Goal: Task Accomplishment & Management: Manage account settings

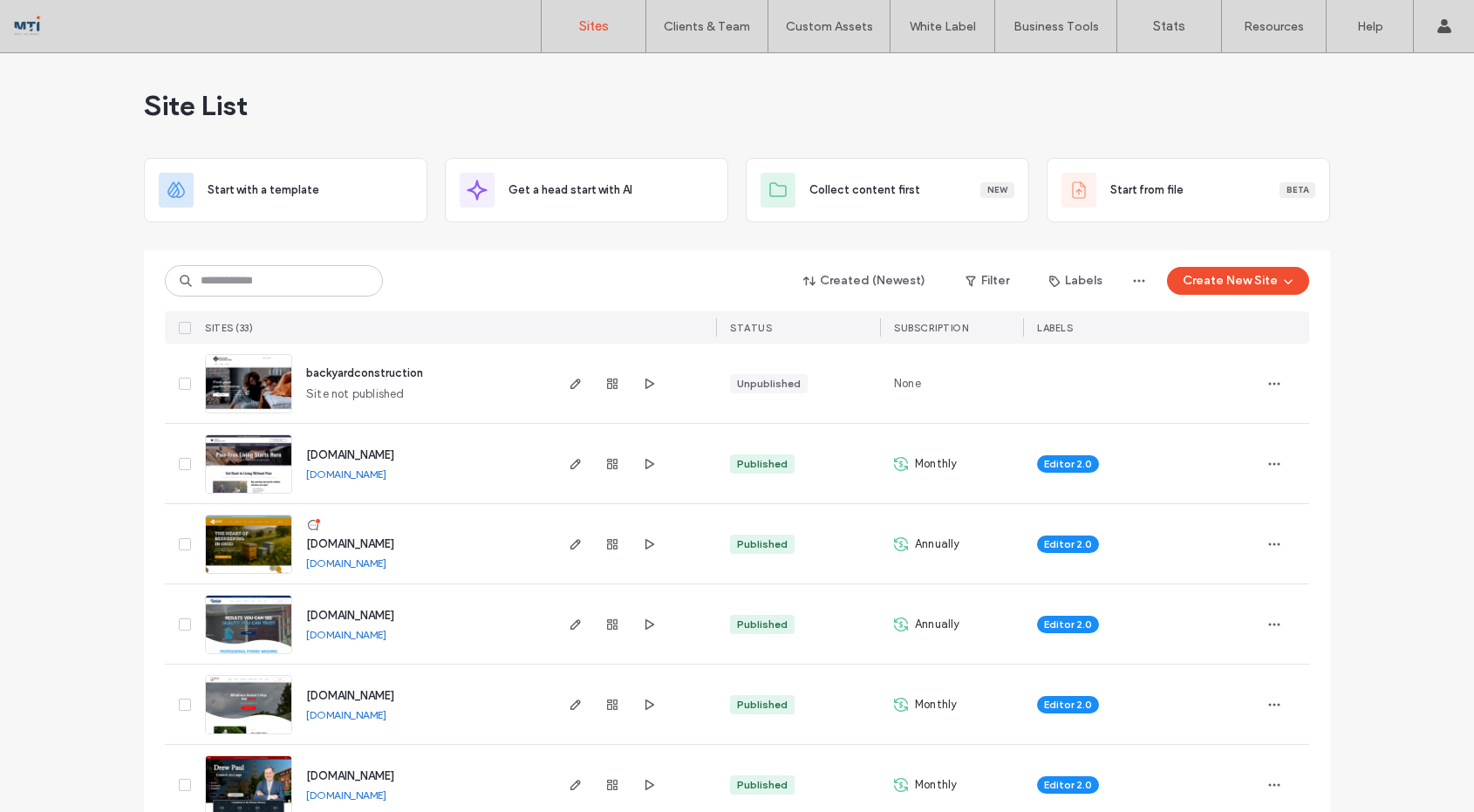
click at [250, 712] on img at bounding box center [248, 735] width 85 height 118
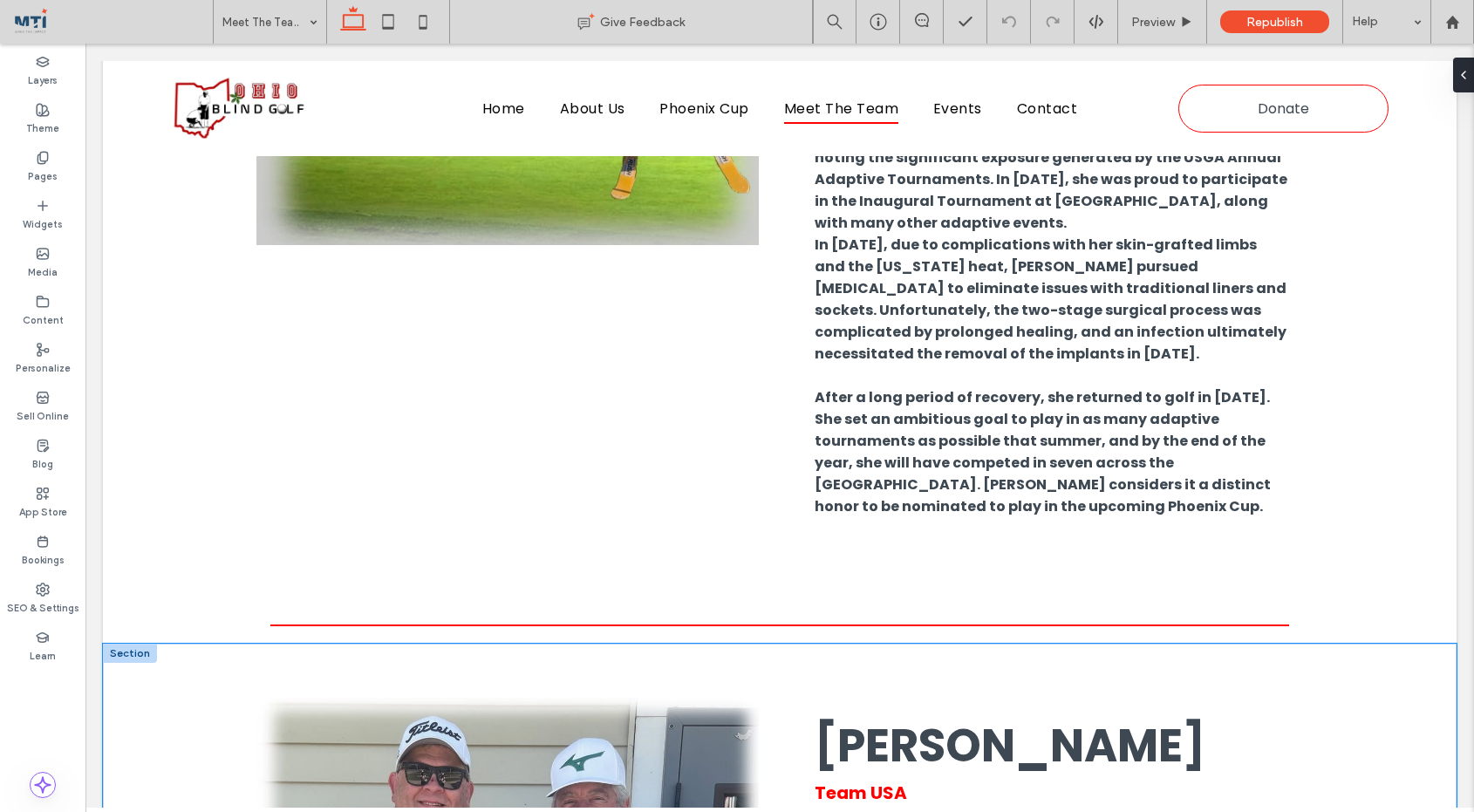
scroll to position [4644, 0]
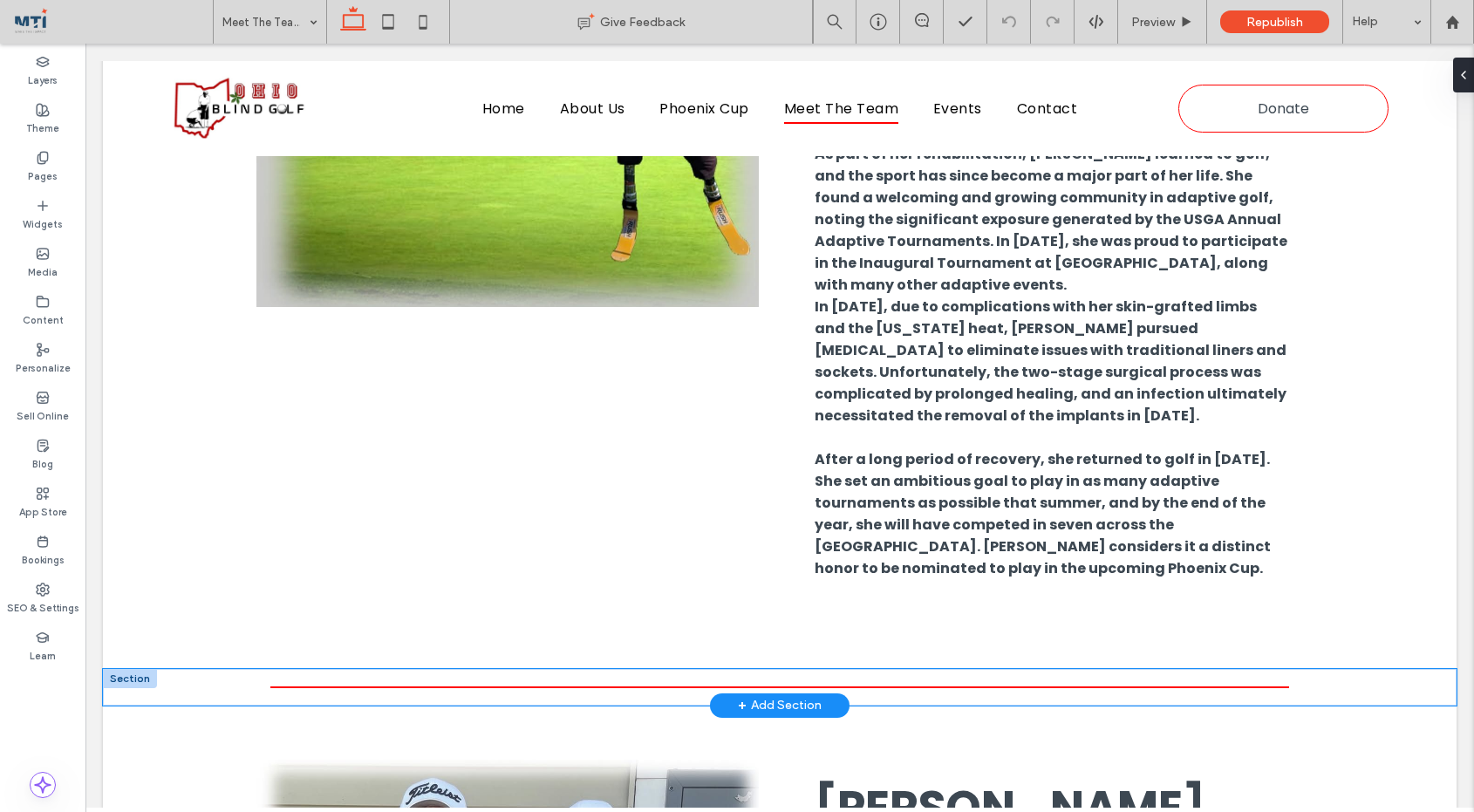
click at [197, 669] on div at bounding box center [779, 687] width 1354 height 37
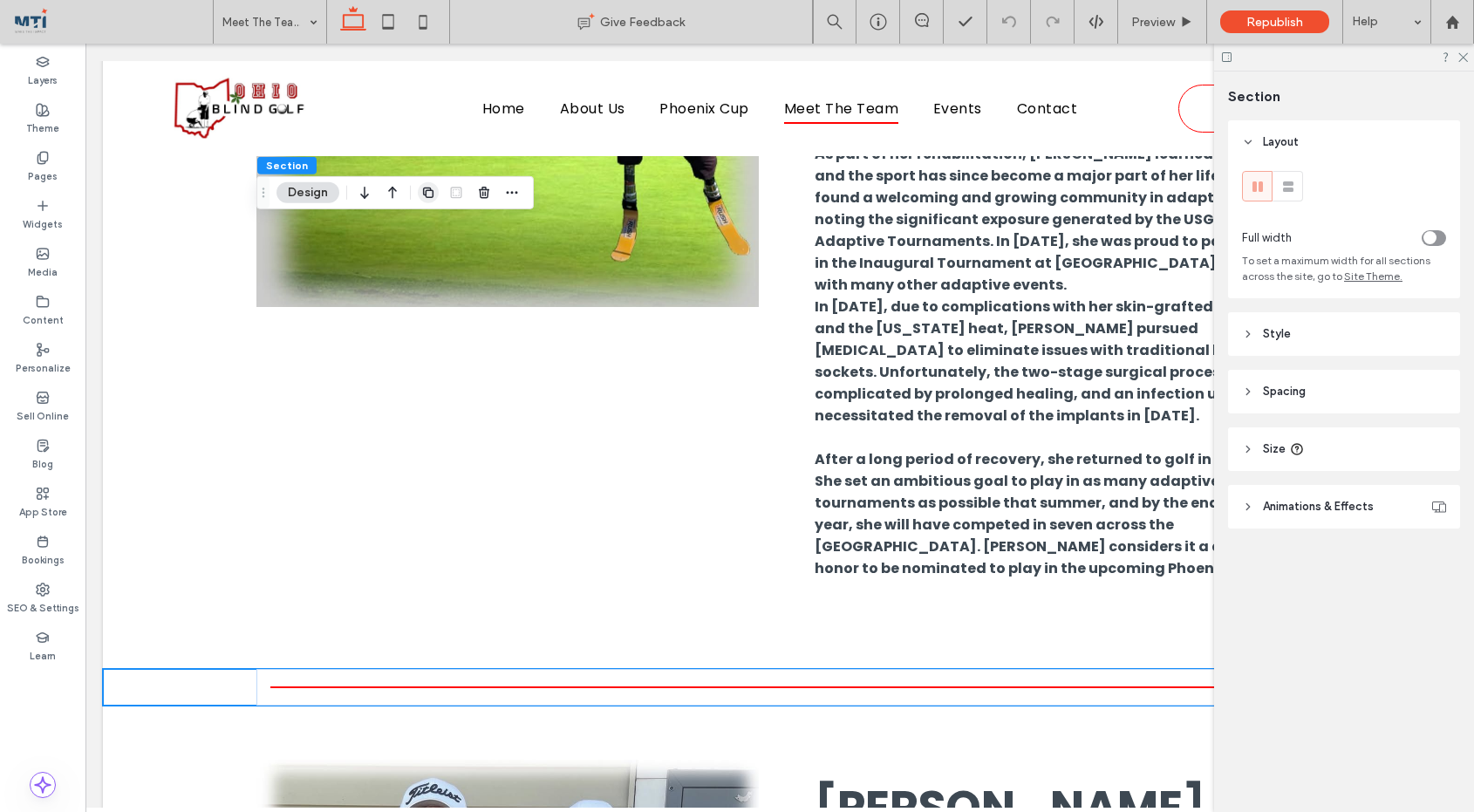
click at [427, 193] on icon "button" at bounding box center [428, 193] width 14 height 14
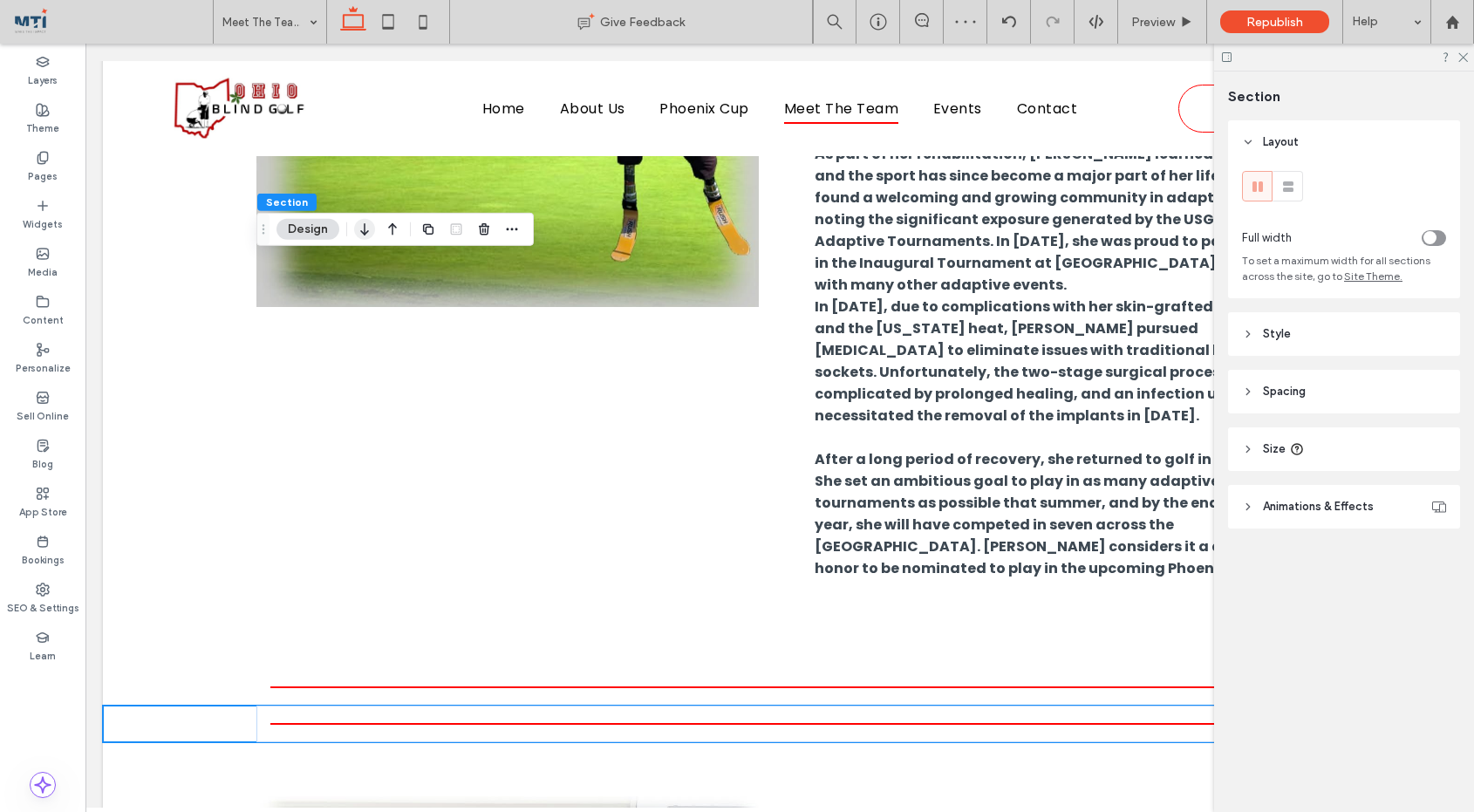
click at [367, 233] on icon "button" at bounding box center [364, 230] width 21 height 31
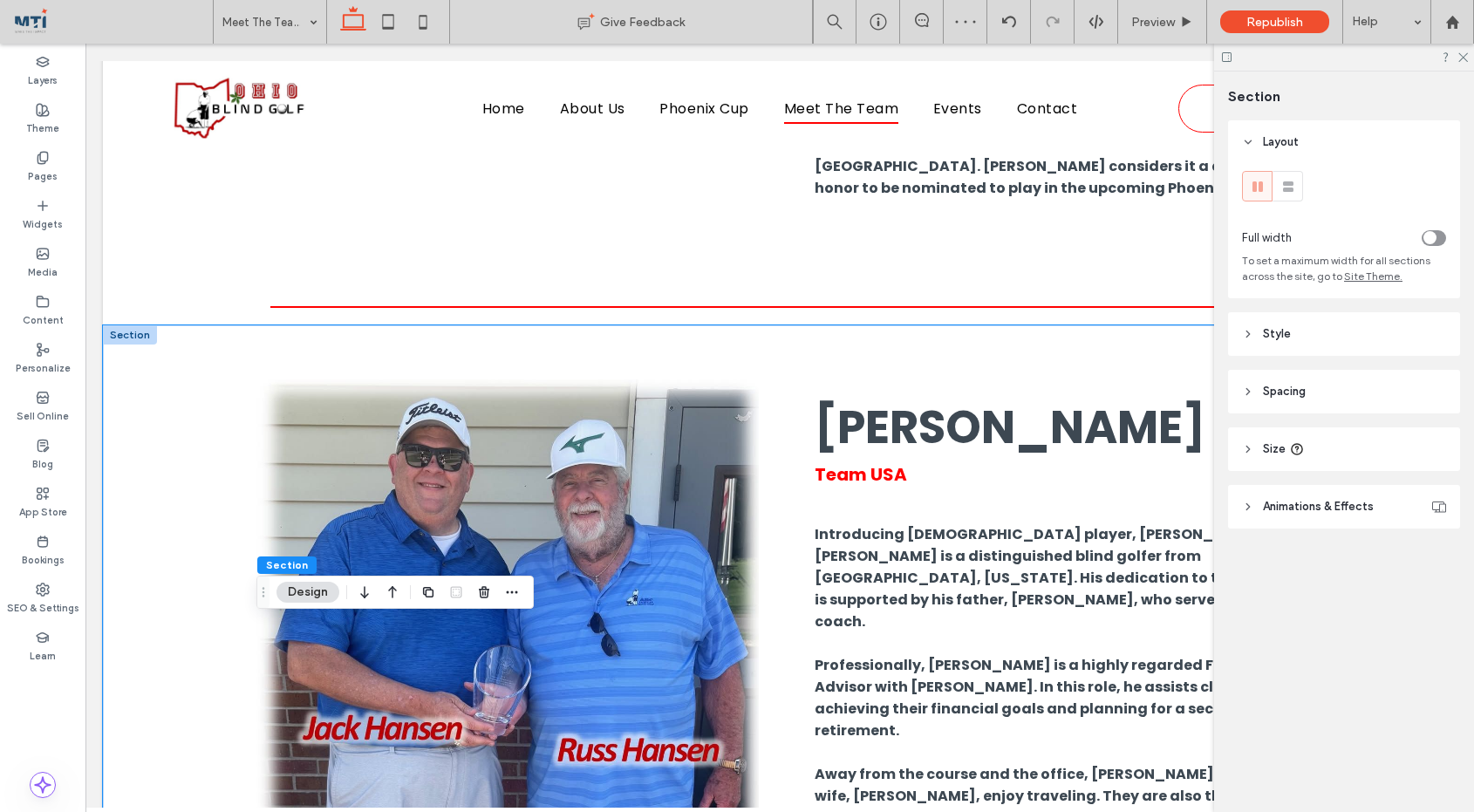
click at [209, 326] on div "Jack Hansen Team USA Introducing USA player, Jack Hansen. Jack is a distinguish…" at bounding box center [779, 697] width 1354 height 743
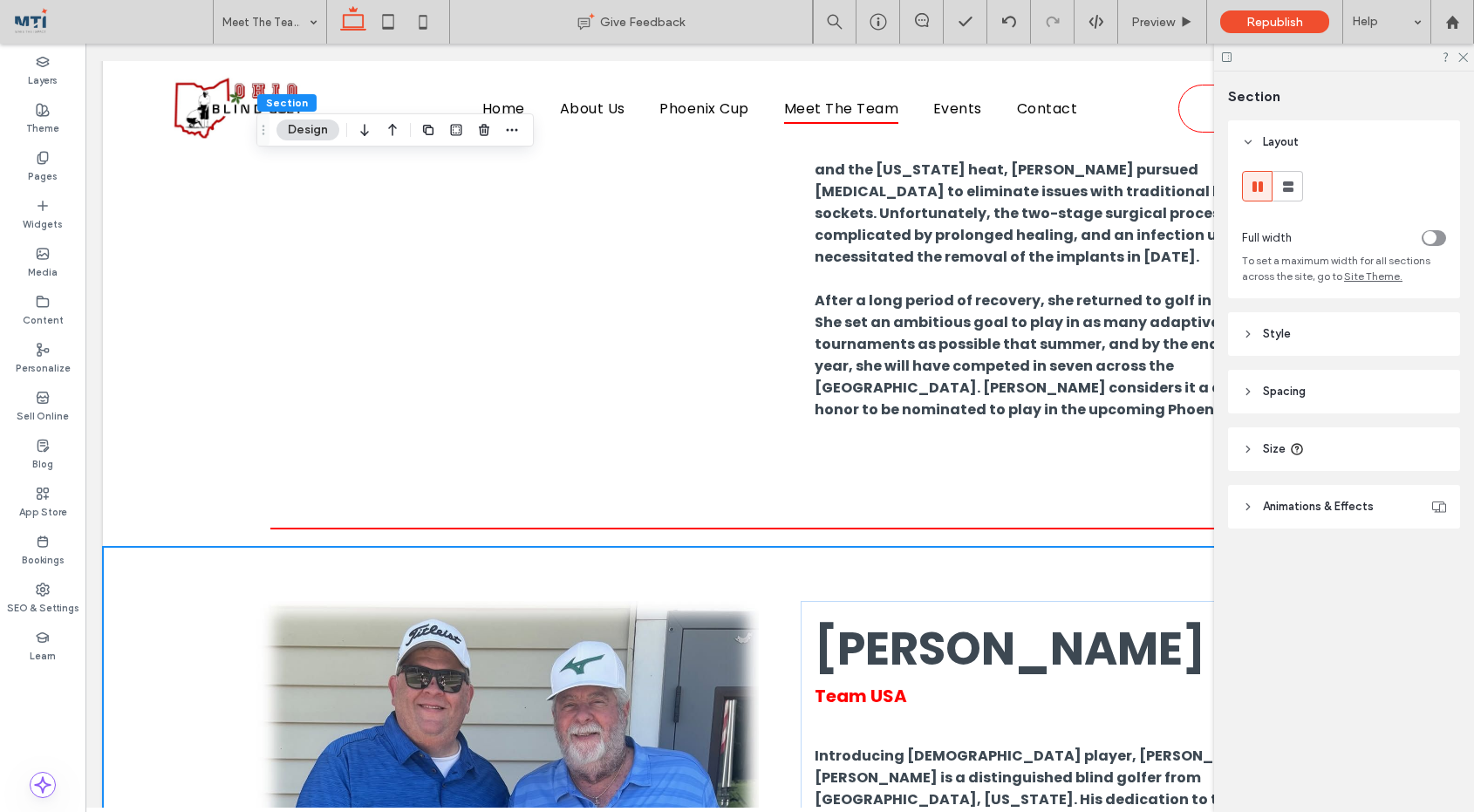
scroll to position [4722, 0]
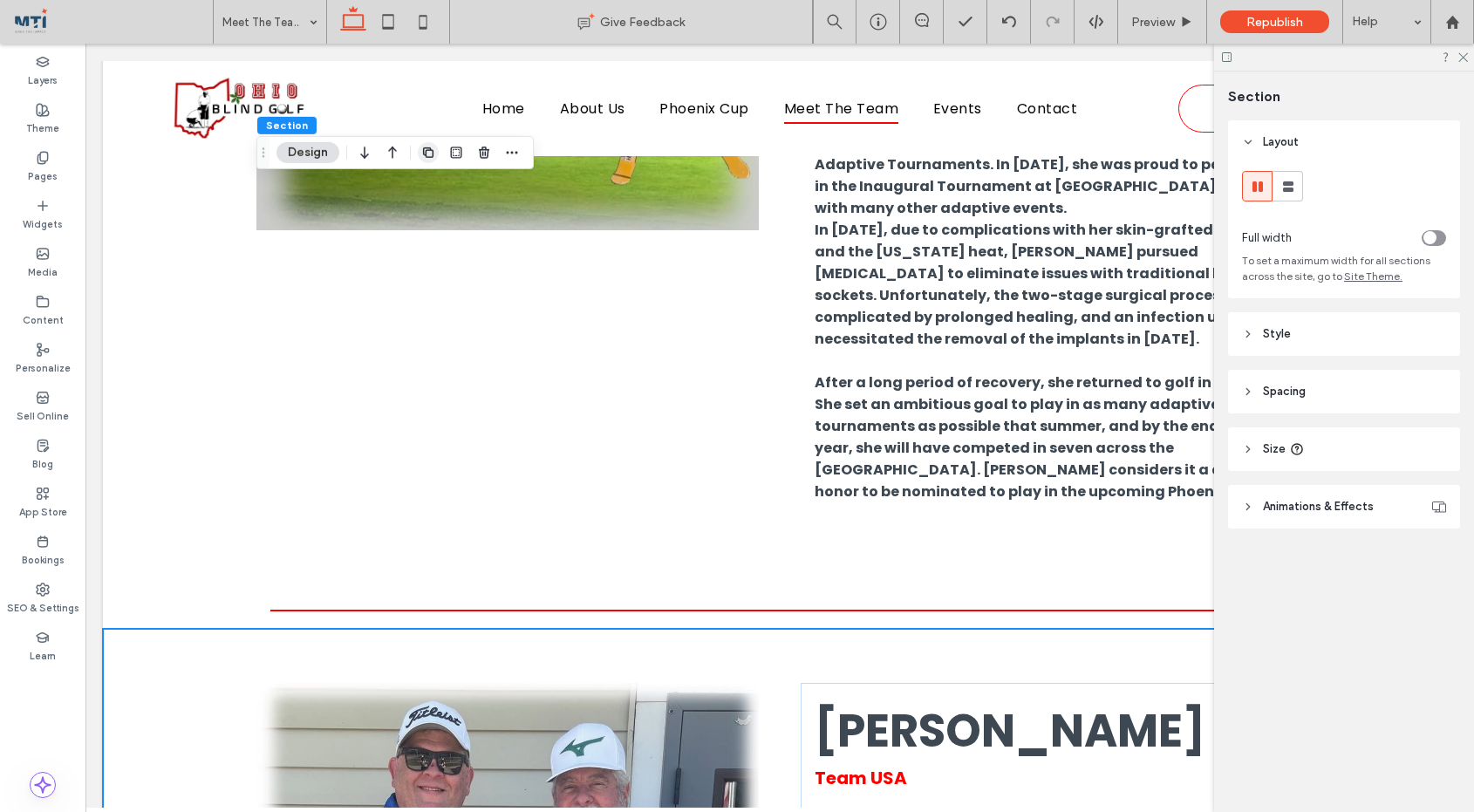
click at [427, 150] on use "button" at bounding box center [428, 152] width 11 height 11
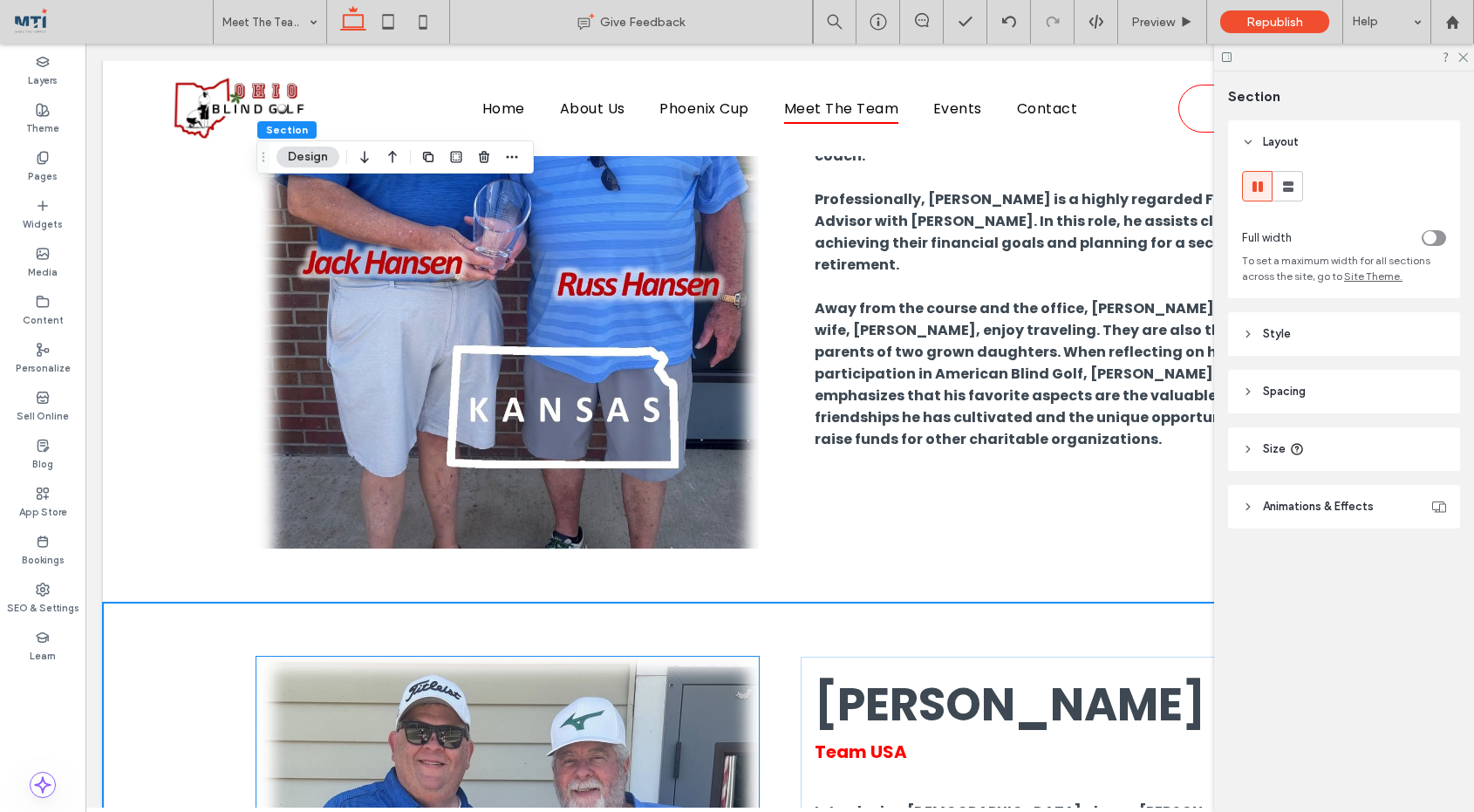
scroll to position [5450, 0]
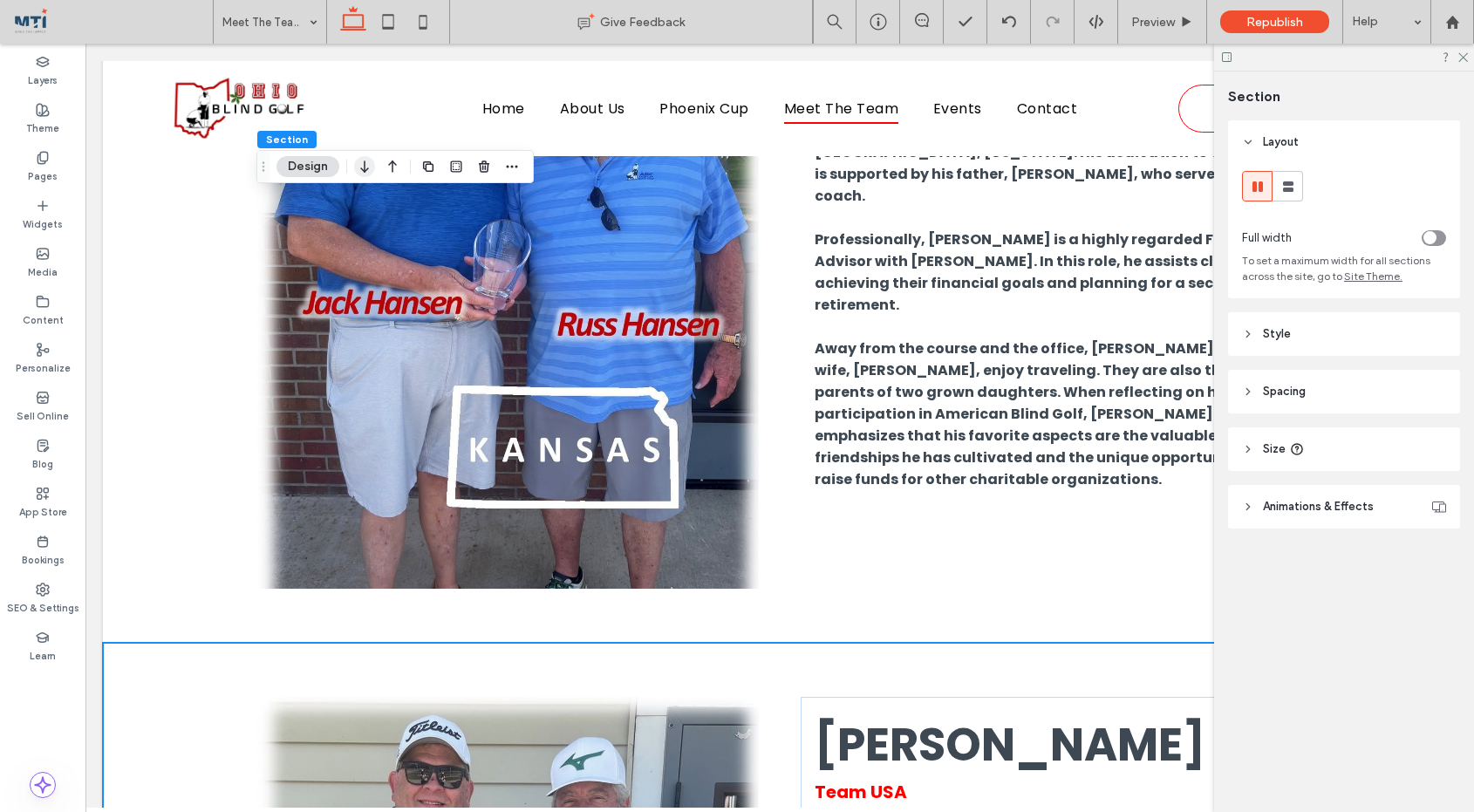
click at [363, 167] on use "button" at bounding box center [364, 167] width 8 height 13
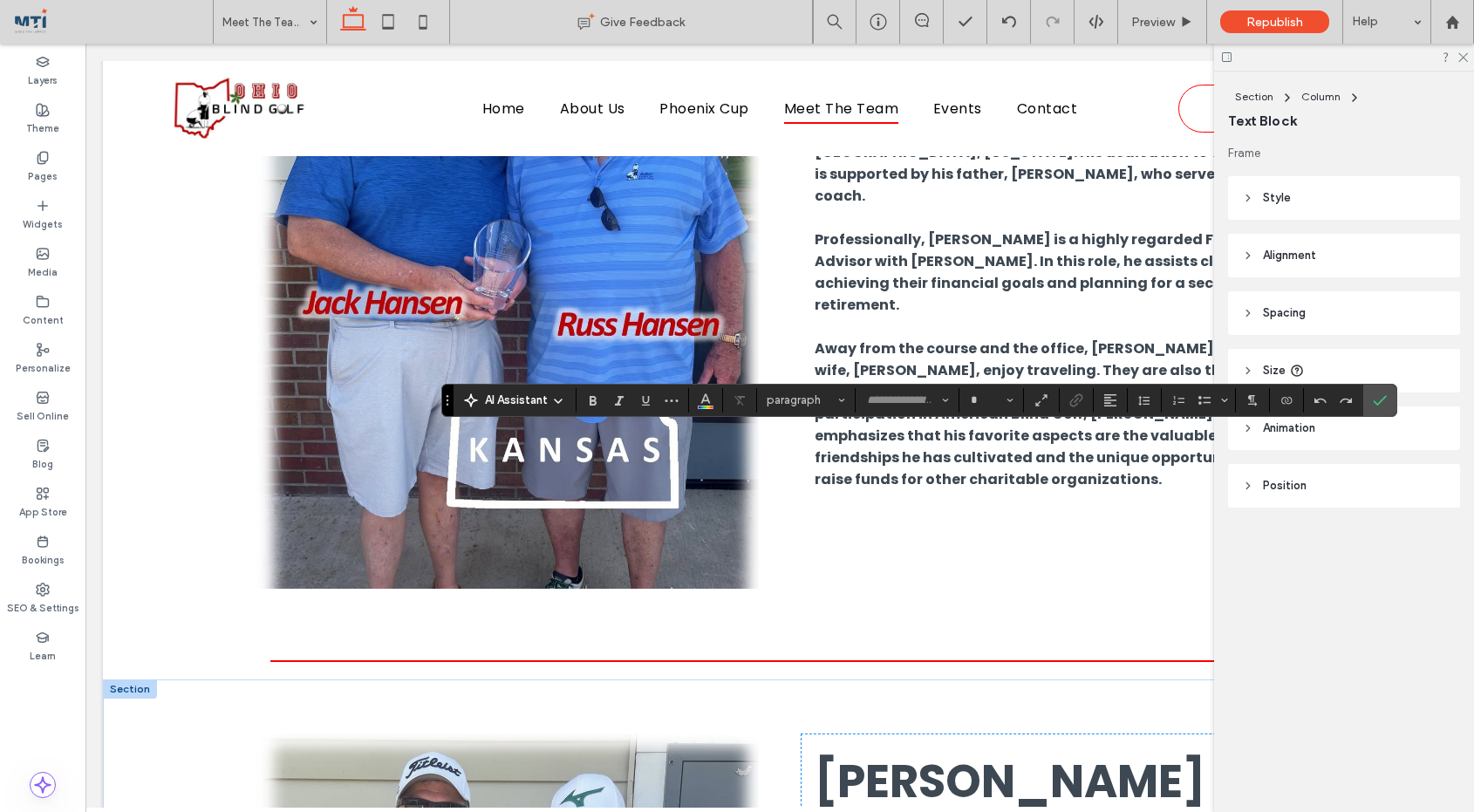
type input "*******"
type input "**"
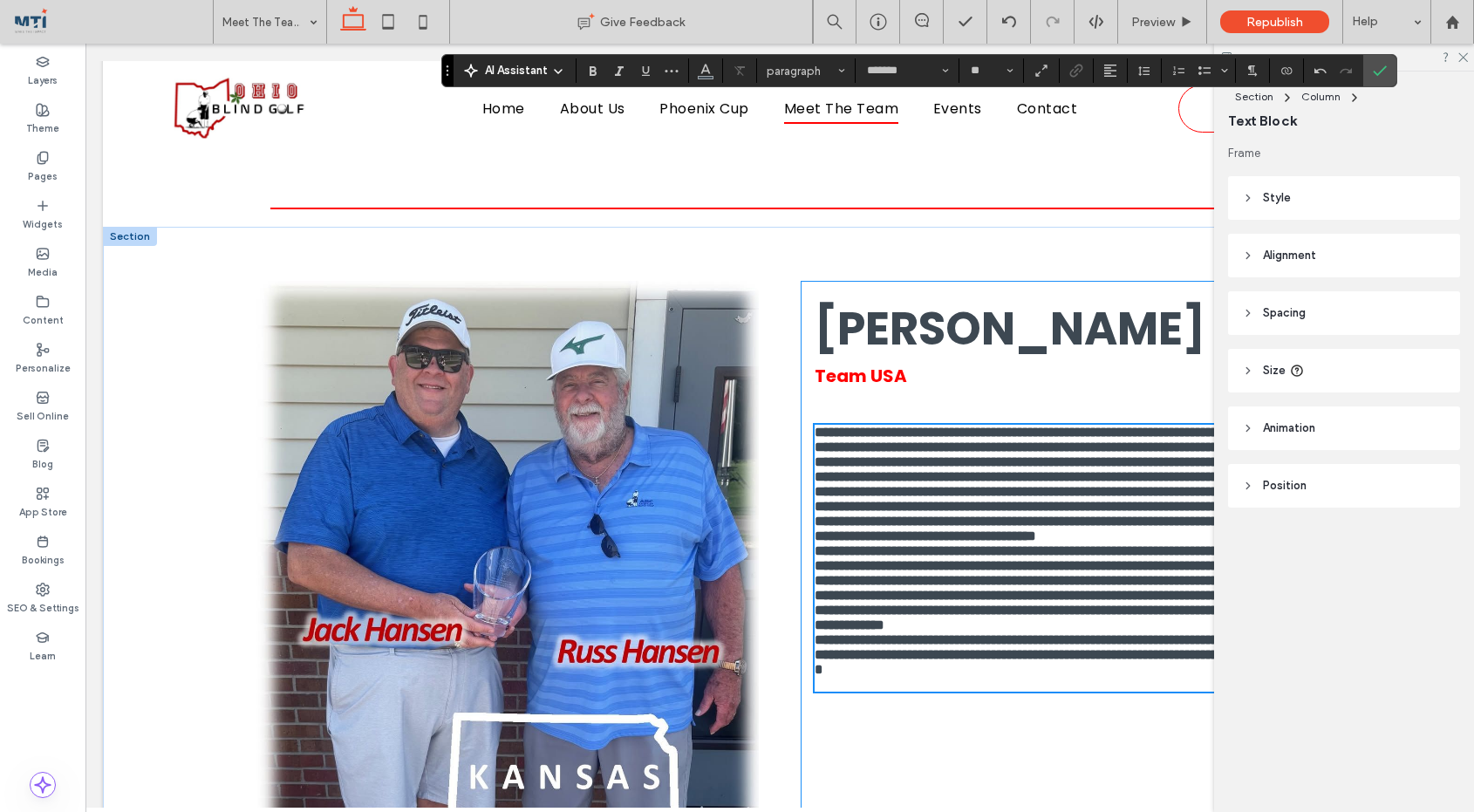
scroll to position [5892, 0]
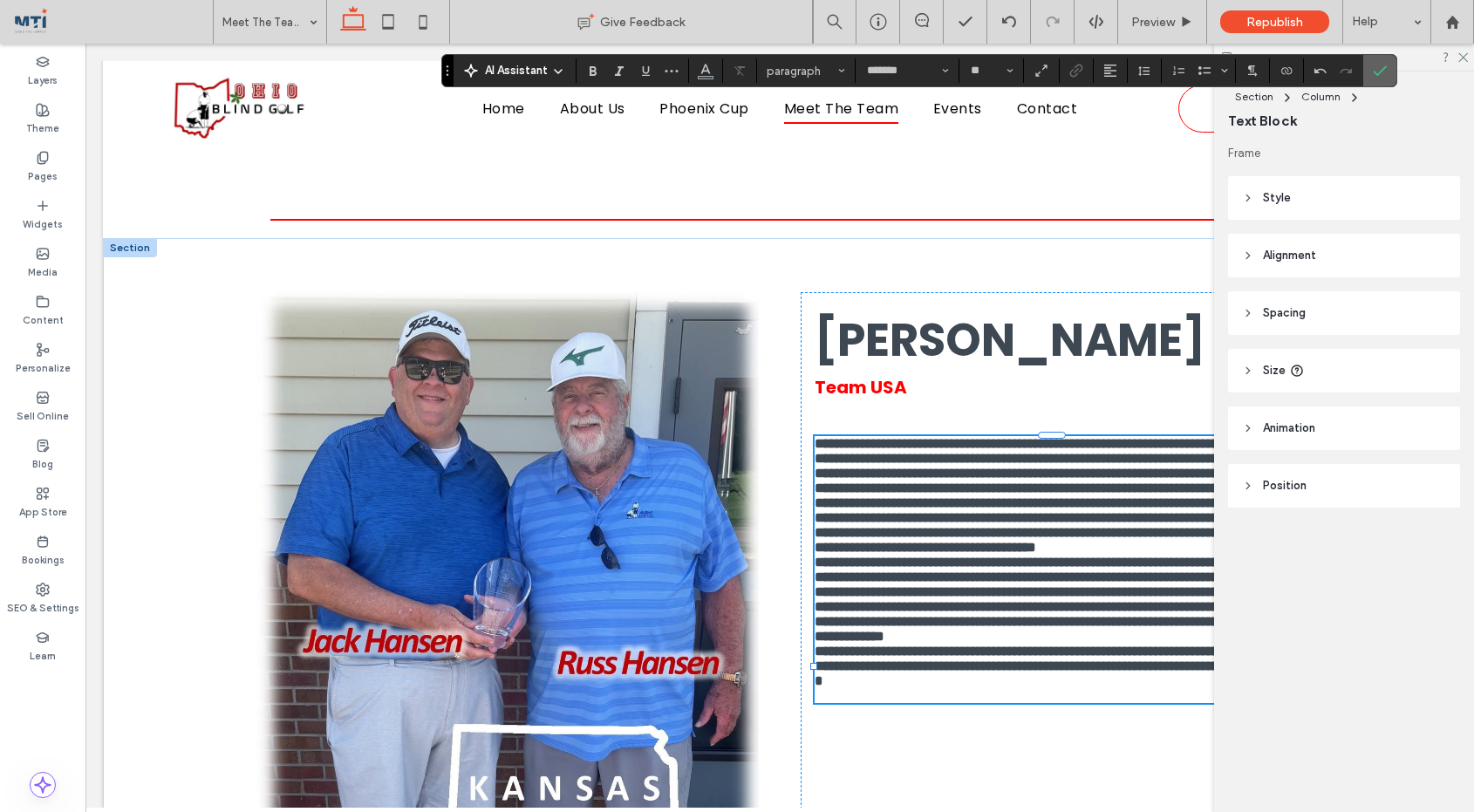
click at [1384, 68] on use "Confirm" at bounding box center [1380, 71] width 14 height 11
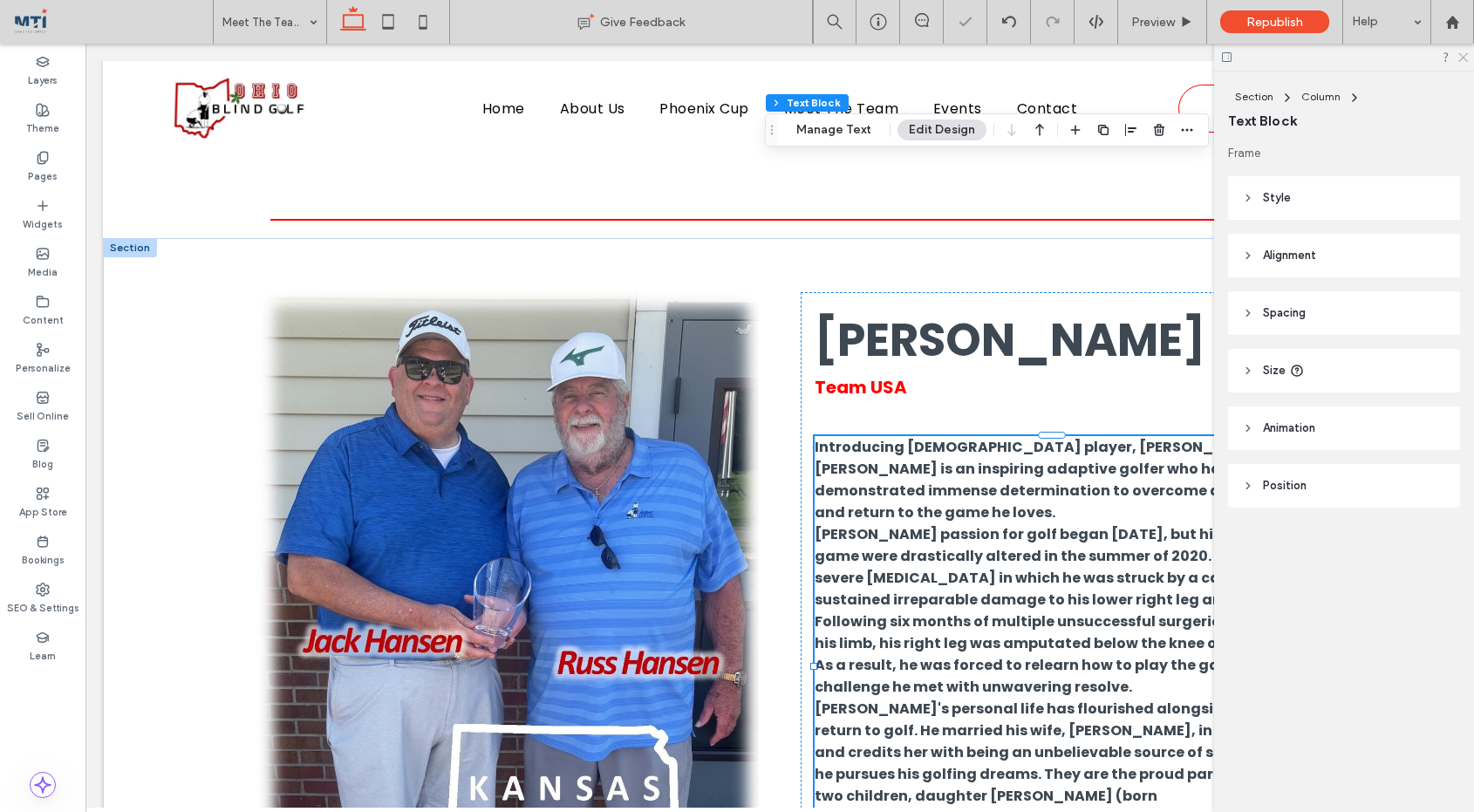
click at [1466, 55] on icon at bounding box center [1462, 56] width 12 height 12
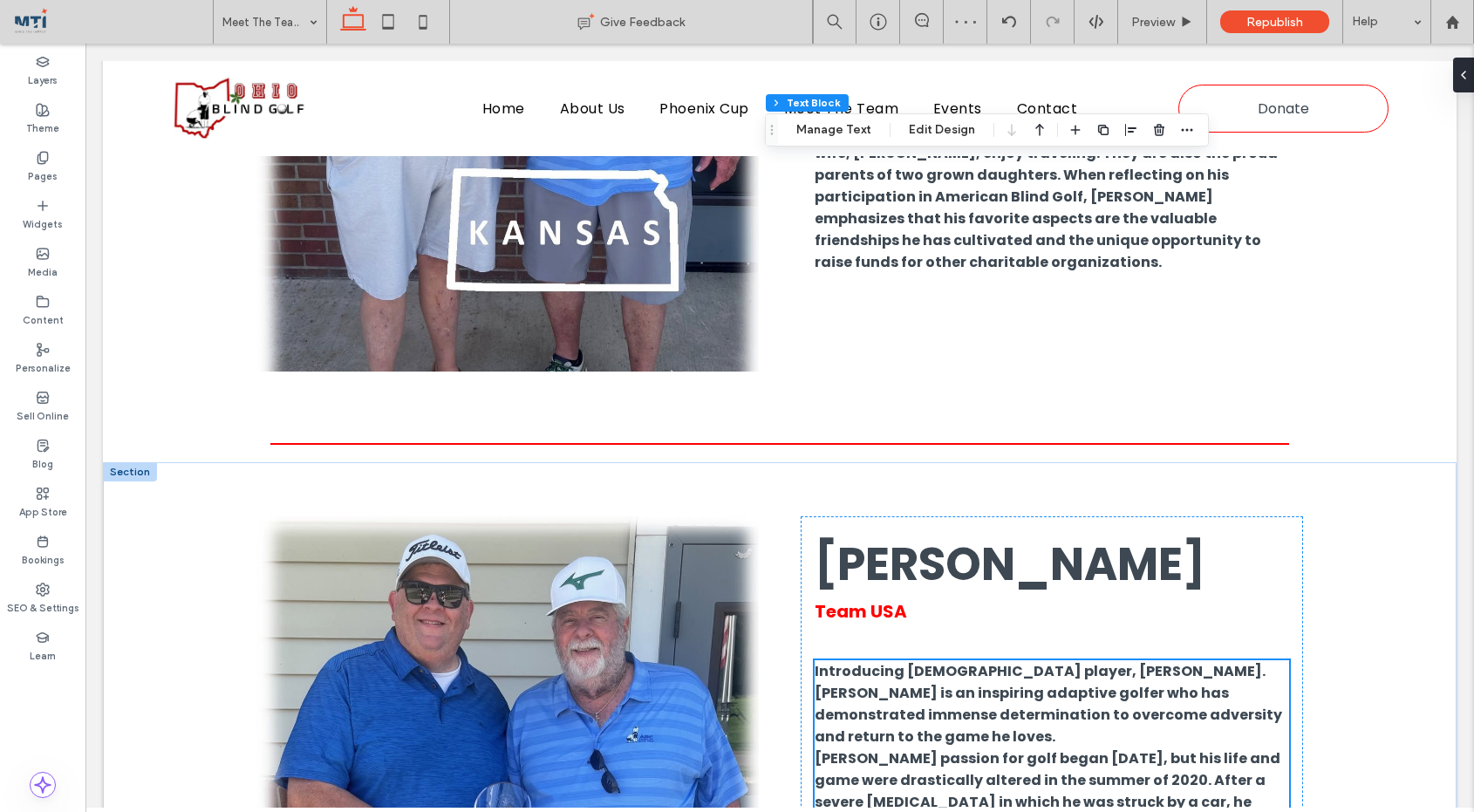
scroll to position [5648, 0]
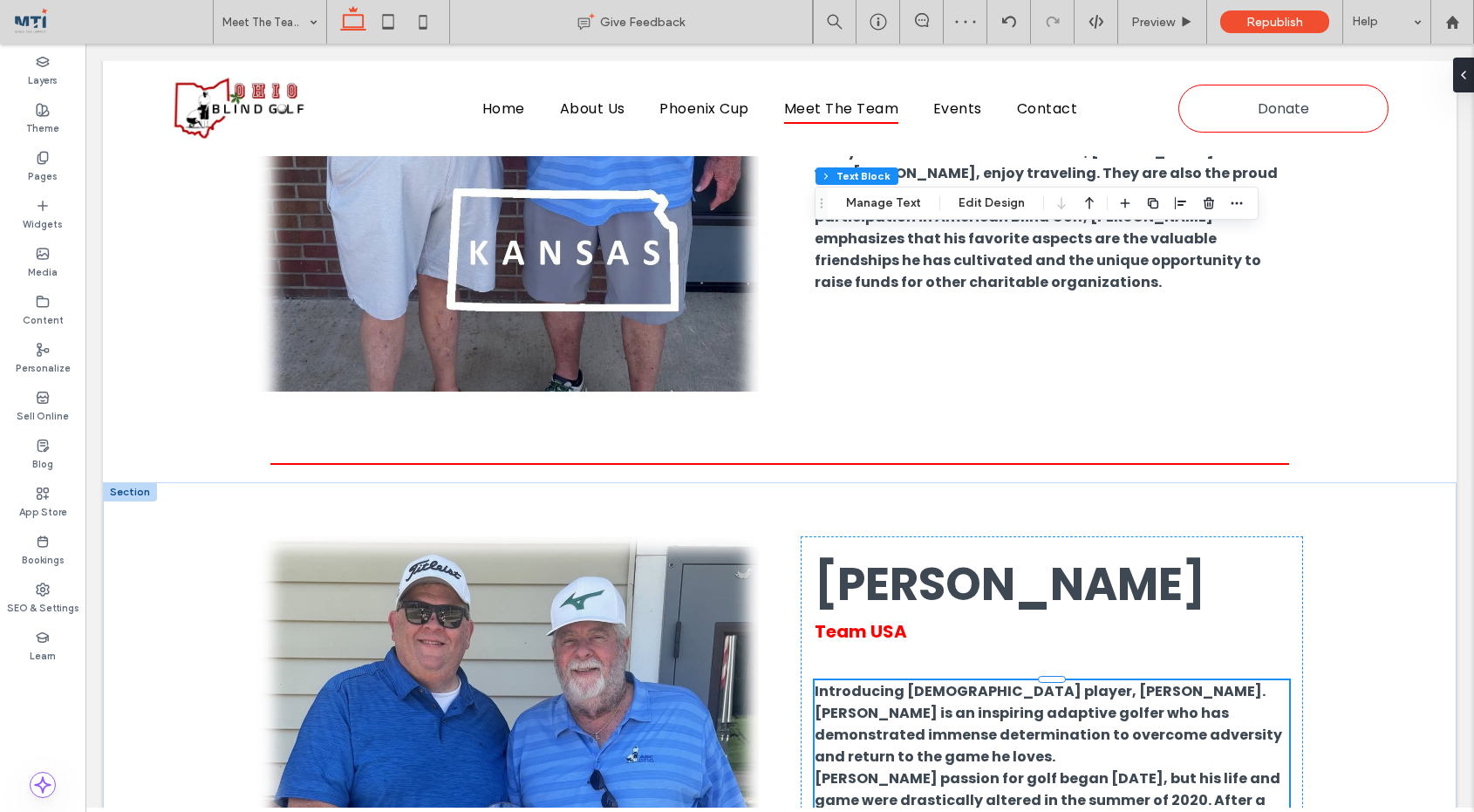
click at [1207, 680] on p "Introducing USA player, Scottie Fehlberg. Scottie is an inspiring adaptive golf…" at bounding box center [1052, 724] width 475 height 87
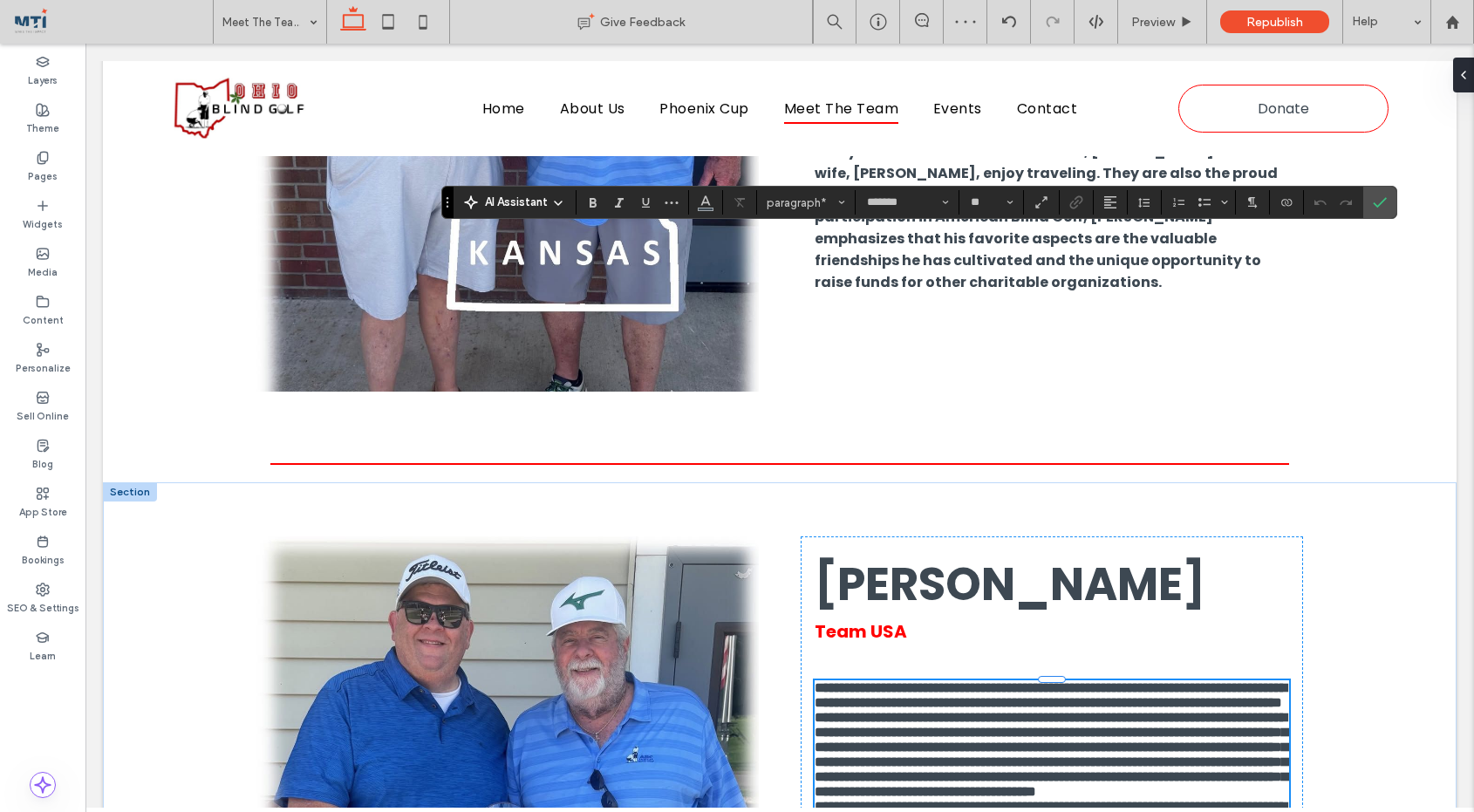
click at [1199, 680] on p "**********" at bounding box center [1052, 695] width 475 height 30
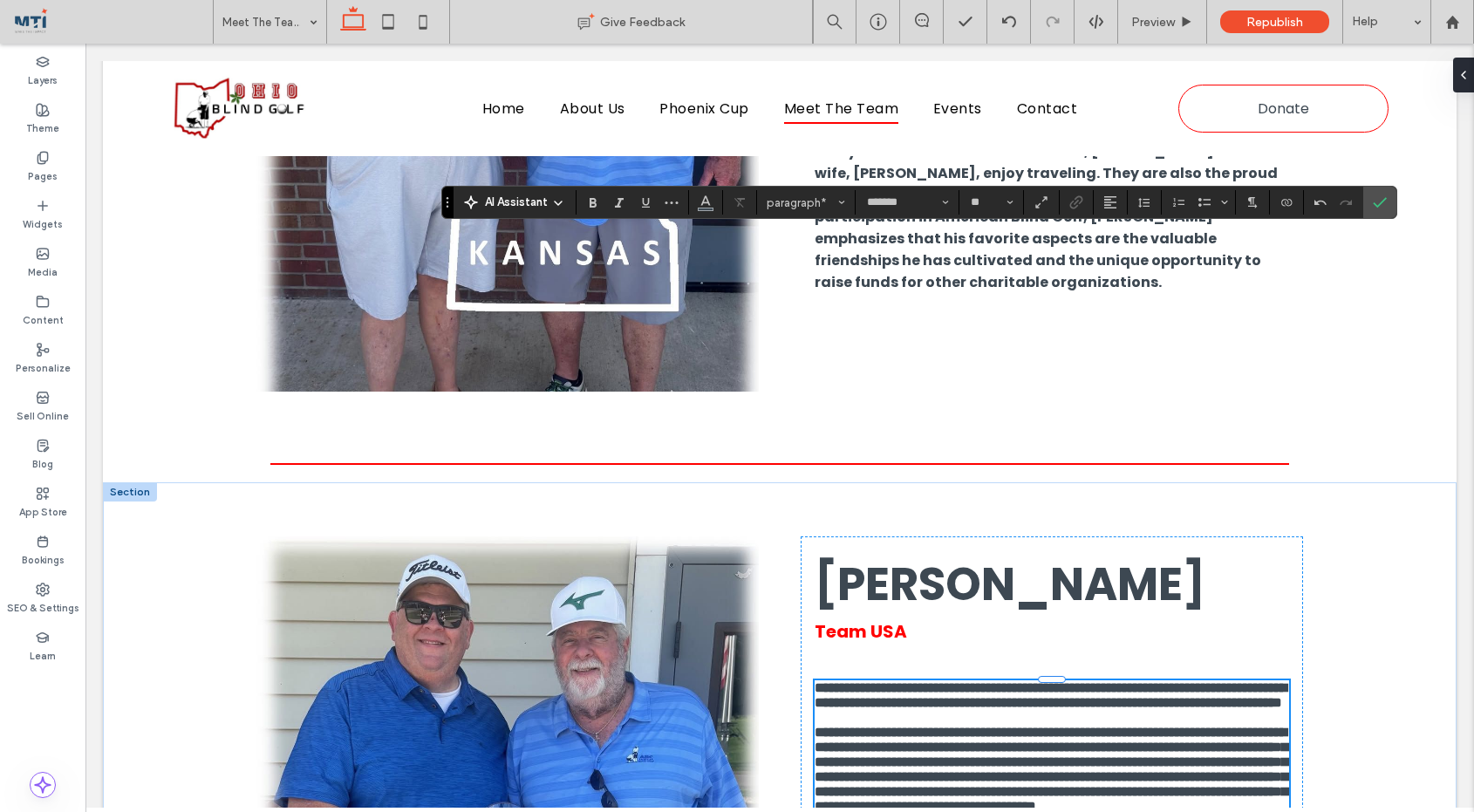
click at [1080, 725] on p "**********" at bounding box center [1052, 769] width 475 height 89
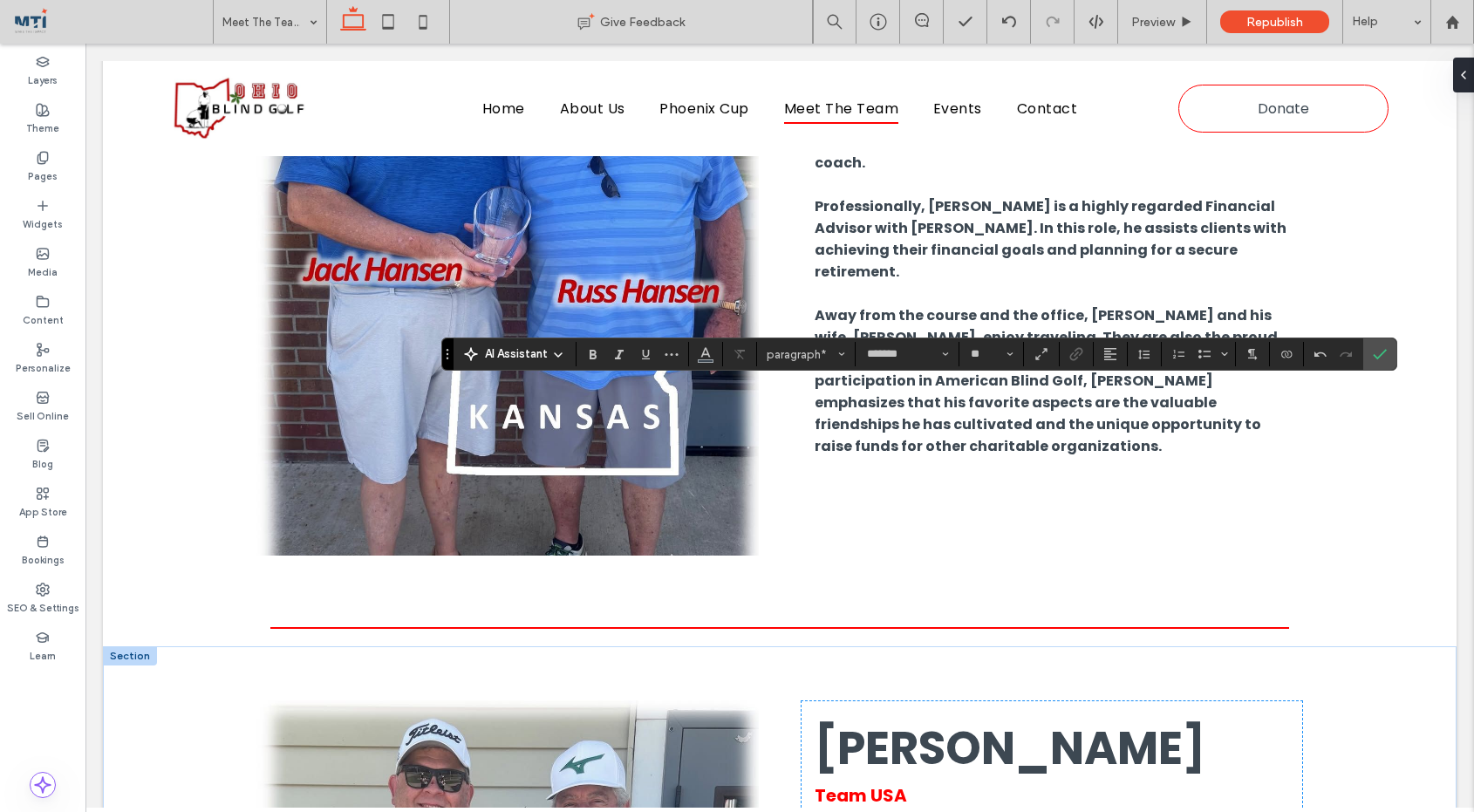
scroll to position [5481, 0]
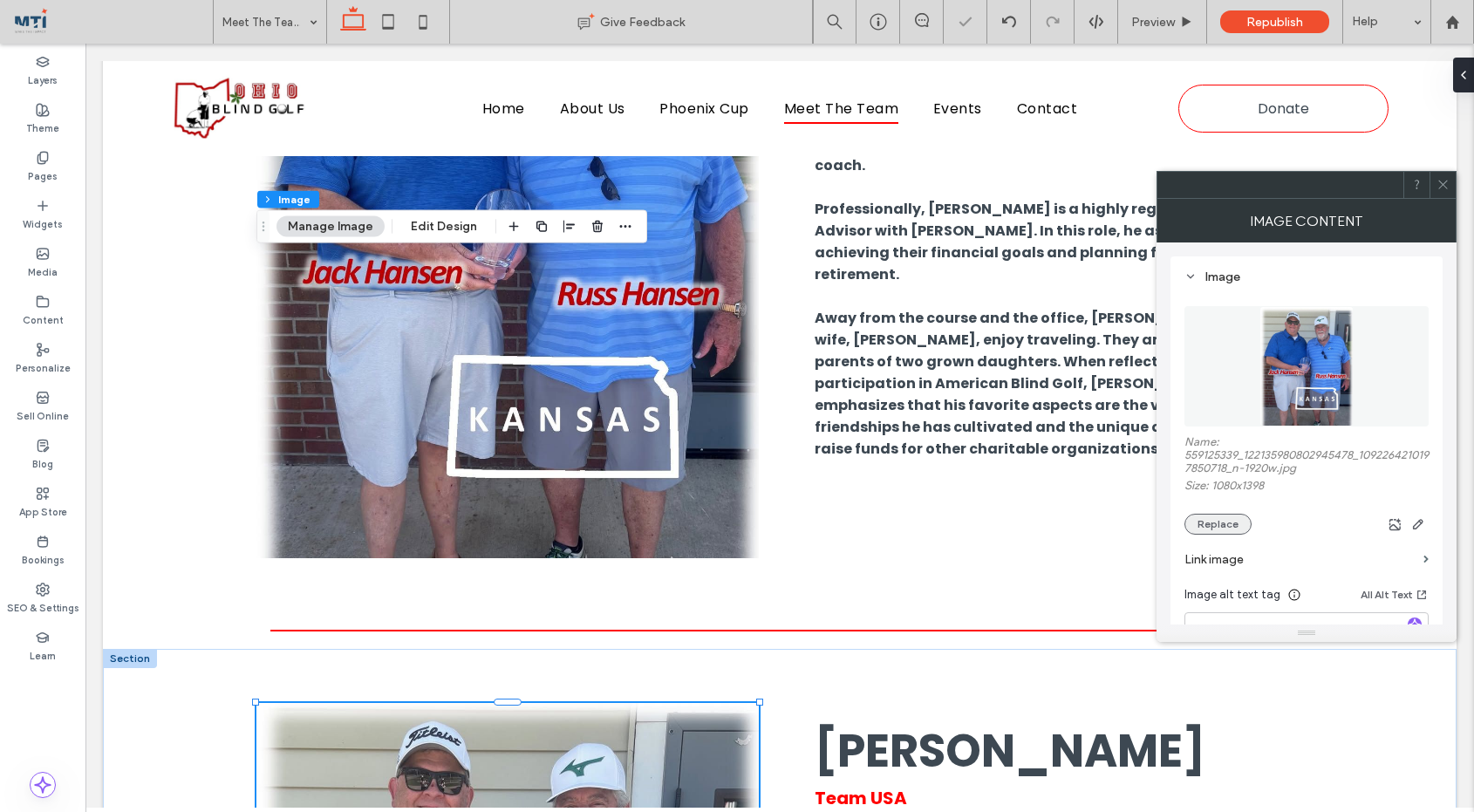
click at [1235, 526] on button "Replace" at bounding box center [1217, 524] width 67 height 21
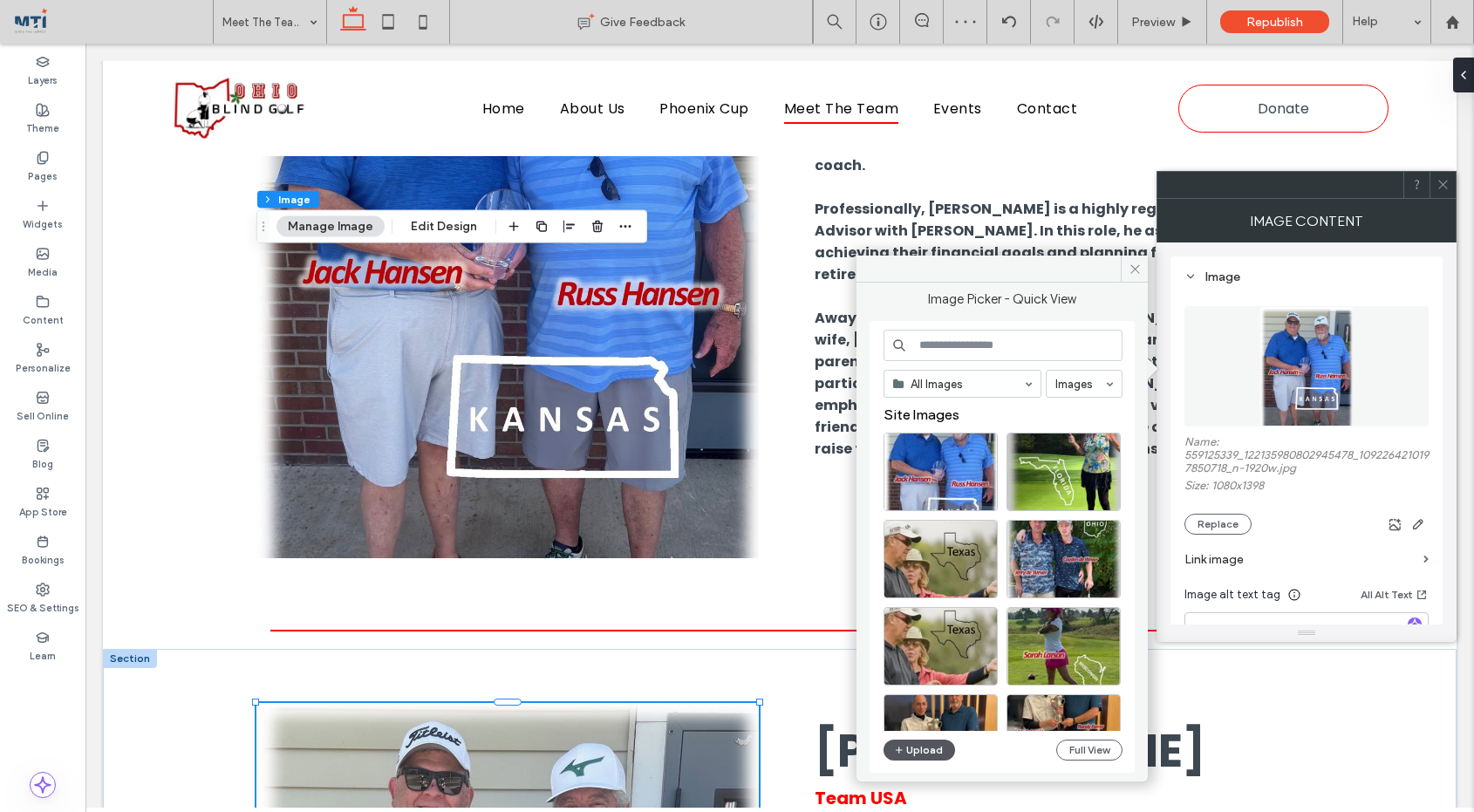
click at [922, 749] on button "Upload" at bounding box center [920, 750] width 72 height 21
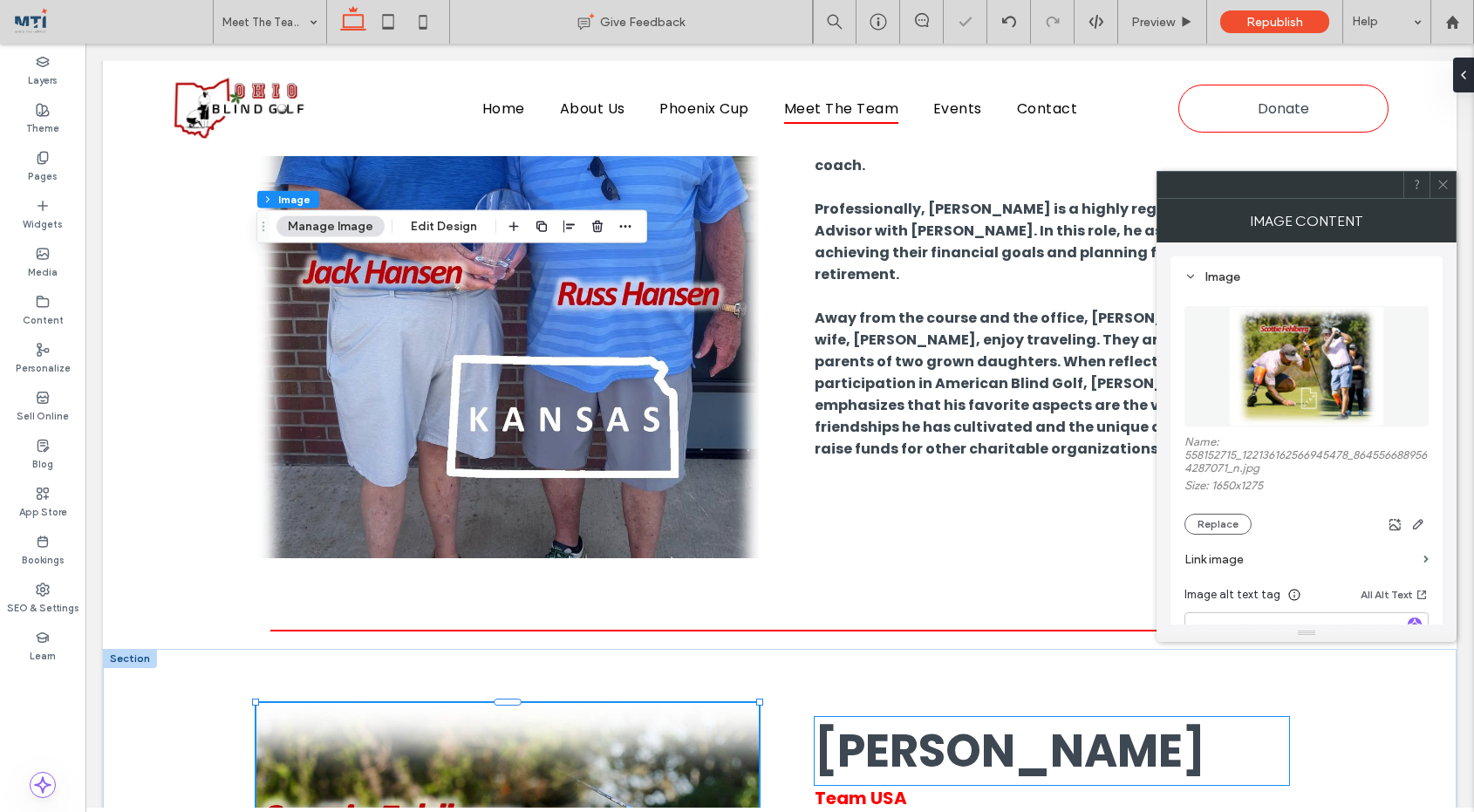
click at [962, 719] on span "Jack Hansen" at bounding box center [1010, 751] width 391 height 64
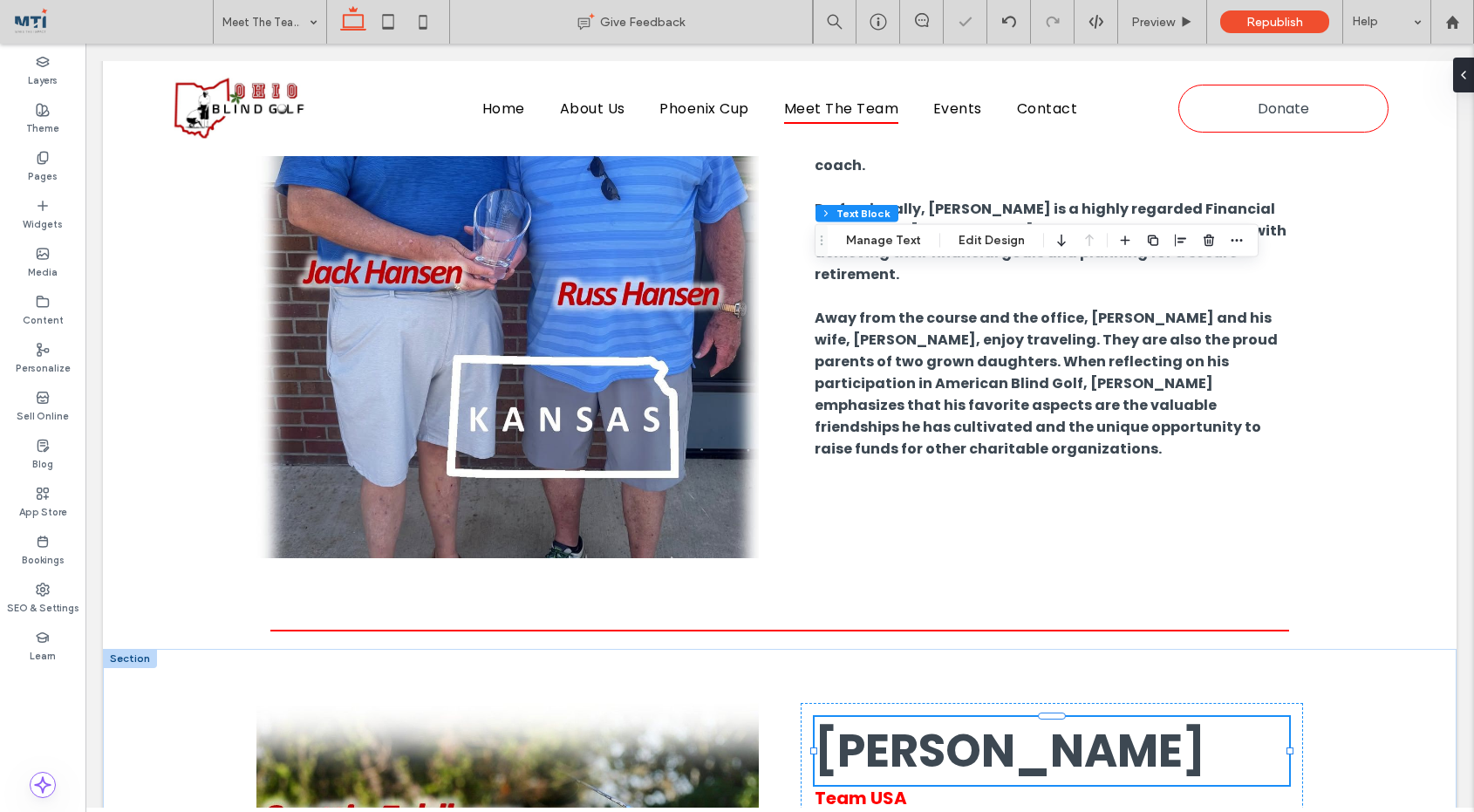
click at [962, 717] on div "Jack Hansen" at bounding box center [1052, 751] width 475 height 68
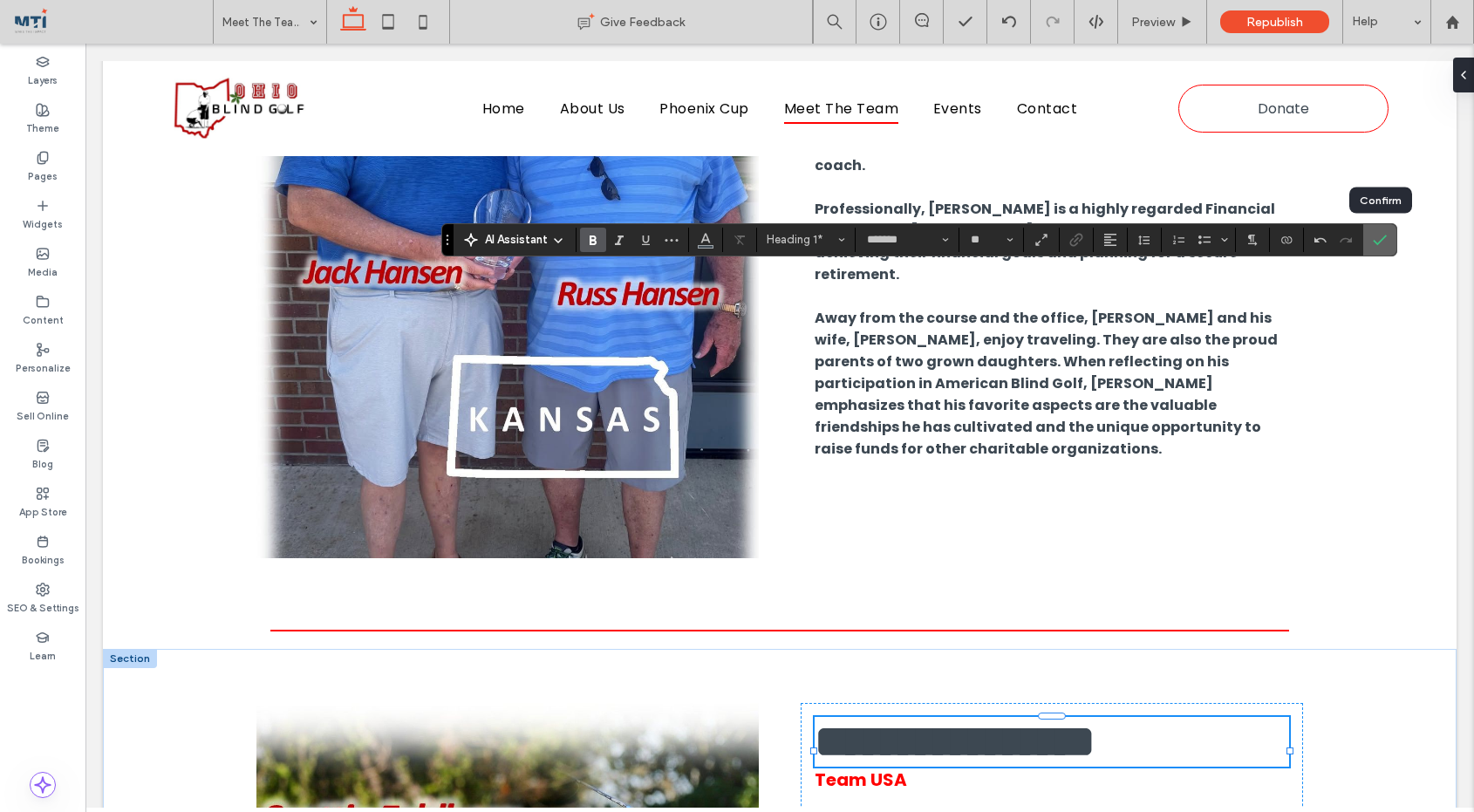
click at [1382, 233] on icon "Confirm" at bounding box center [1380, 239] width 14 height 14
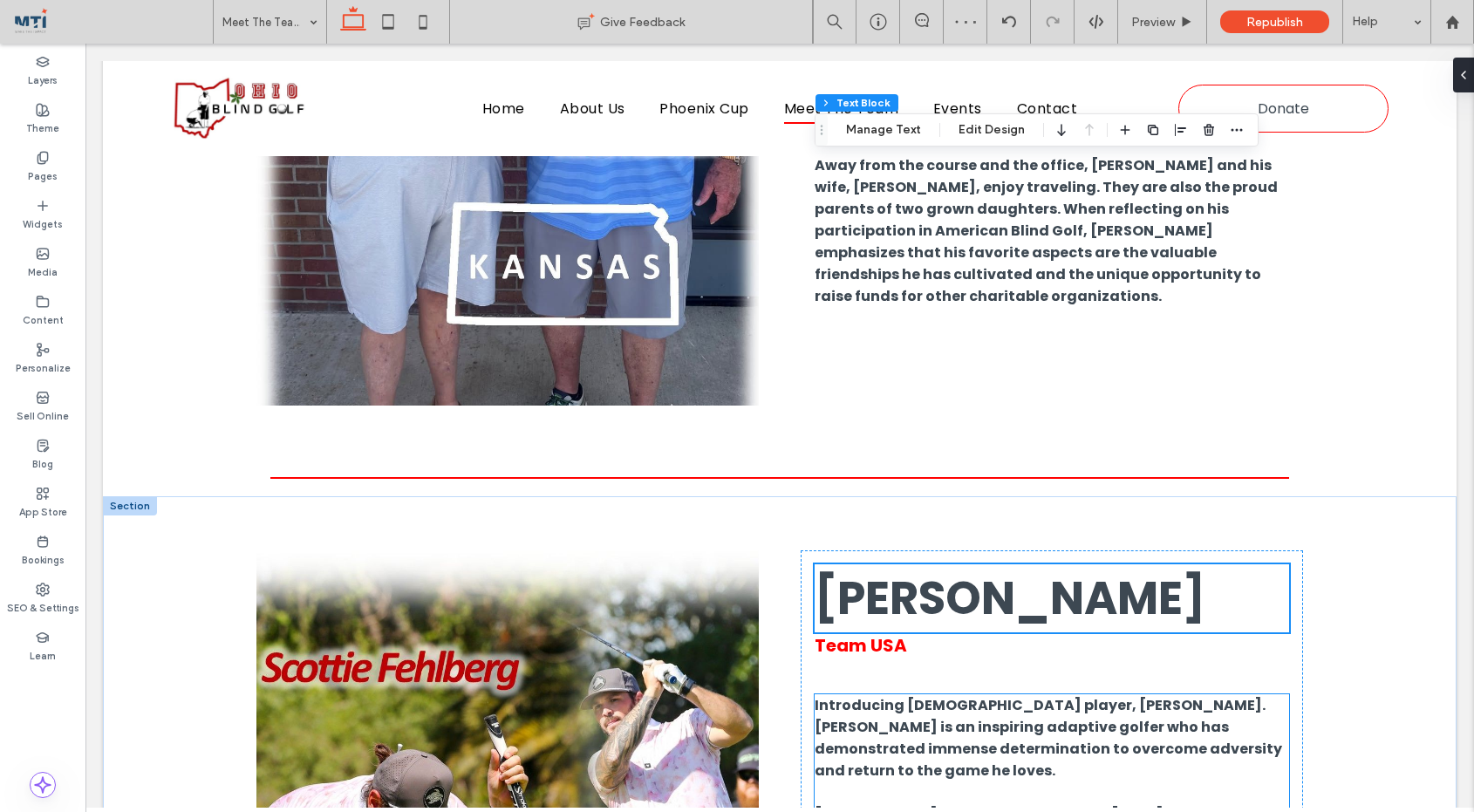
scroll to position [5687, 0]
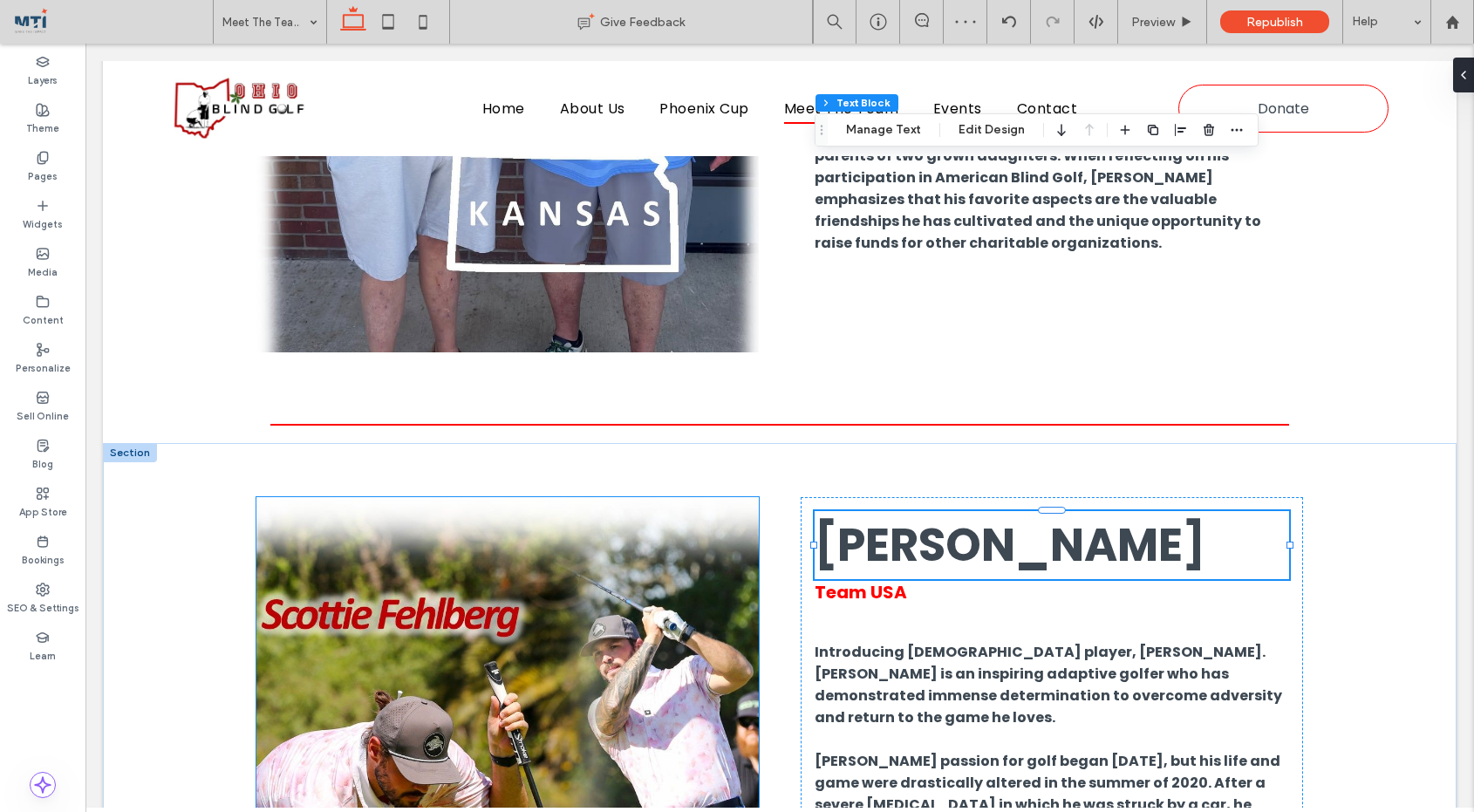
click at [587, 555] on img at bounding box center [508, 814] width 503 height 635
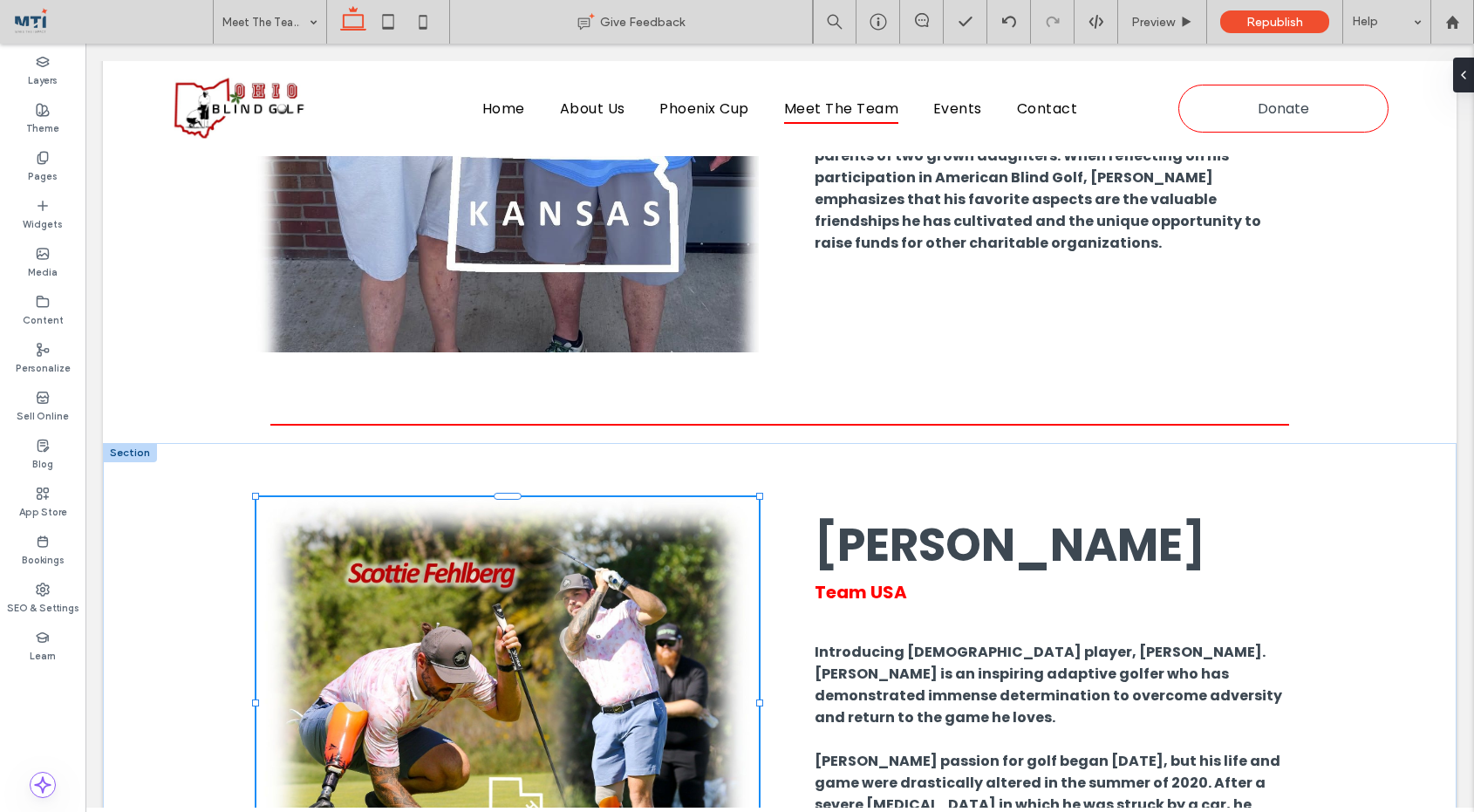
drag, startPoint x: 508, startPoint y: 686, endPoint x: 529, endPoint y: 463, distance: 224.0
type input "***"
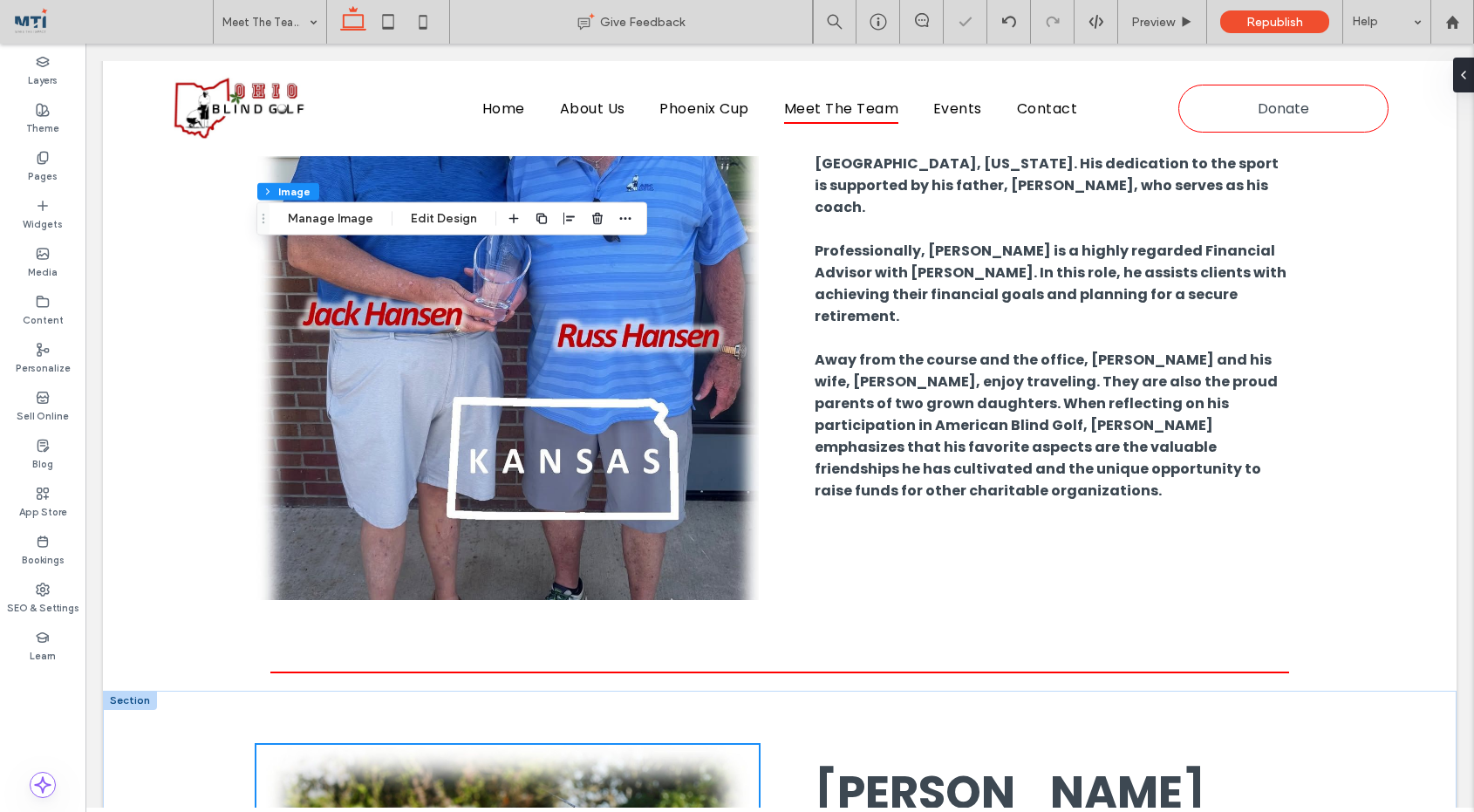
scroll to position [5438, 0]
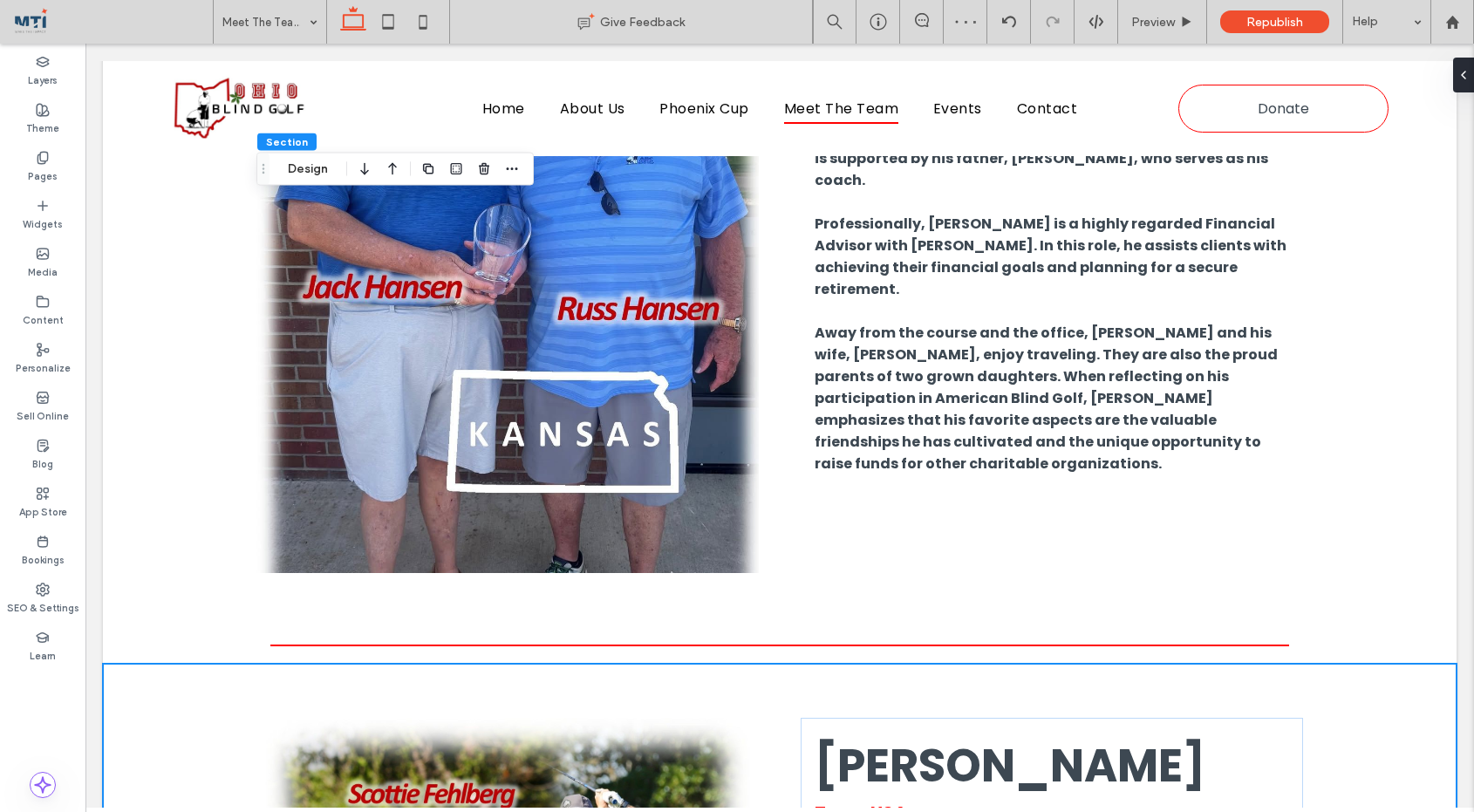
scroll to position [5501, 0]
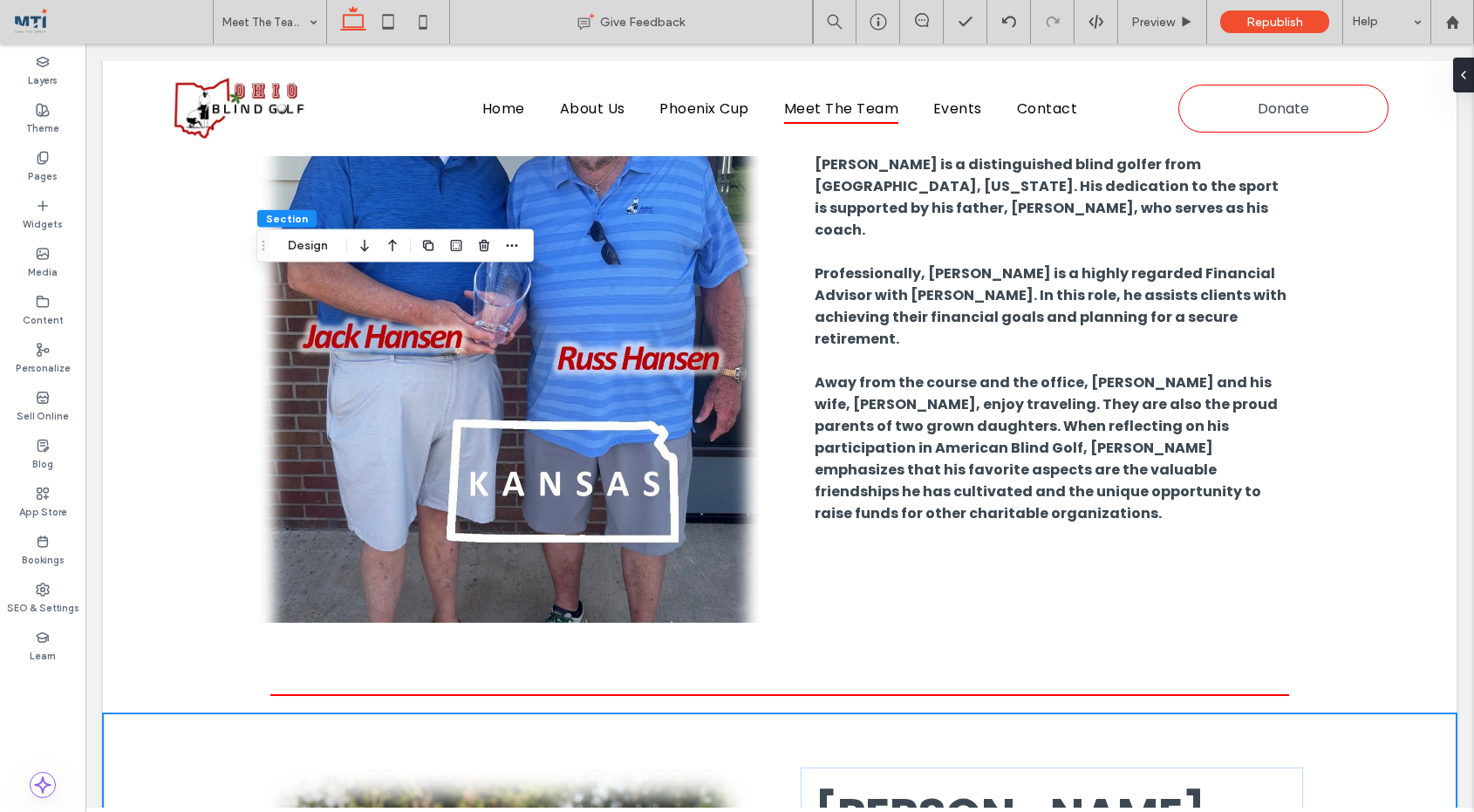
scroll to position [5399, 0]
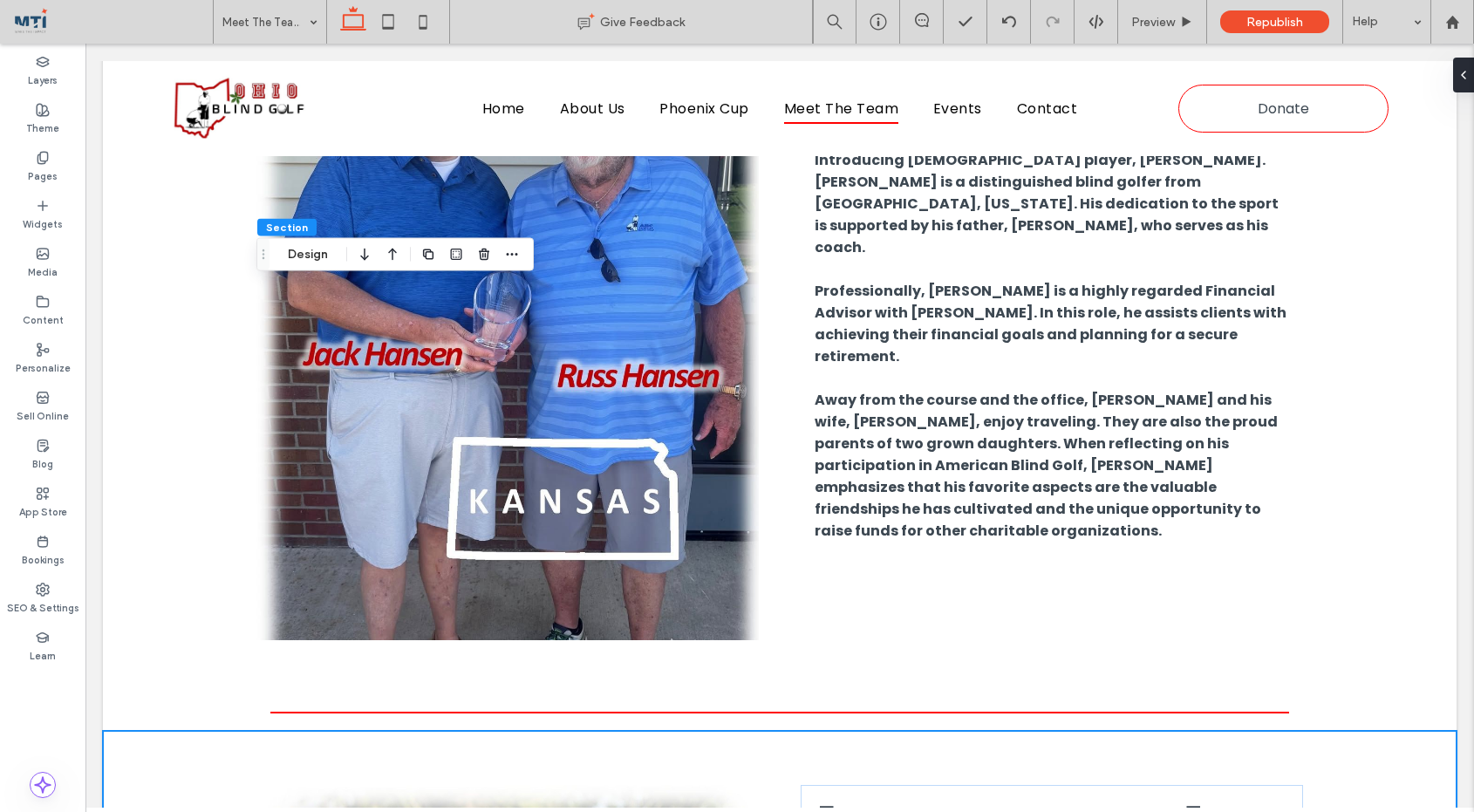
click at [427, 259] on icon "button" at bounding box center [428, 255] width 14 height 14
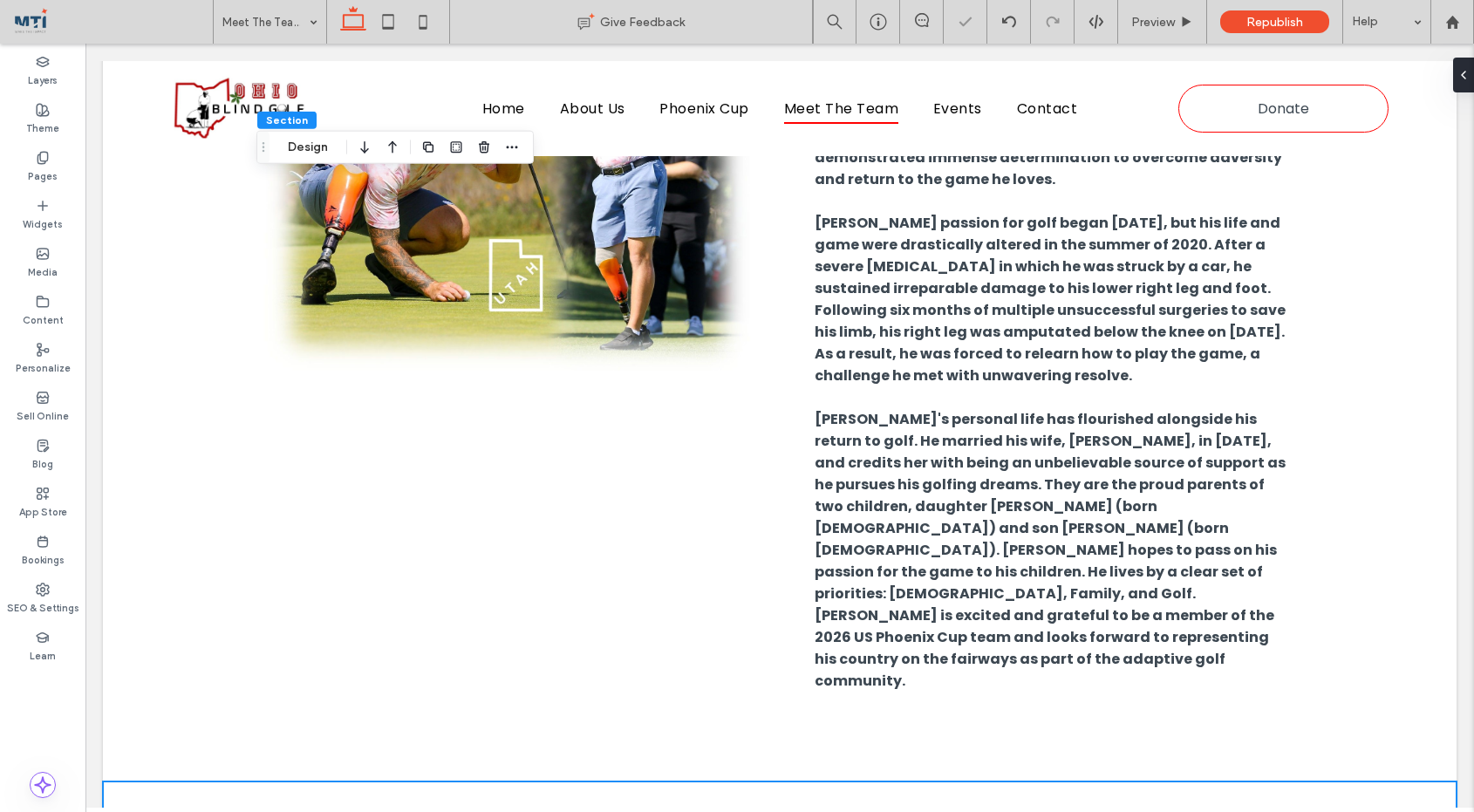
scroll to position [6225, 0]
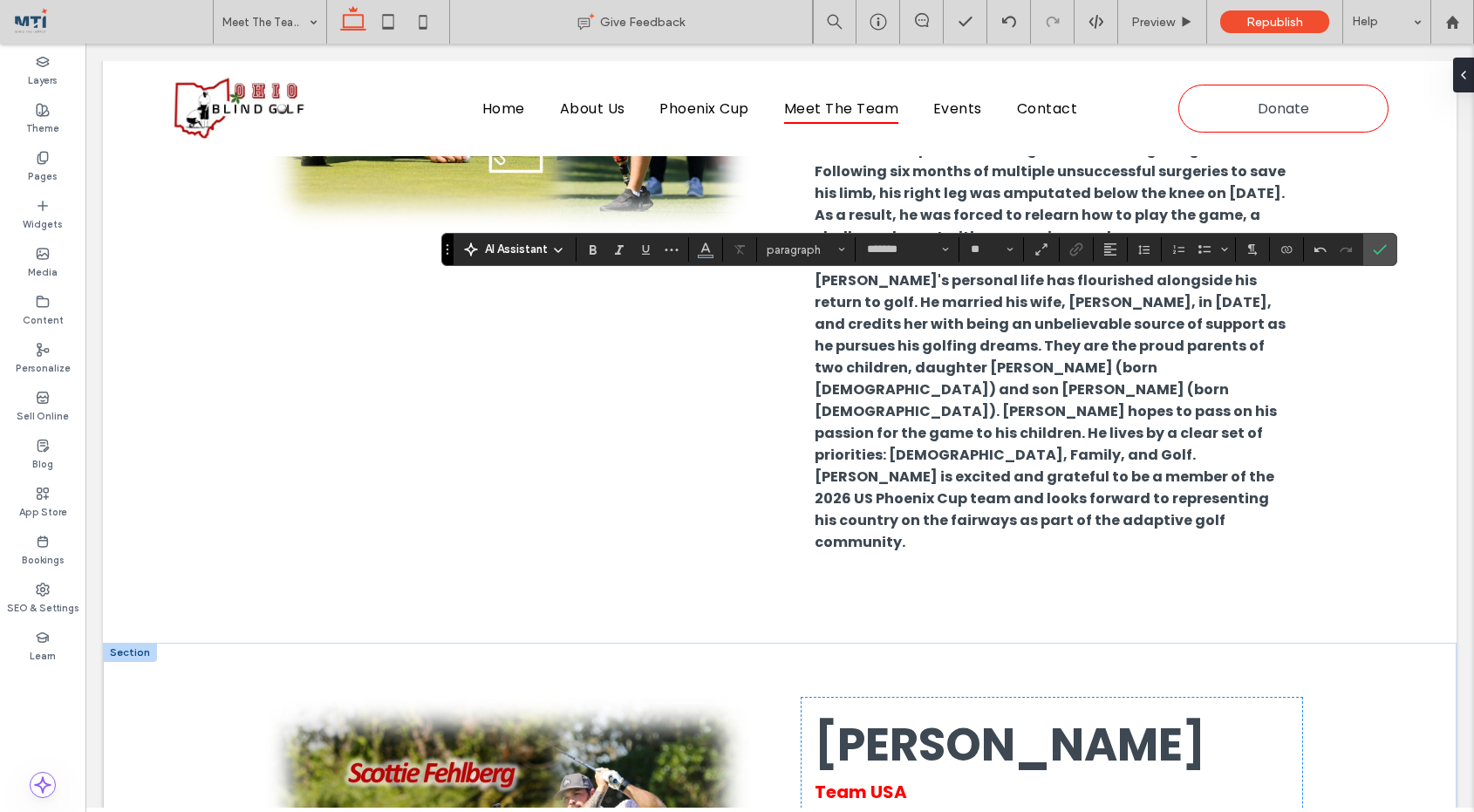
scroll to position [6363, 0]
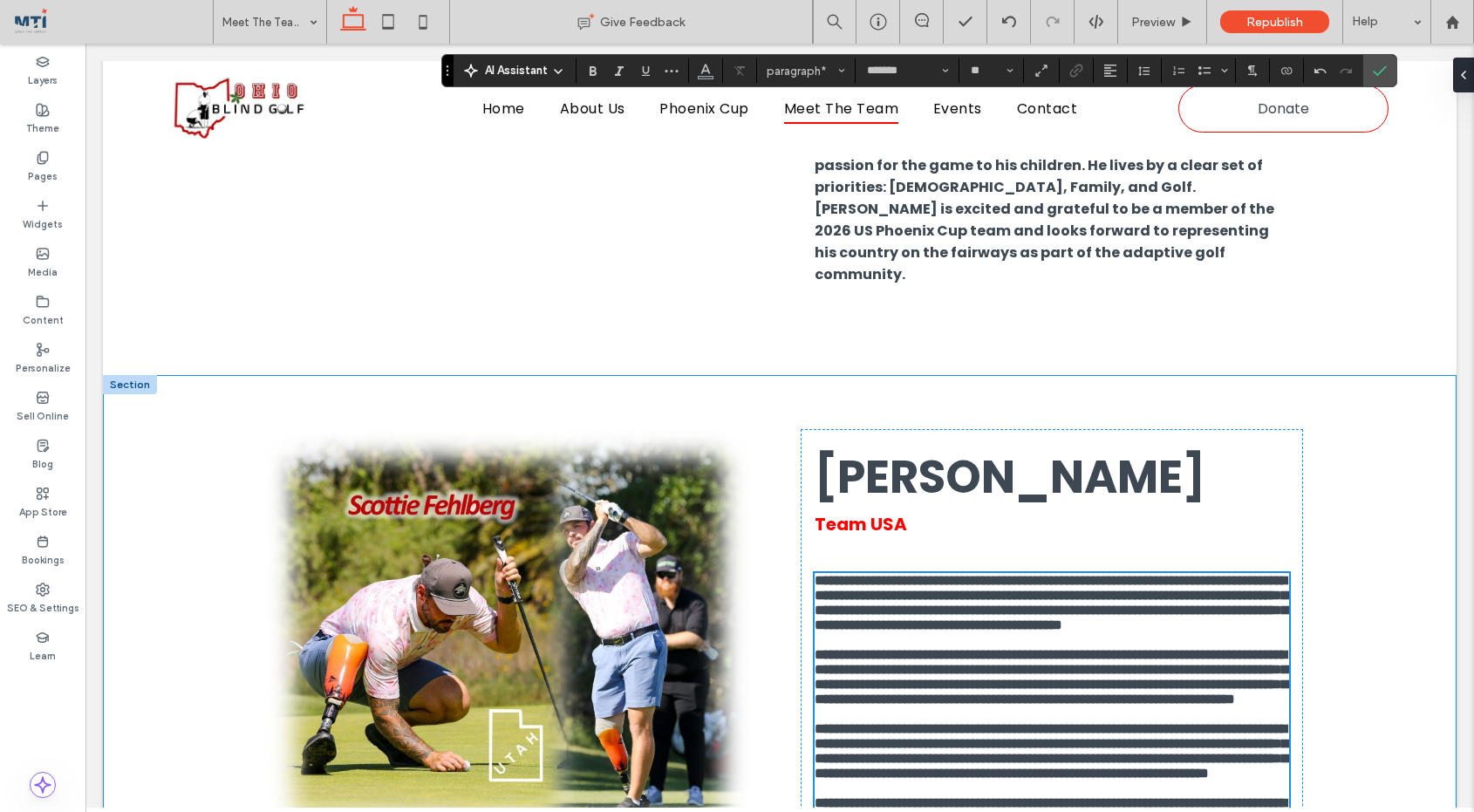
scroll to position [6640, 0]
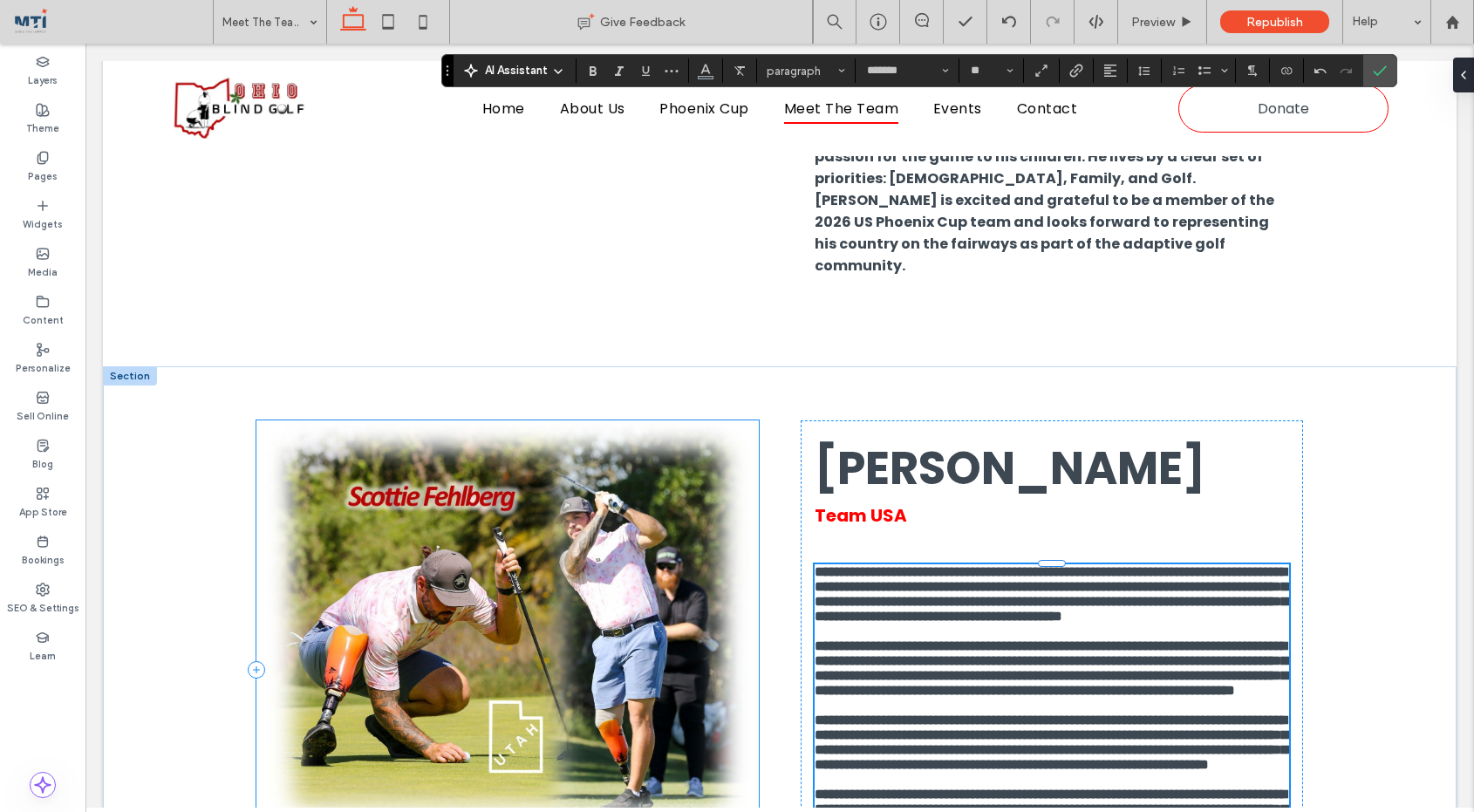
drag, startPoint x: 1207, startPoint y: 629, endPoint x: 737, endPoint y: 629, distance: 470.0
click at [737, 629] on div "**********" at bounding box center [780, 670] width 1047 height 608
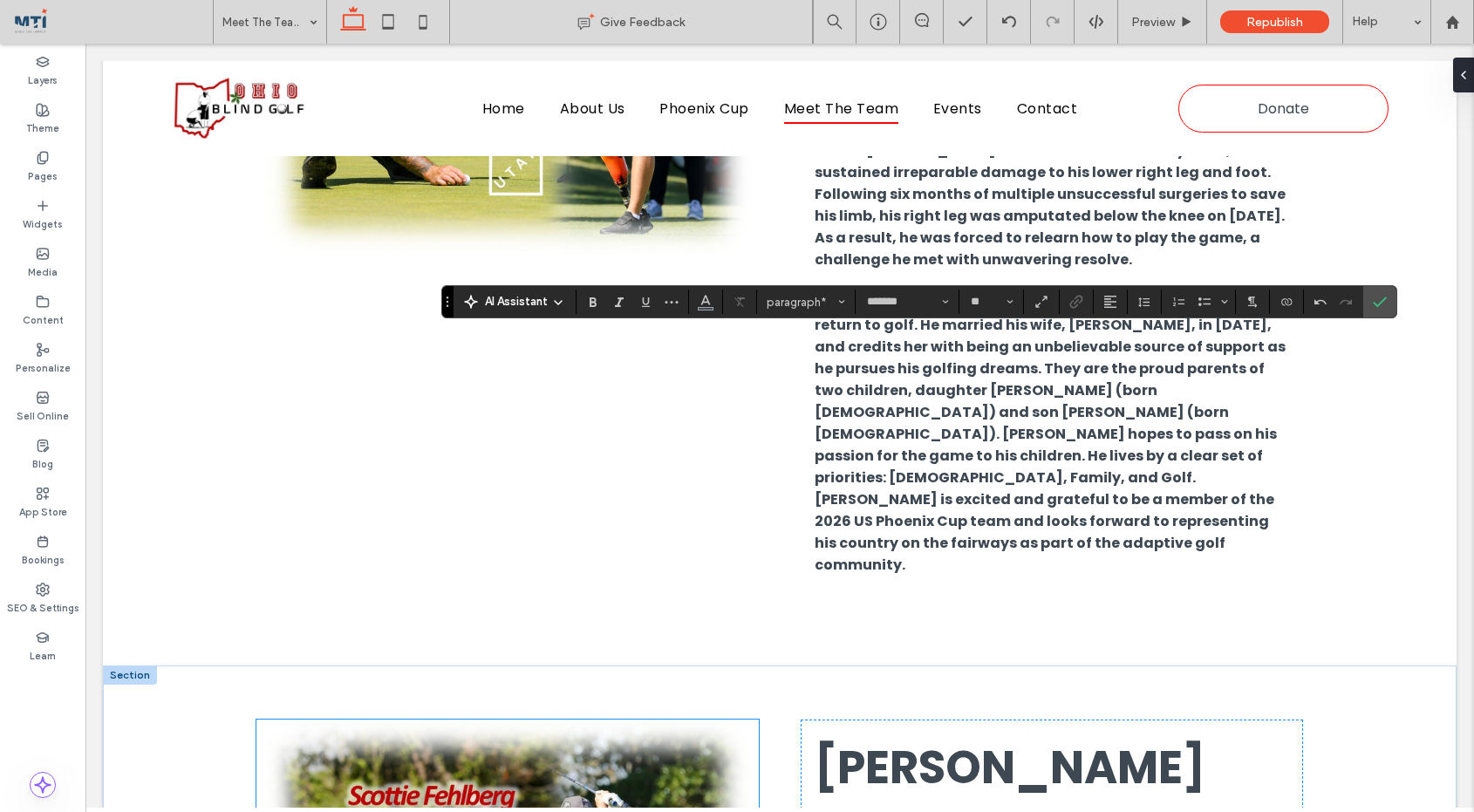
scroll to position [6317, 0]
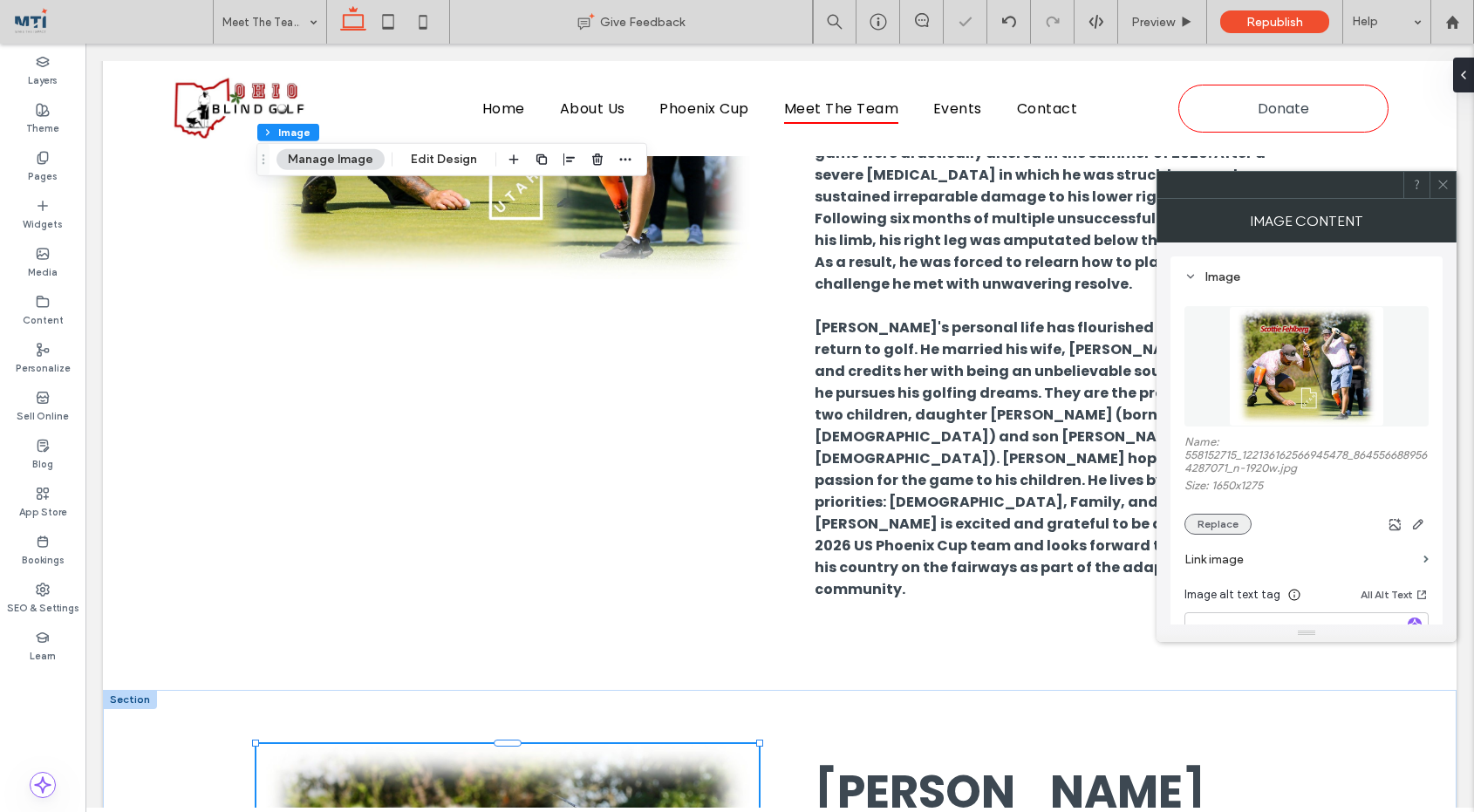
click at [1229, 521] on button "Replace" at bounding box center [1217, 524] width 67 height 21
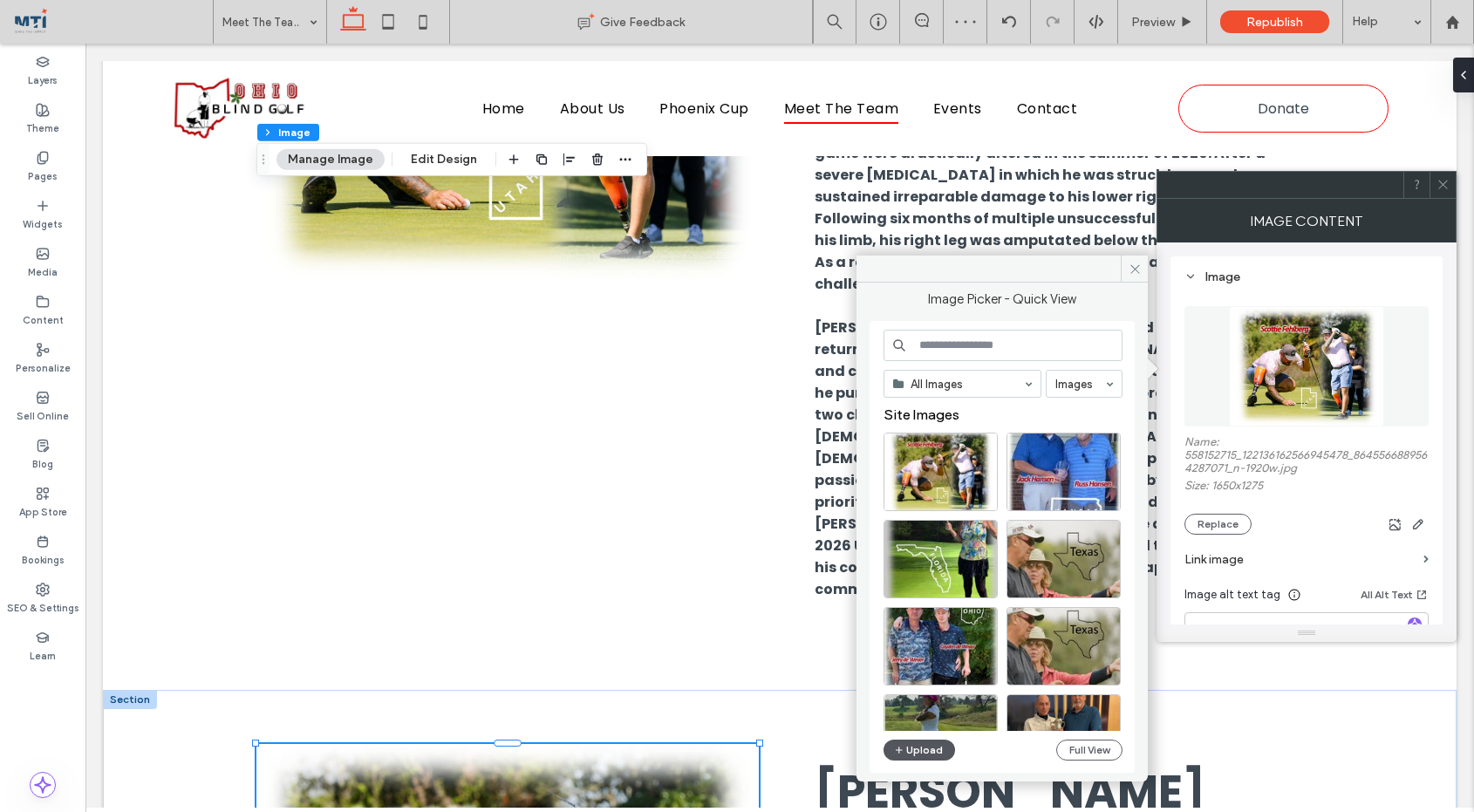
click at [922, 750] on button "Upload" at bounding box center [920, 750] width 72 height 21
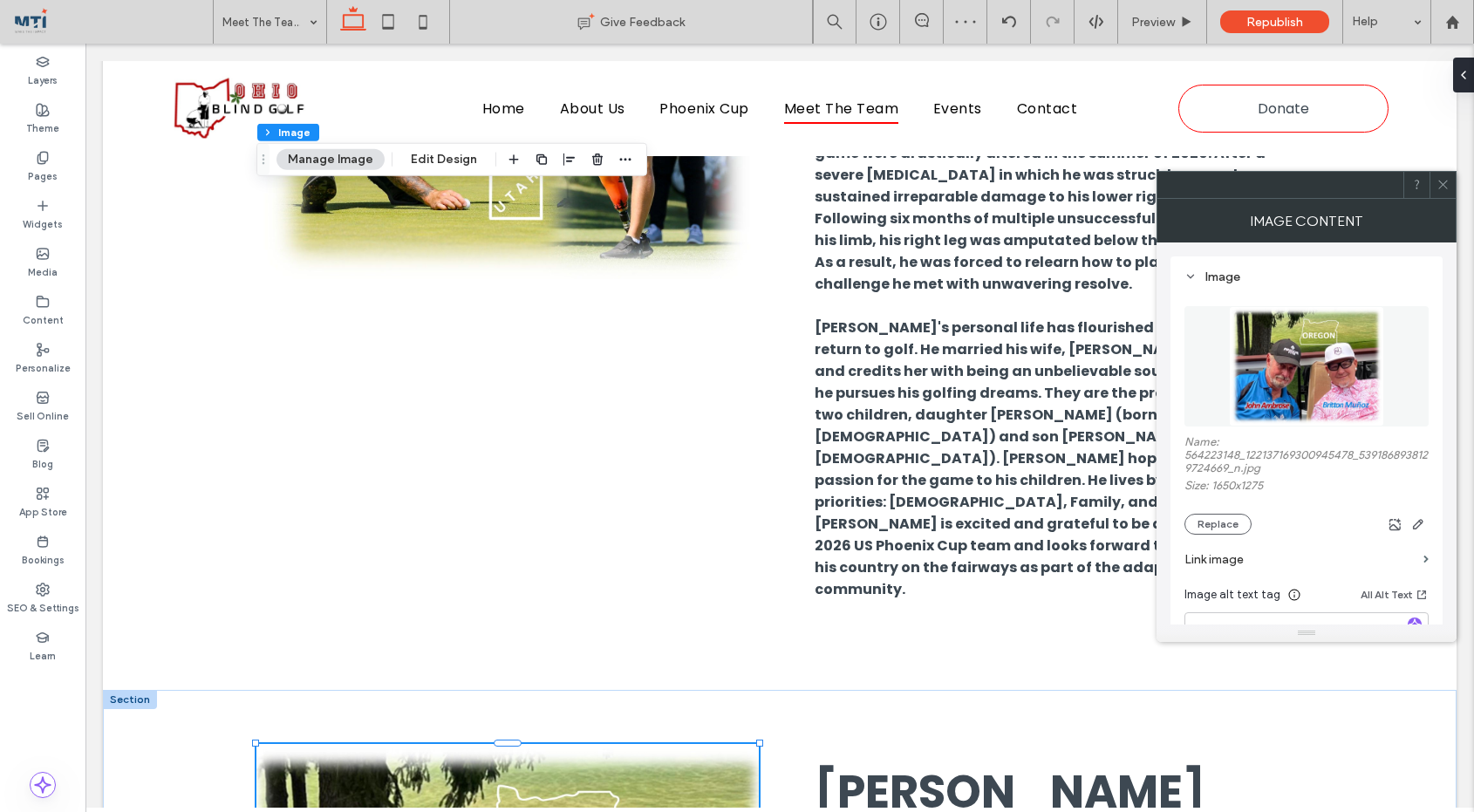
click at [1439, 190] on icon at bounding box center [1444, 185] width 14 height 14
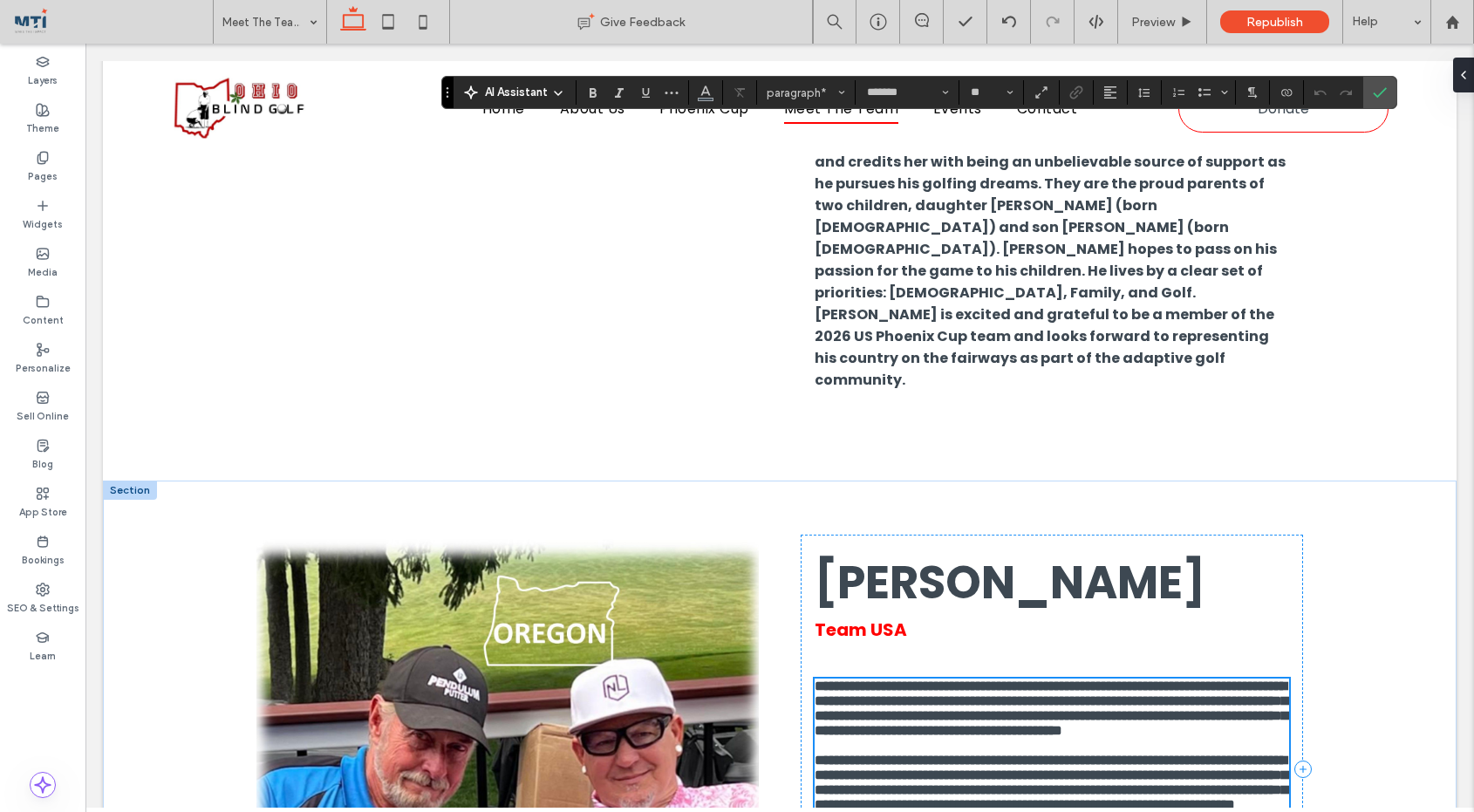
scroll to position [6405, 0]
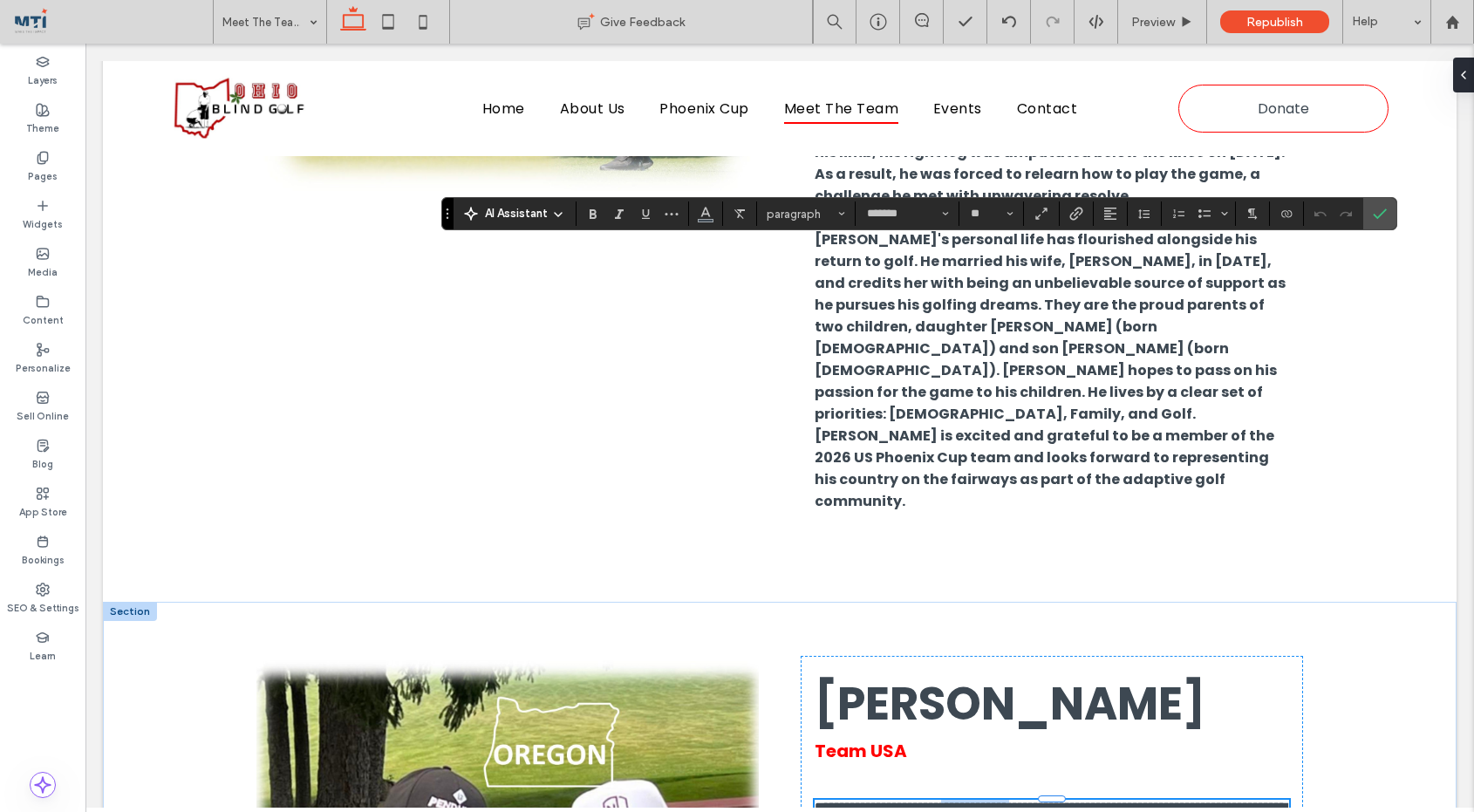
drag, startPoint x: 982, startPoint y: 255, endPoint x: 1073, endPoint y: 248, distance: 91.3
copy strong "**********"
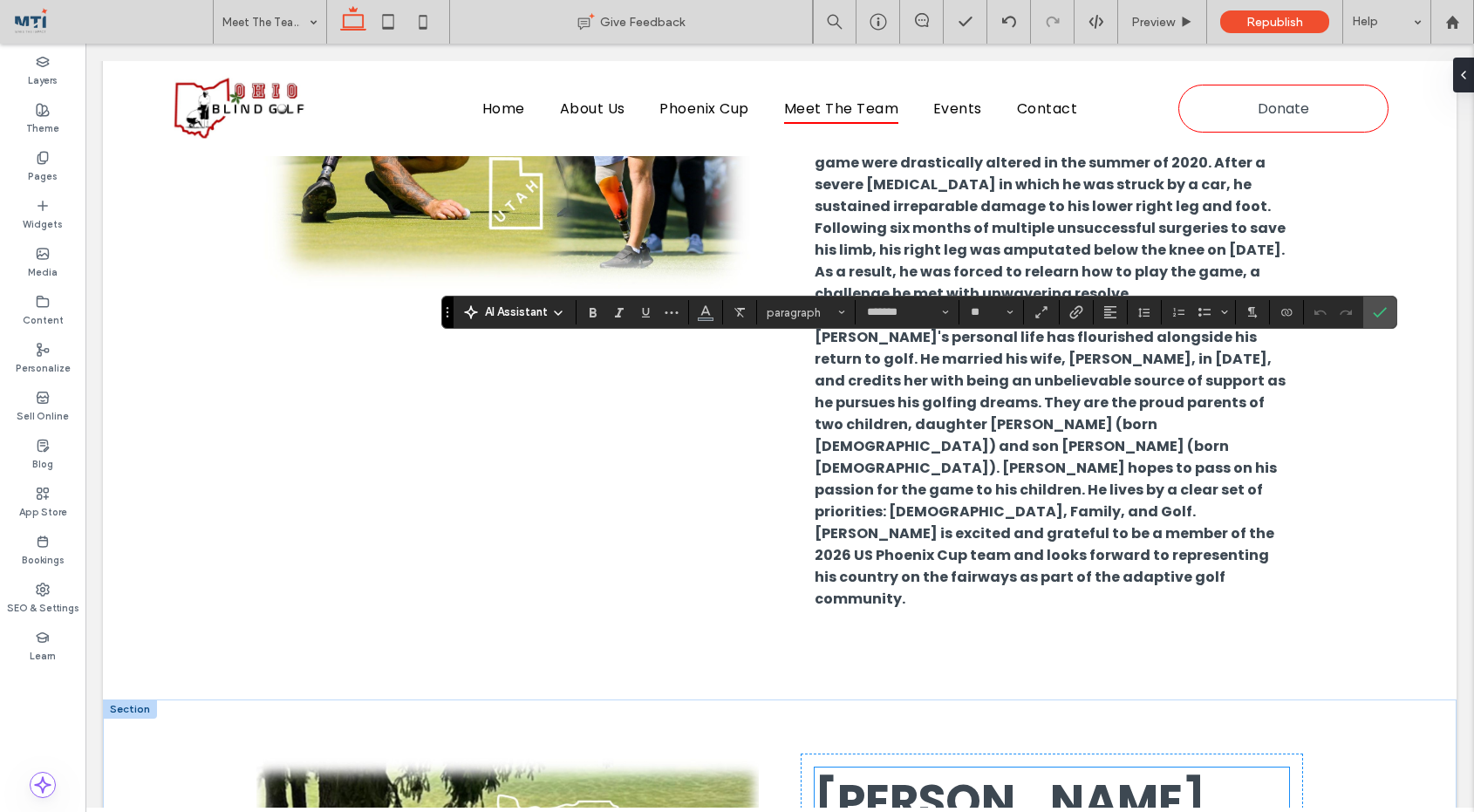
scroll to position [6306, 0]
click at [1074, 770] on span "Scottie Fehlberg" at bounding box center [1010, 802] width 391 height 64
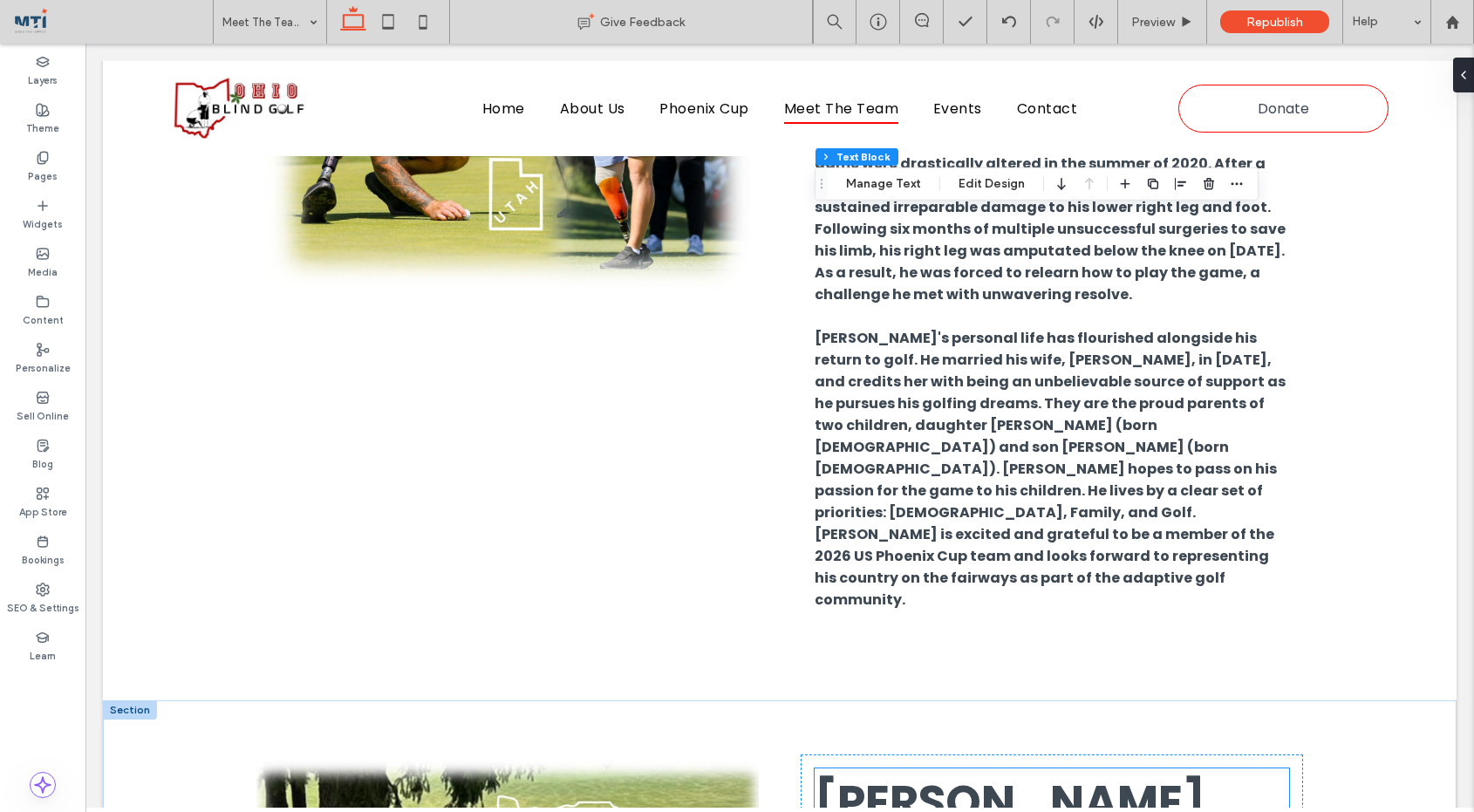
click at [1074, 768] on div "Scottie Fehlberg" at bounding box center [1052, 802] width 475 height 68
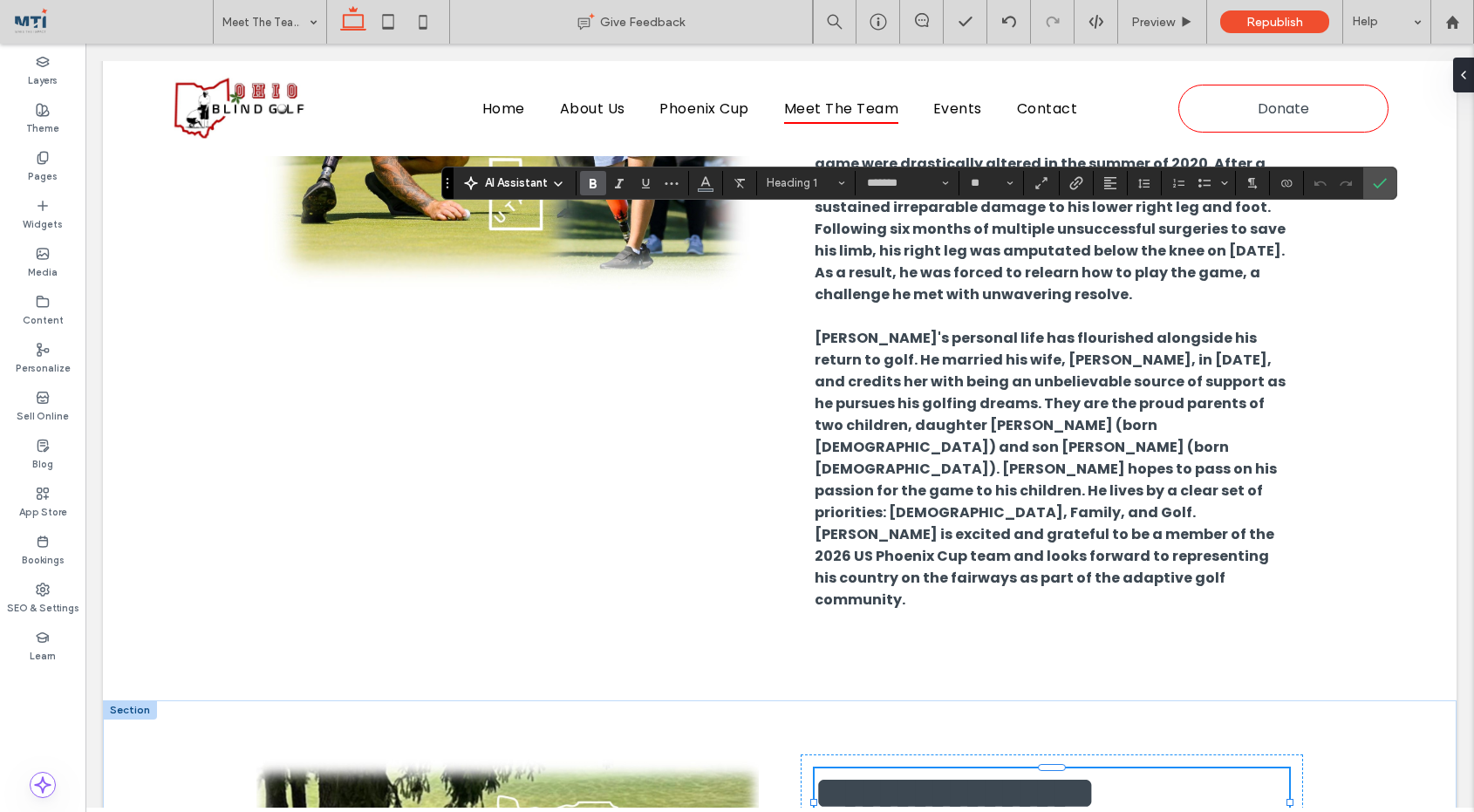
type input "**"
click at [1376, 188] on icon "Confirm" at bounding box center [1380, 183] width 14 height 14
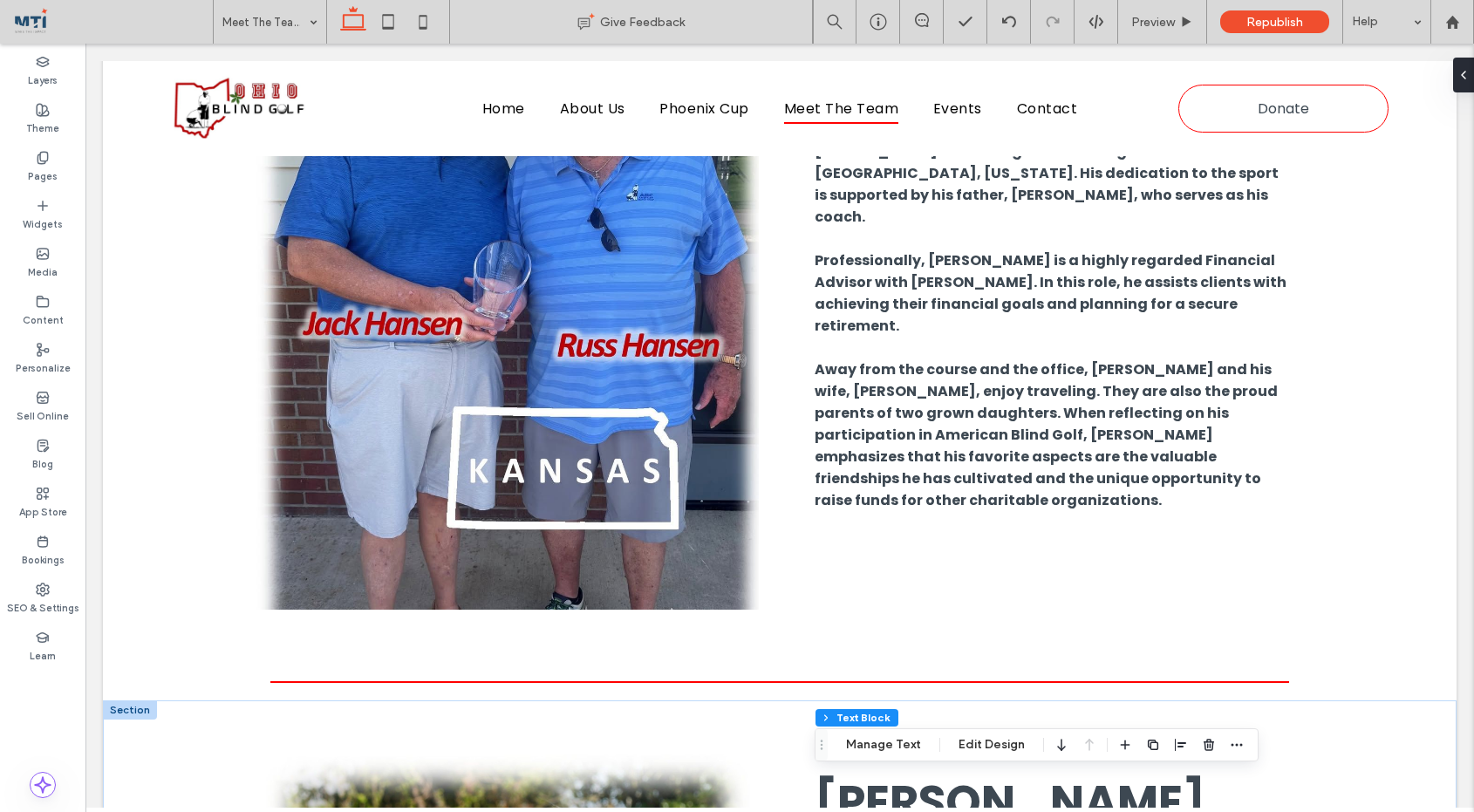
scroll to position [5368, 0]
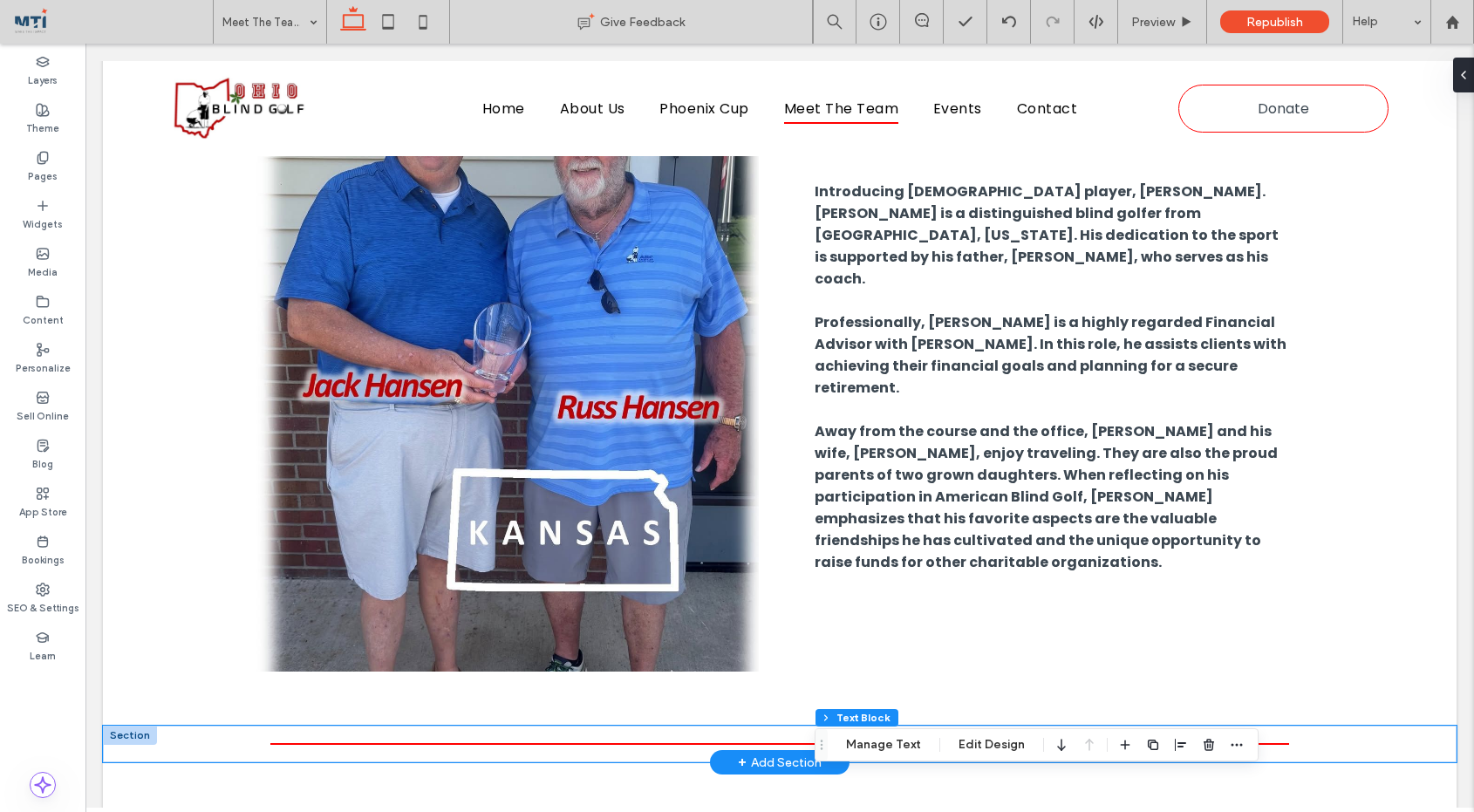
click at [194, 726] on div at bounding box center [779, 744] width 1354 height 37
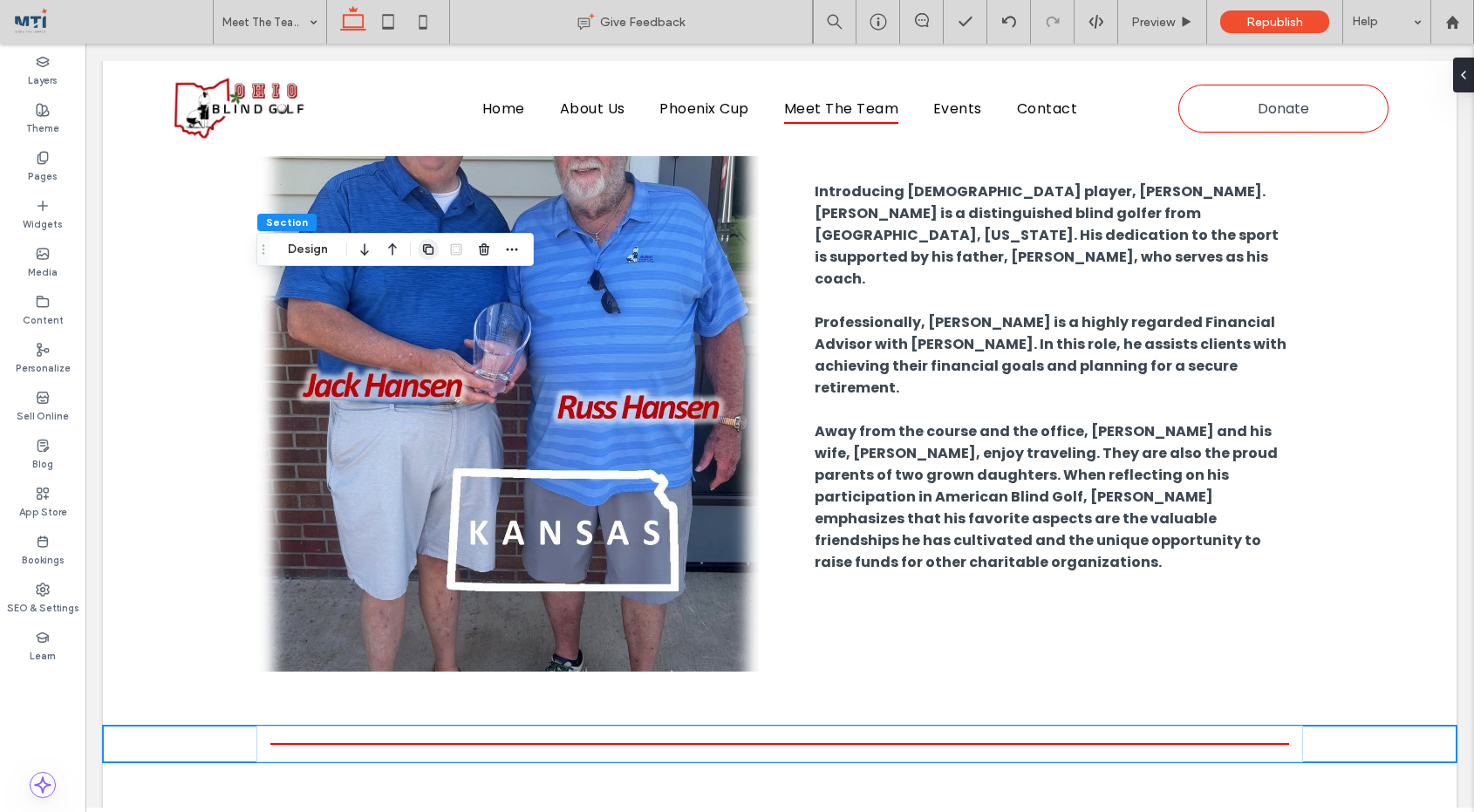
click at [427, 247] on use "button" at bounding box center [428, 249] width 11 height 11
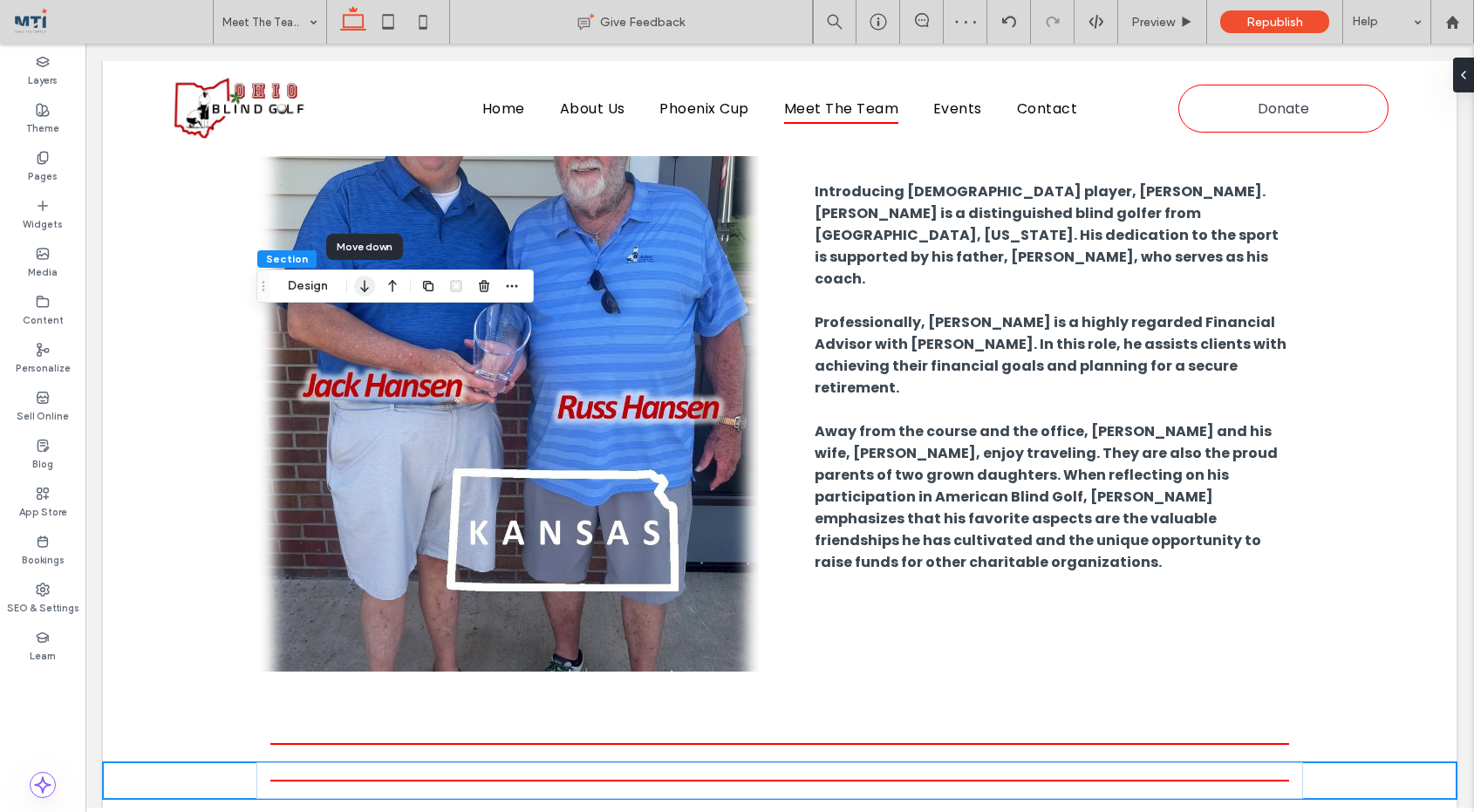
click at [363, 286] on use "button" at bounding box center [364, 286] width 8 height 13
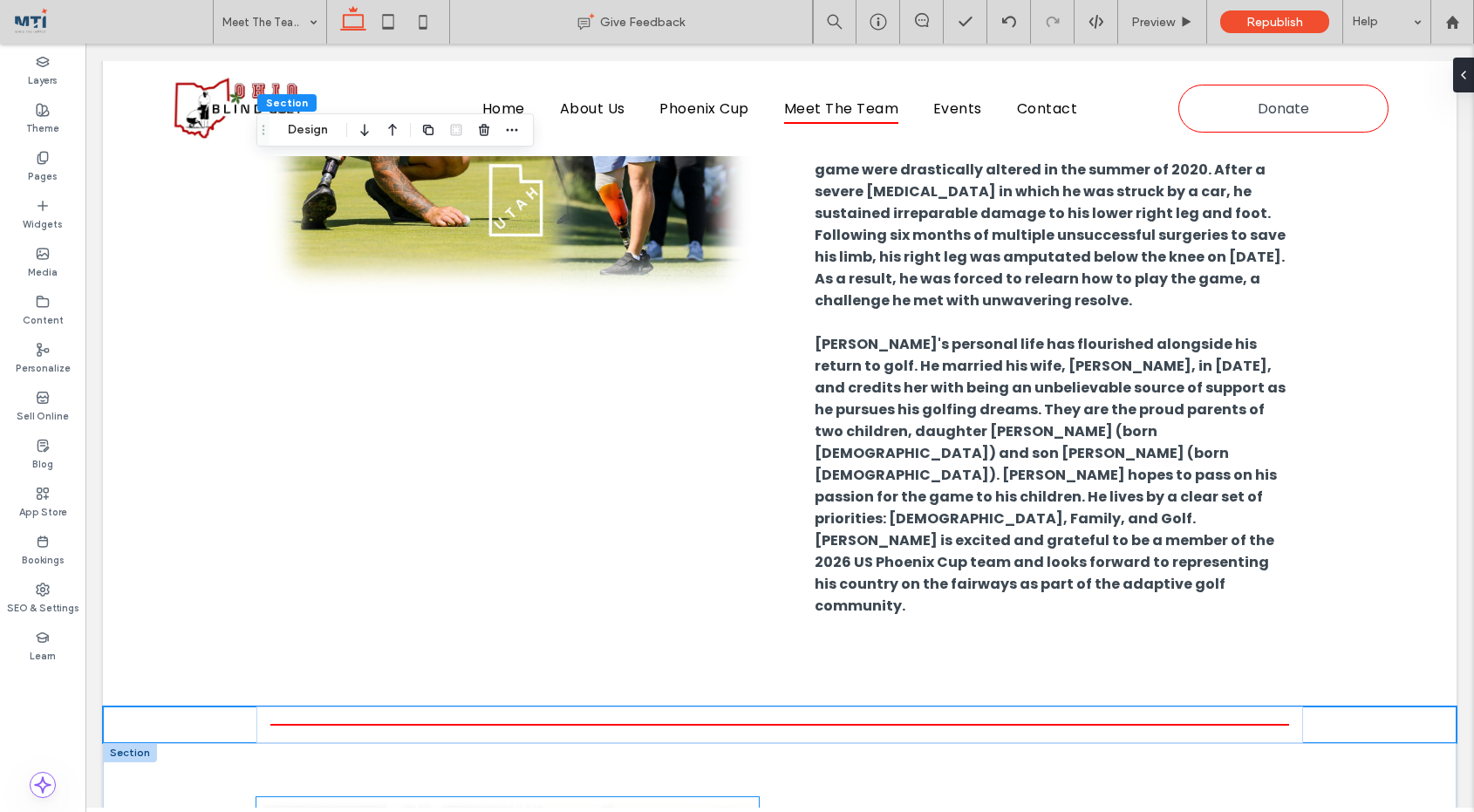
scroll to position [6295, 0]
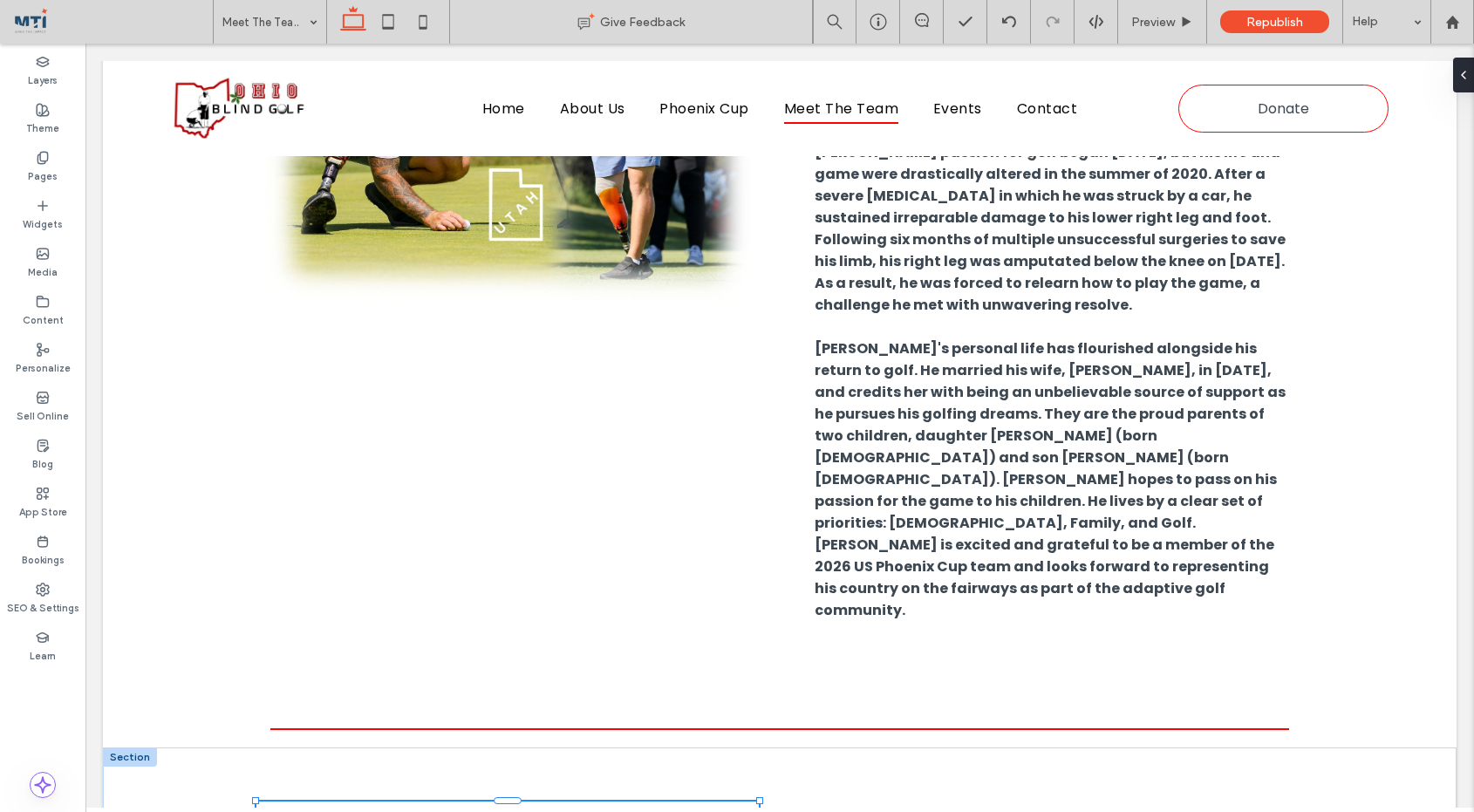
type input "***"
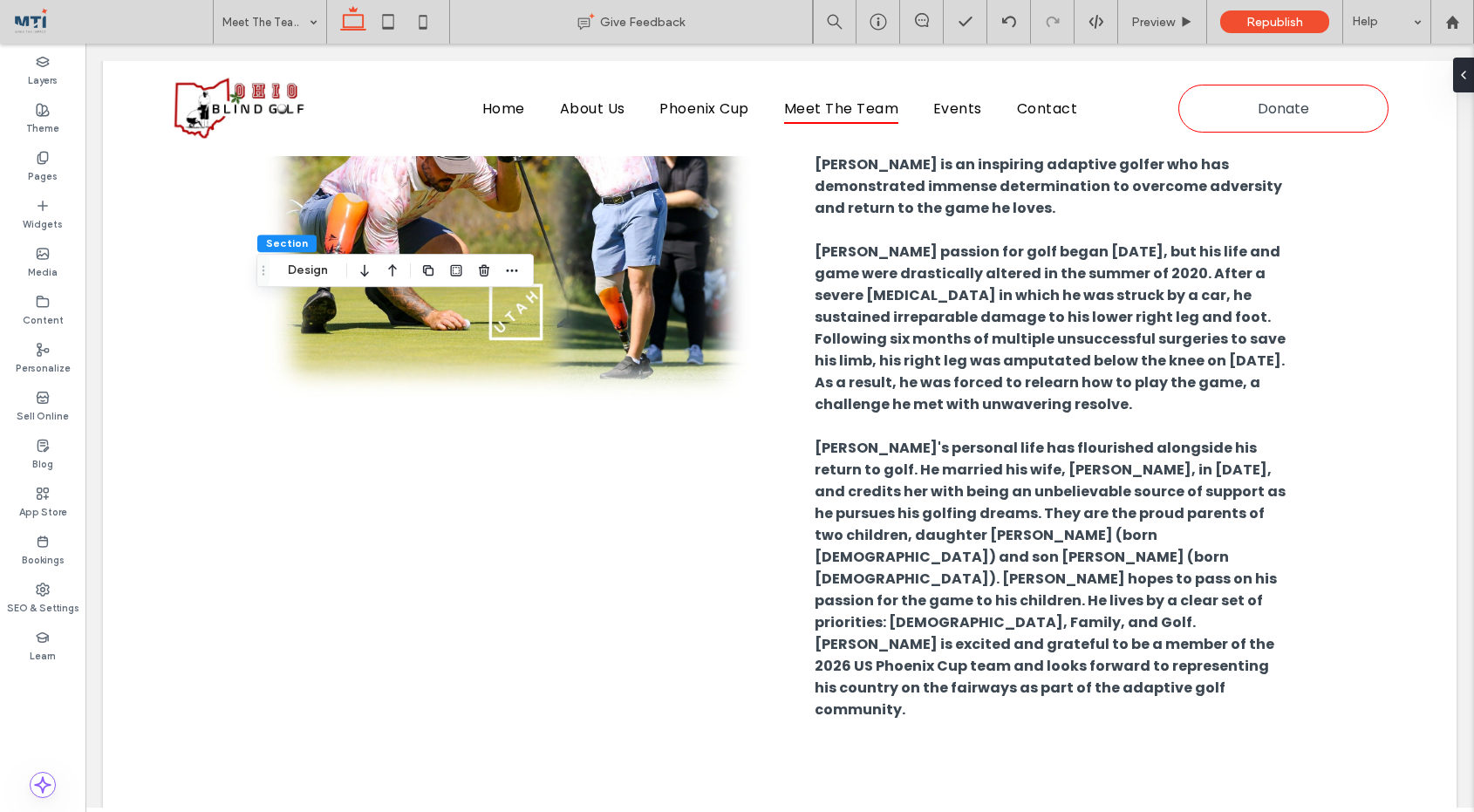
scroll to position [6168, 0]
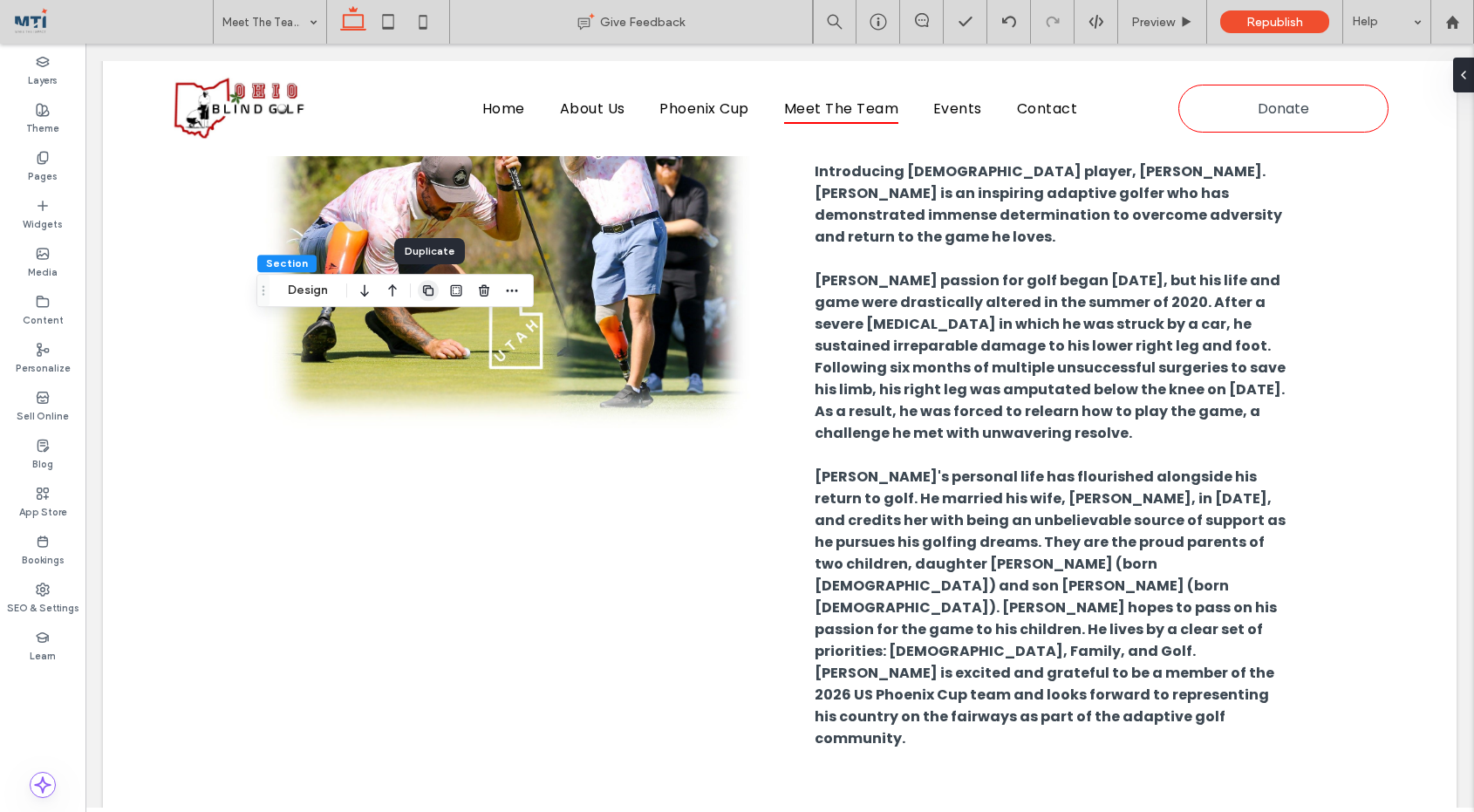
click at [431, 292] on icon "button" at bounding box center [428, 291] width 14 height 14
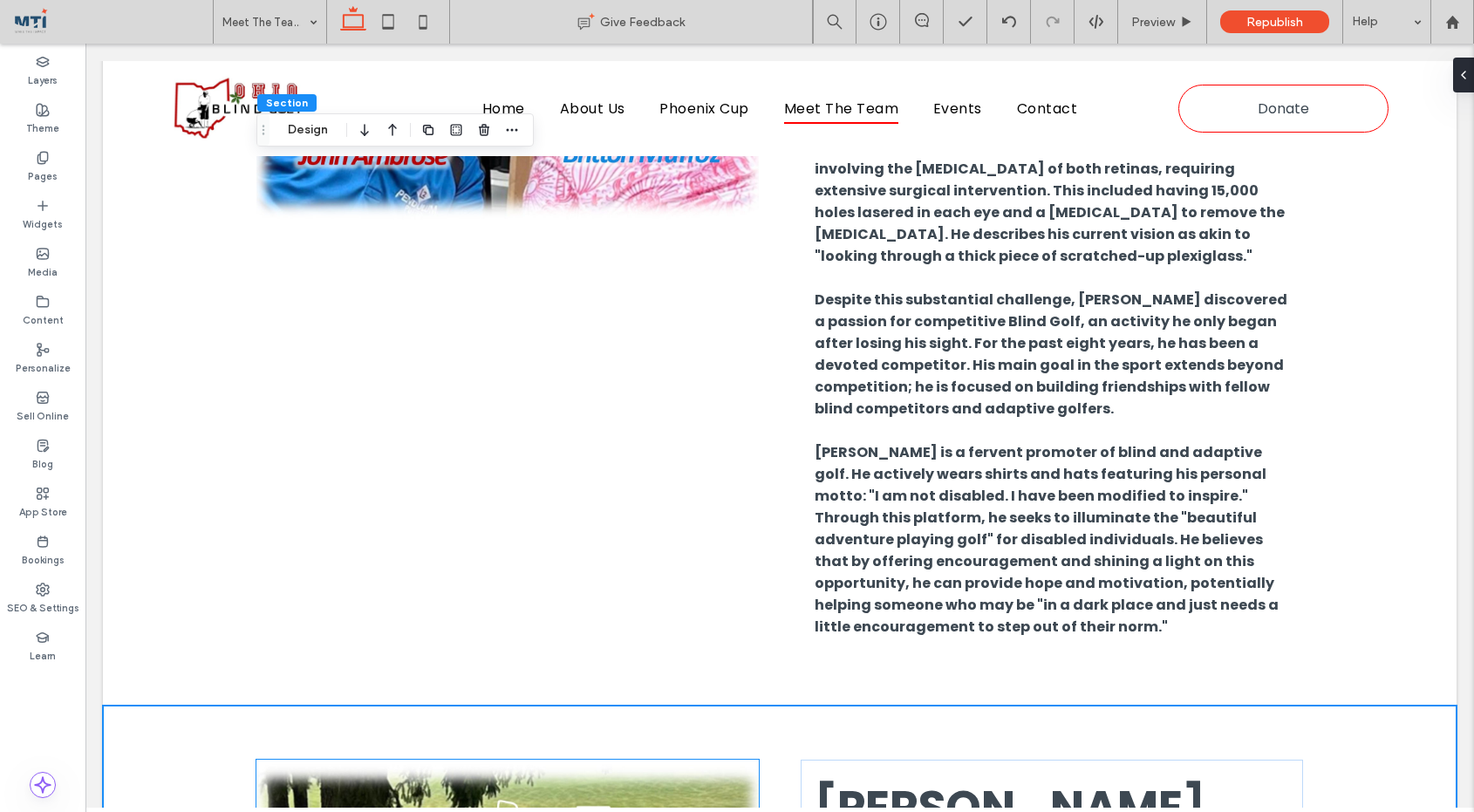
scroll to position [7292, 0]
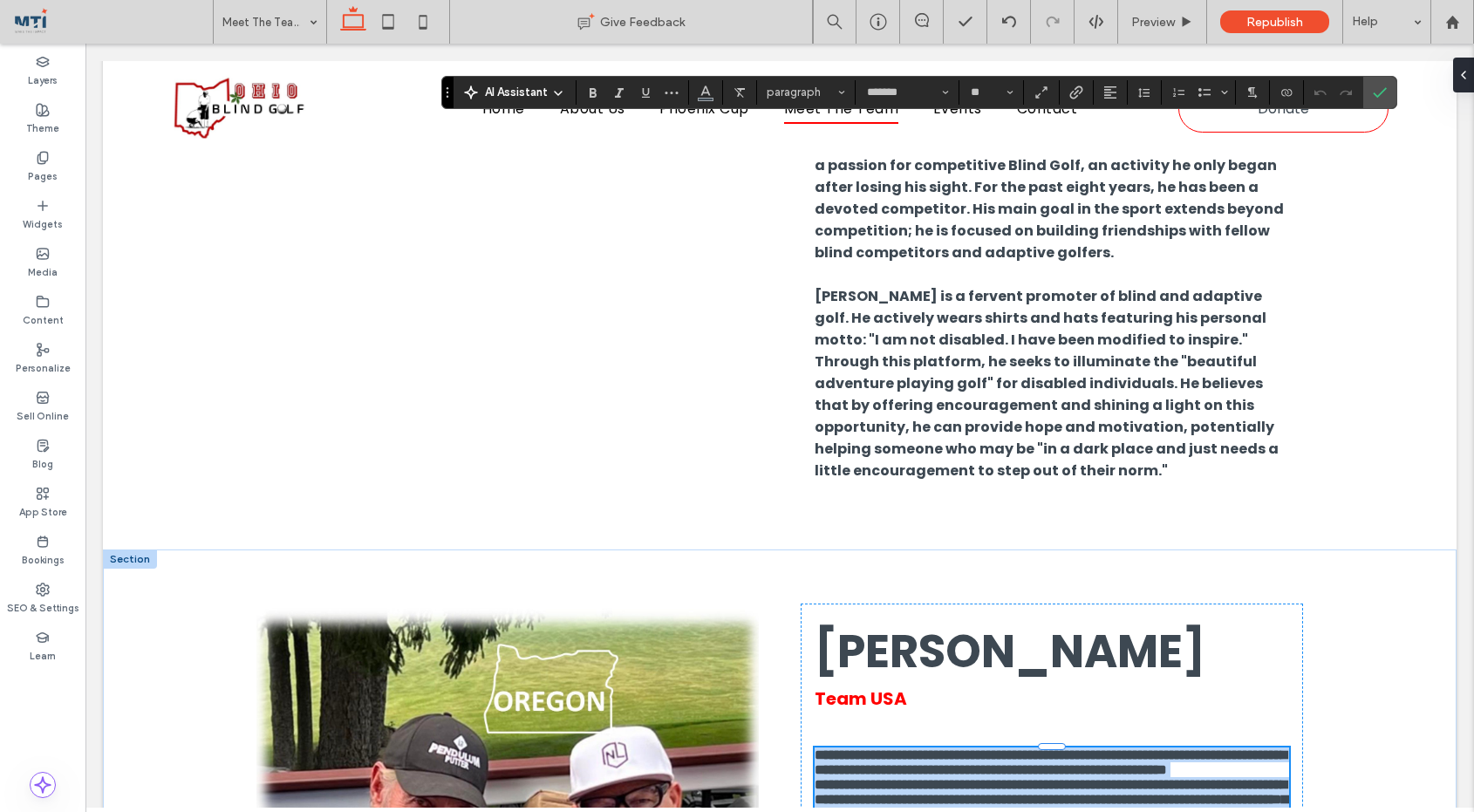
scroll to position [0, 0]
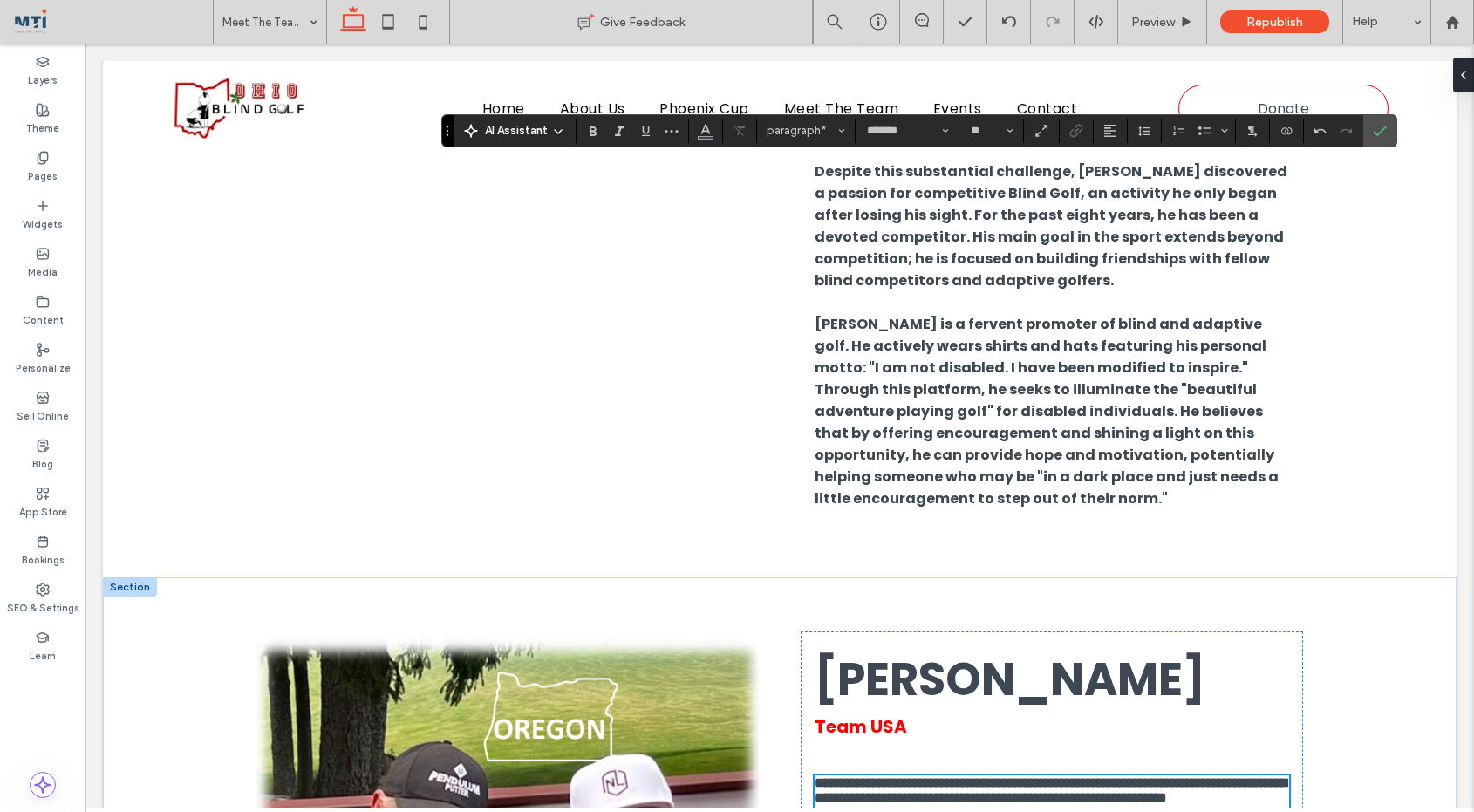
scroll to position [7385, 0]
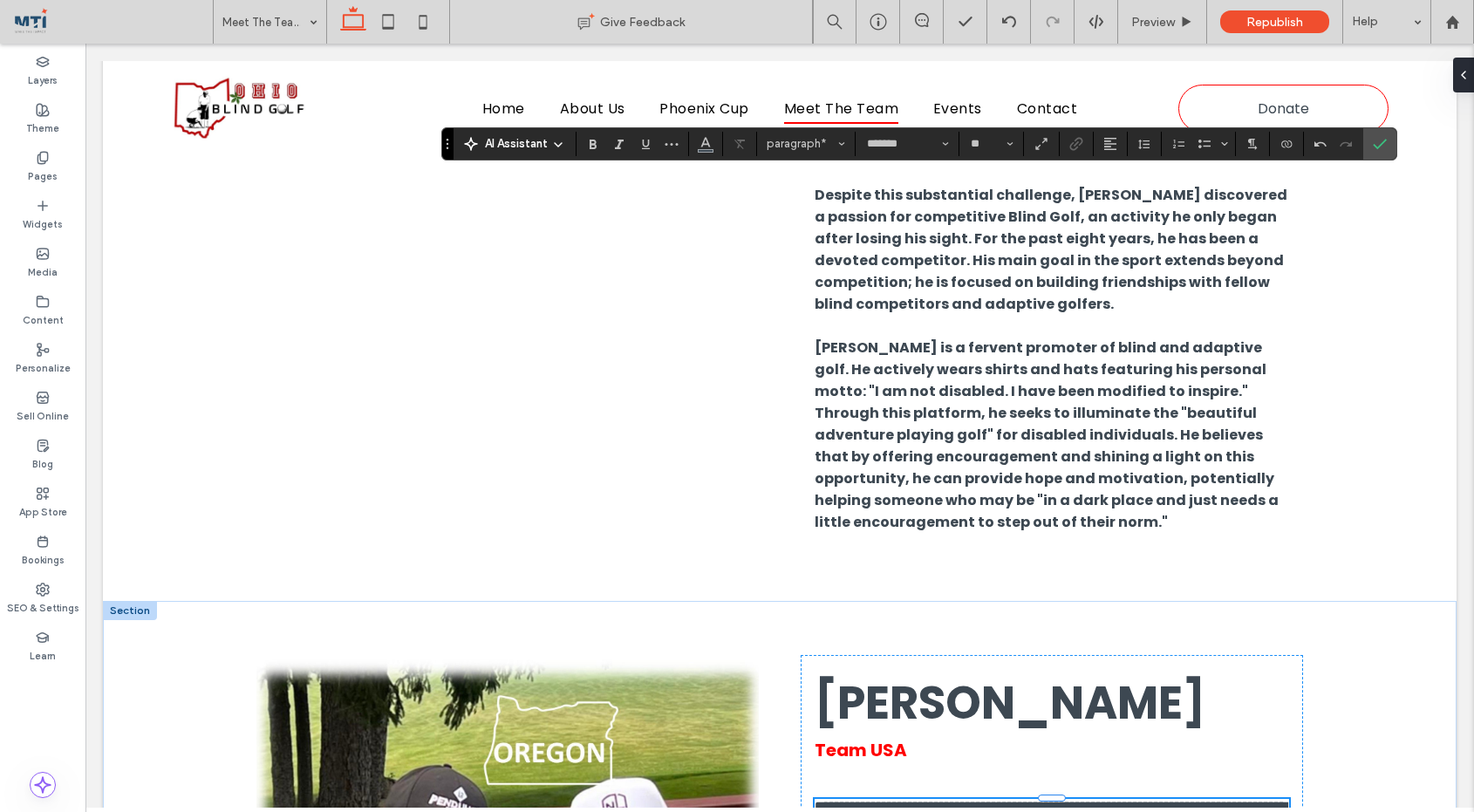
click at [1113, 799] on p "**********" at bounding box center [1052, 814] width 475 height 30
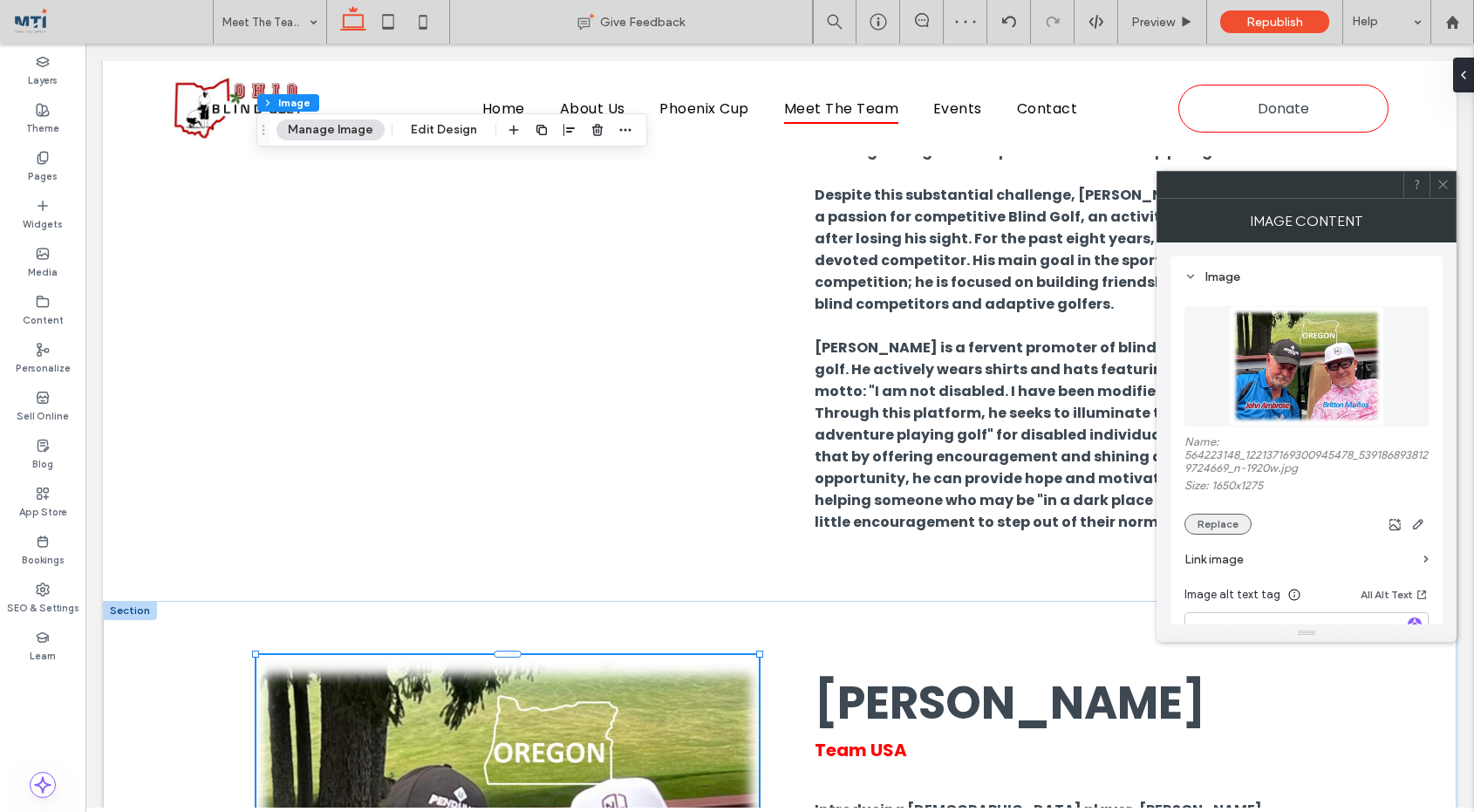
click at [1229, 529] on button "Replace" at bounding box center [1217, 524] width 67 height 21
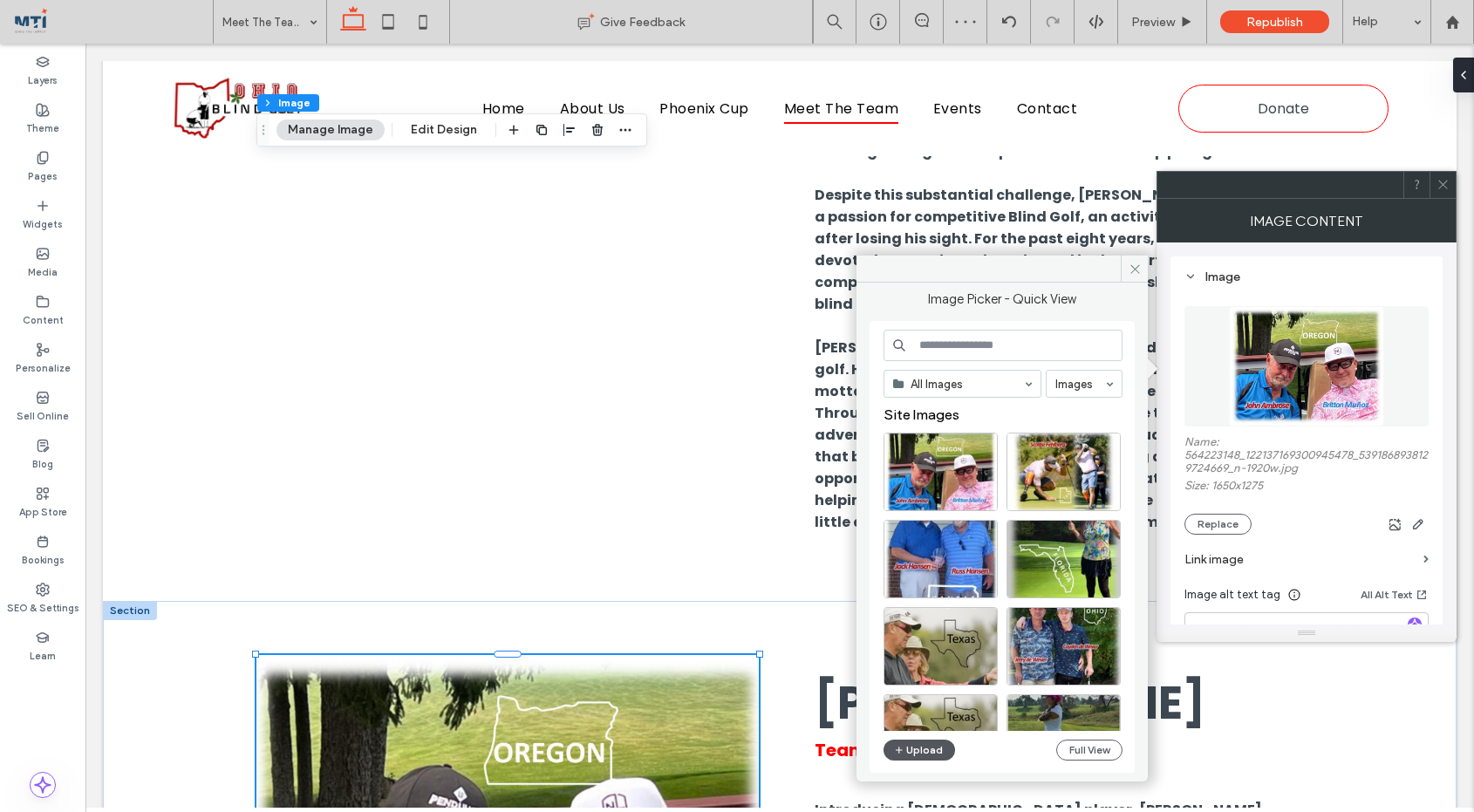
click at [923, 747] on button "Upload" at bounding box center [920, 750] width 72 height 21
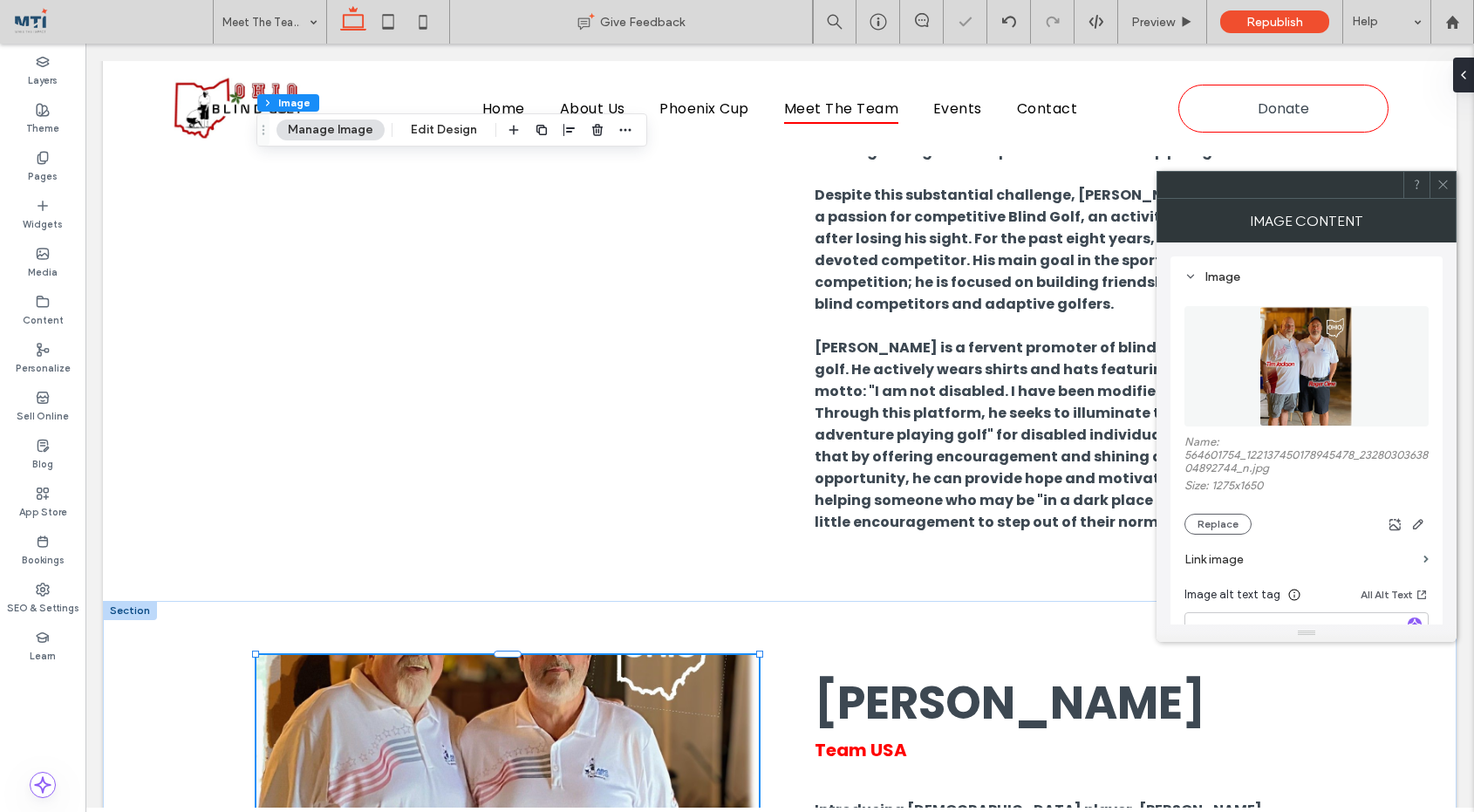
click at [1445, 180] on icon at bounding box center [1444, 185] width 14 height 14
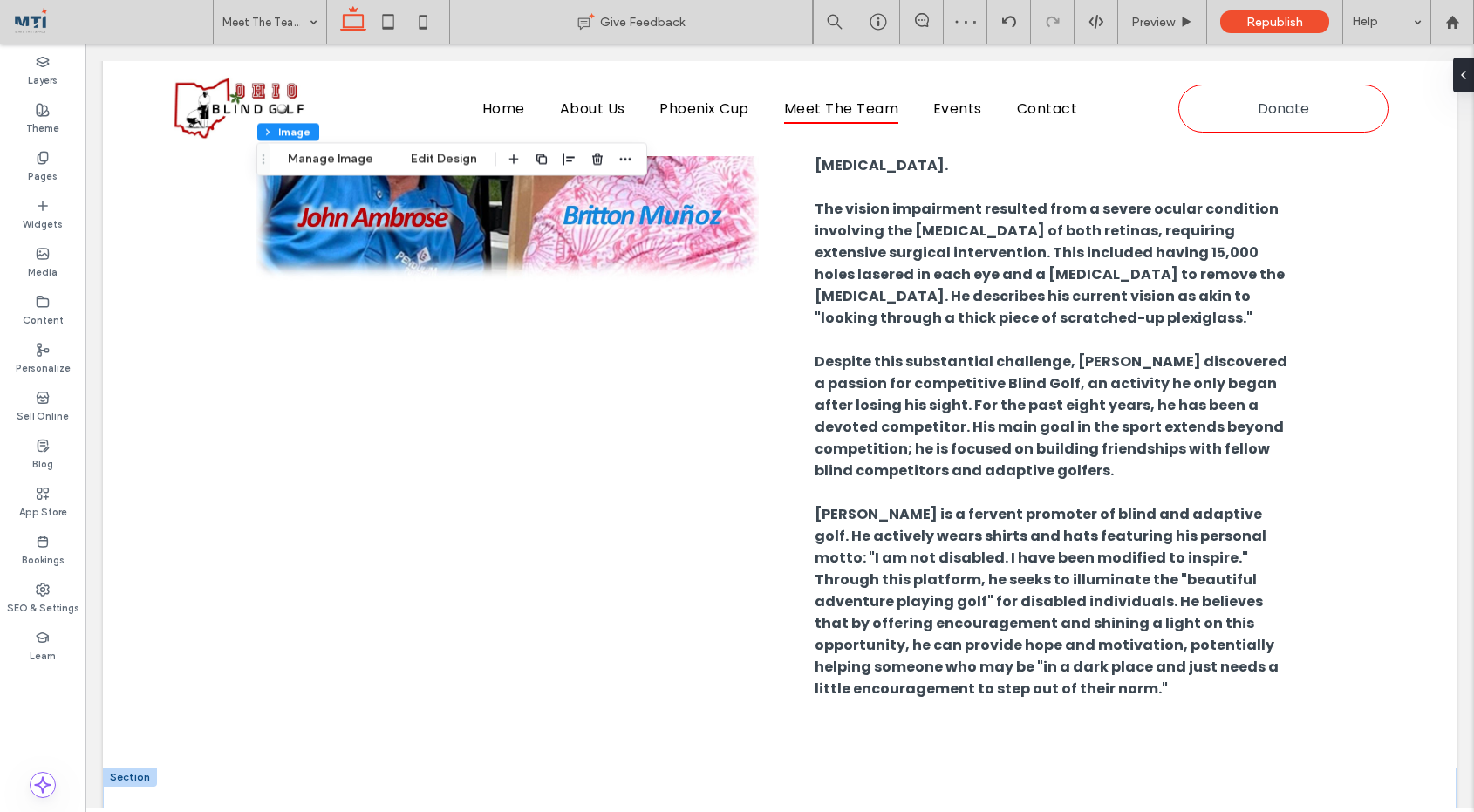
scroll to position [7227, 0]
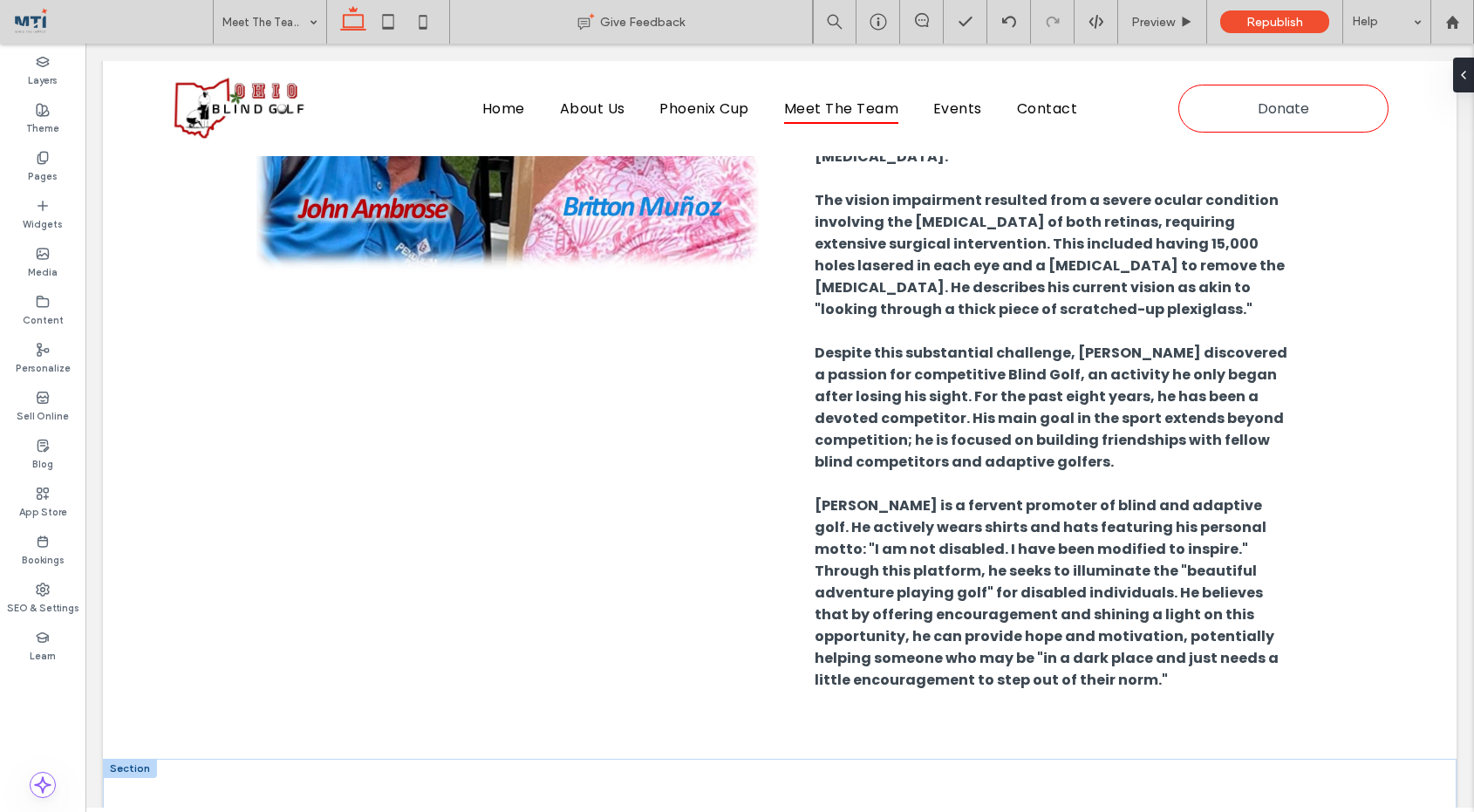
drag, startPoint x: 506, startPoint y: 593, endPoint x: 494, endPoint y: 825, distance: 232.3
type input "***"
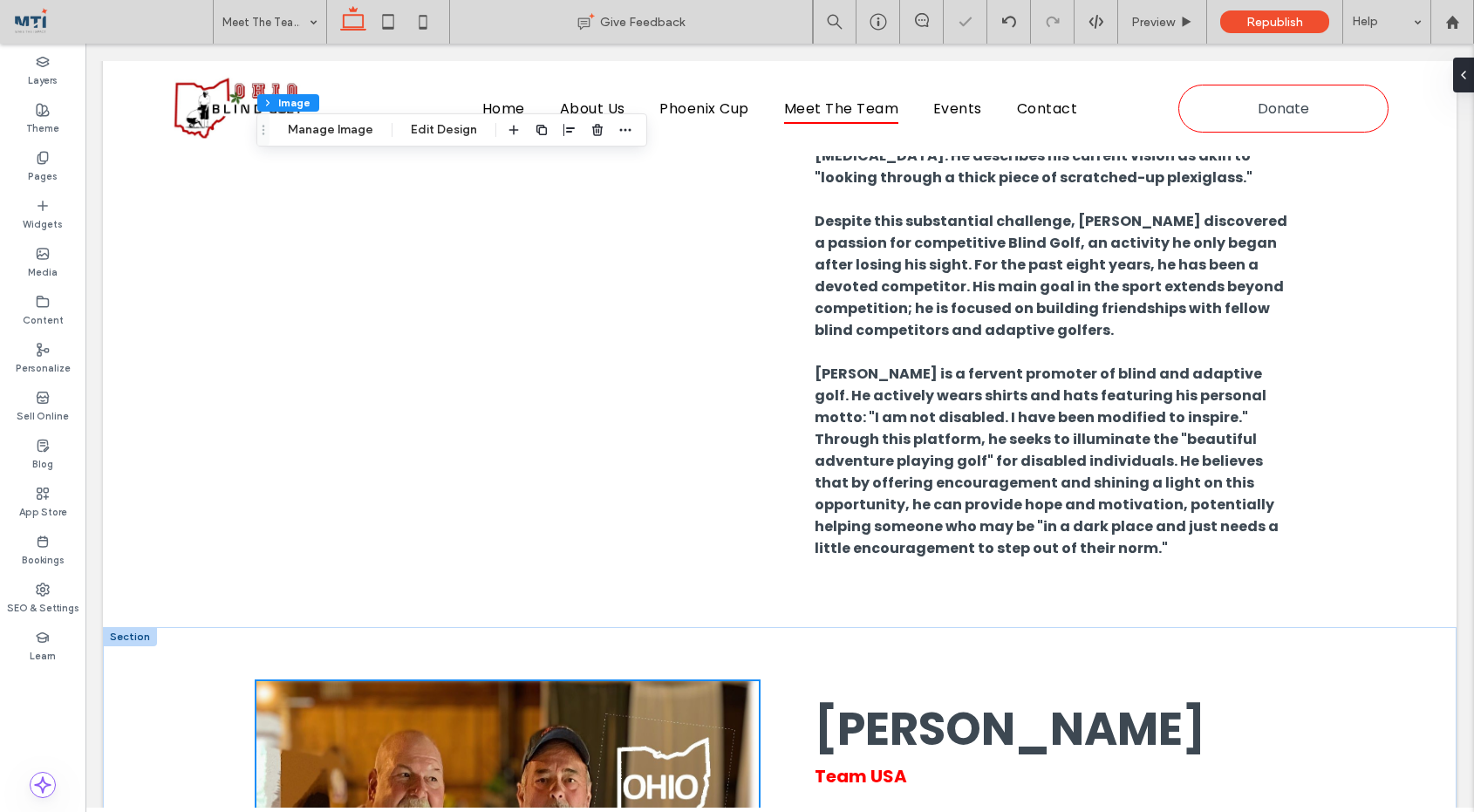
scroll to position [7374, 0]
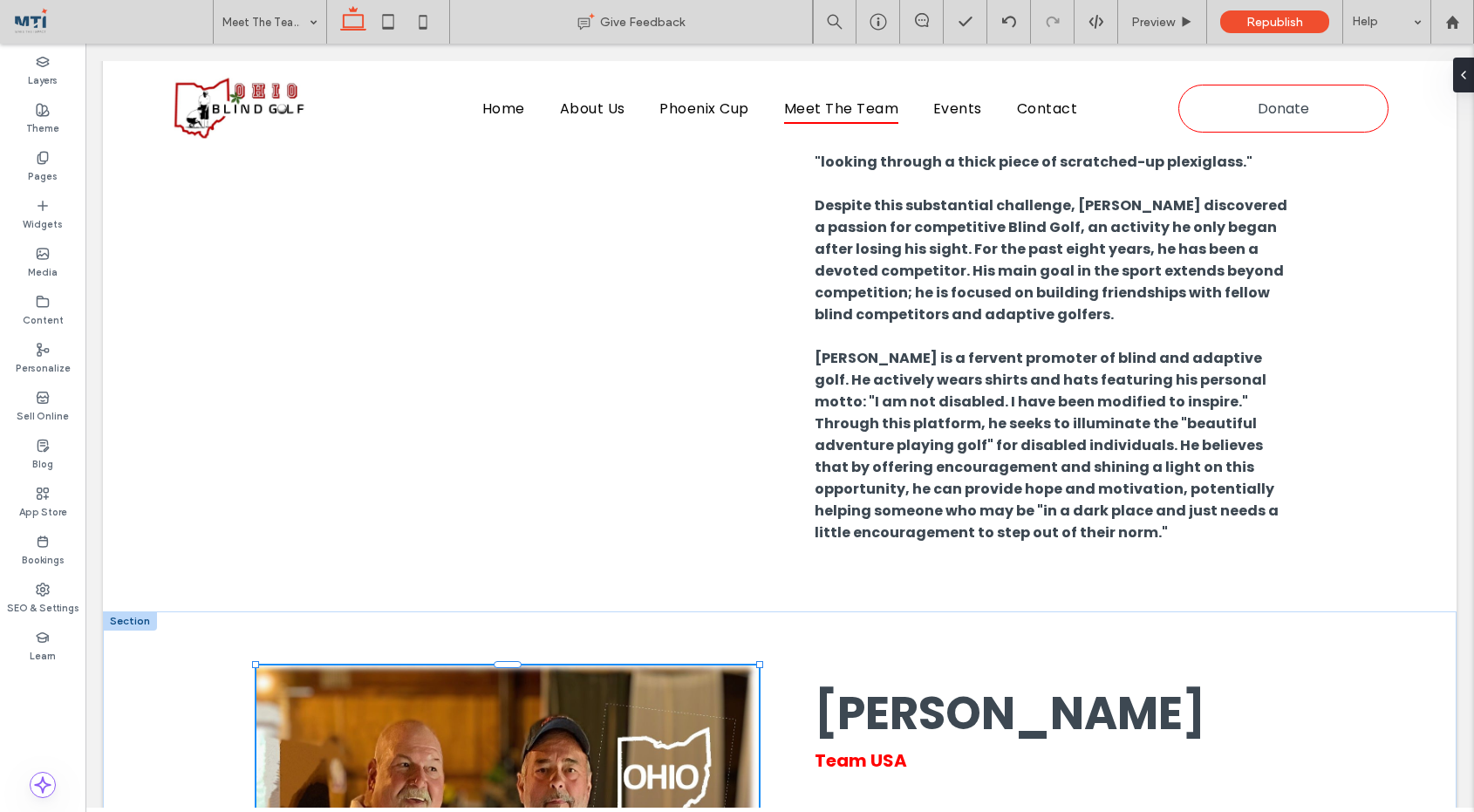
drag, startPoint x: 507, startPoint y: 677, endPoint x: 508, endPoint y: 691, distance: 14.0
type input "***"
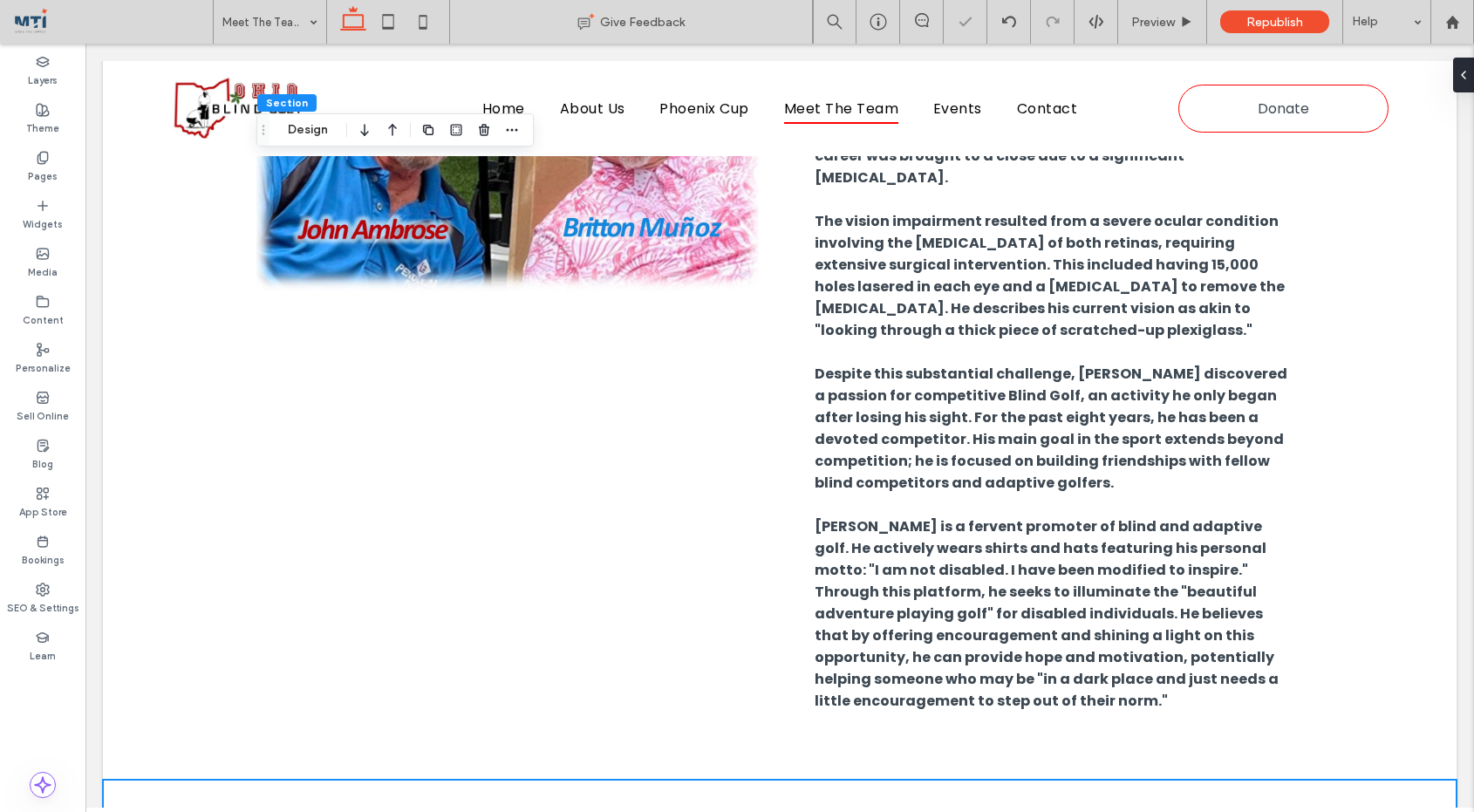
scroll to position [7202, 0]
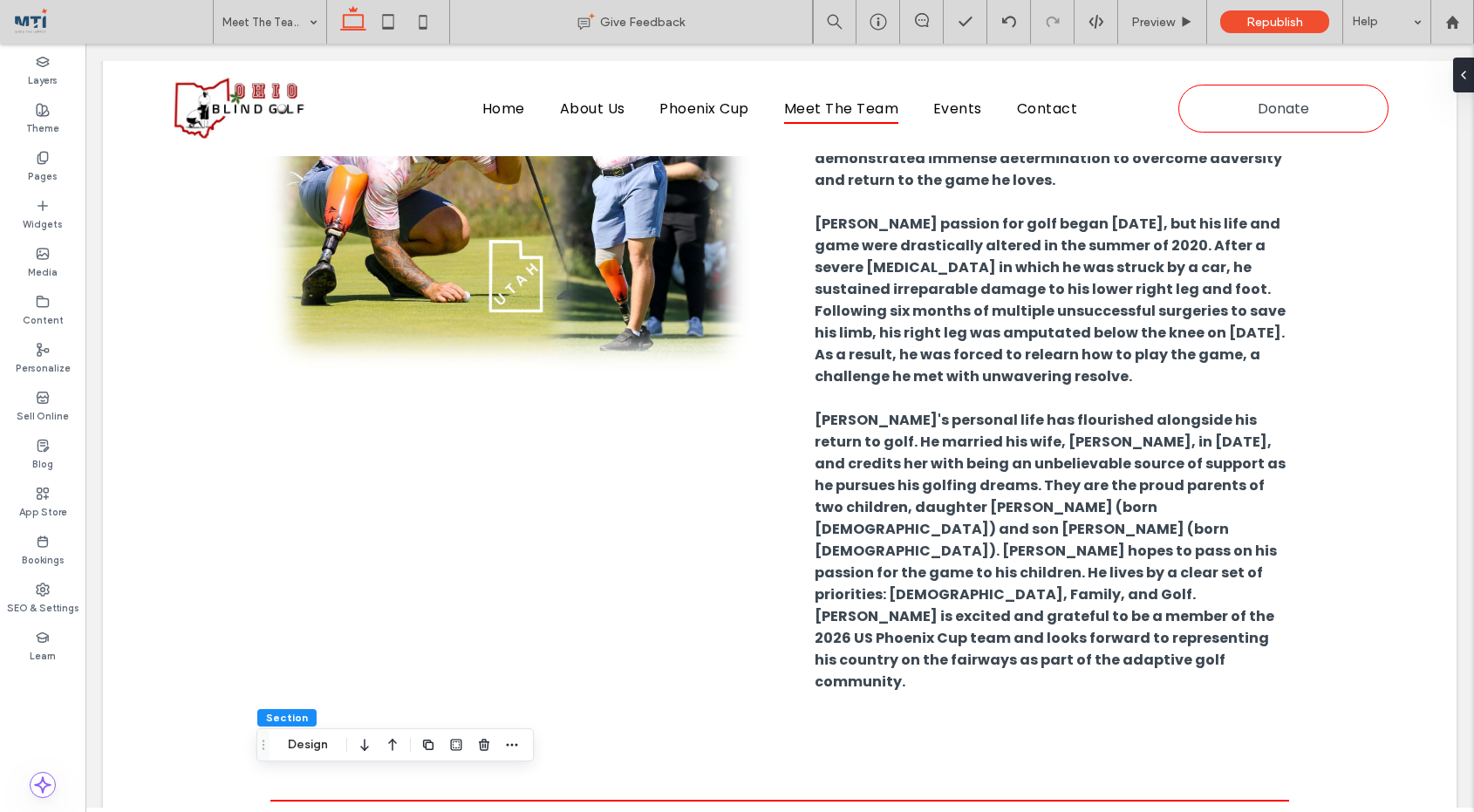
scroll to position [6217, 0]
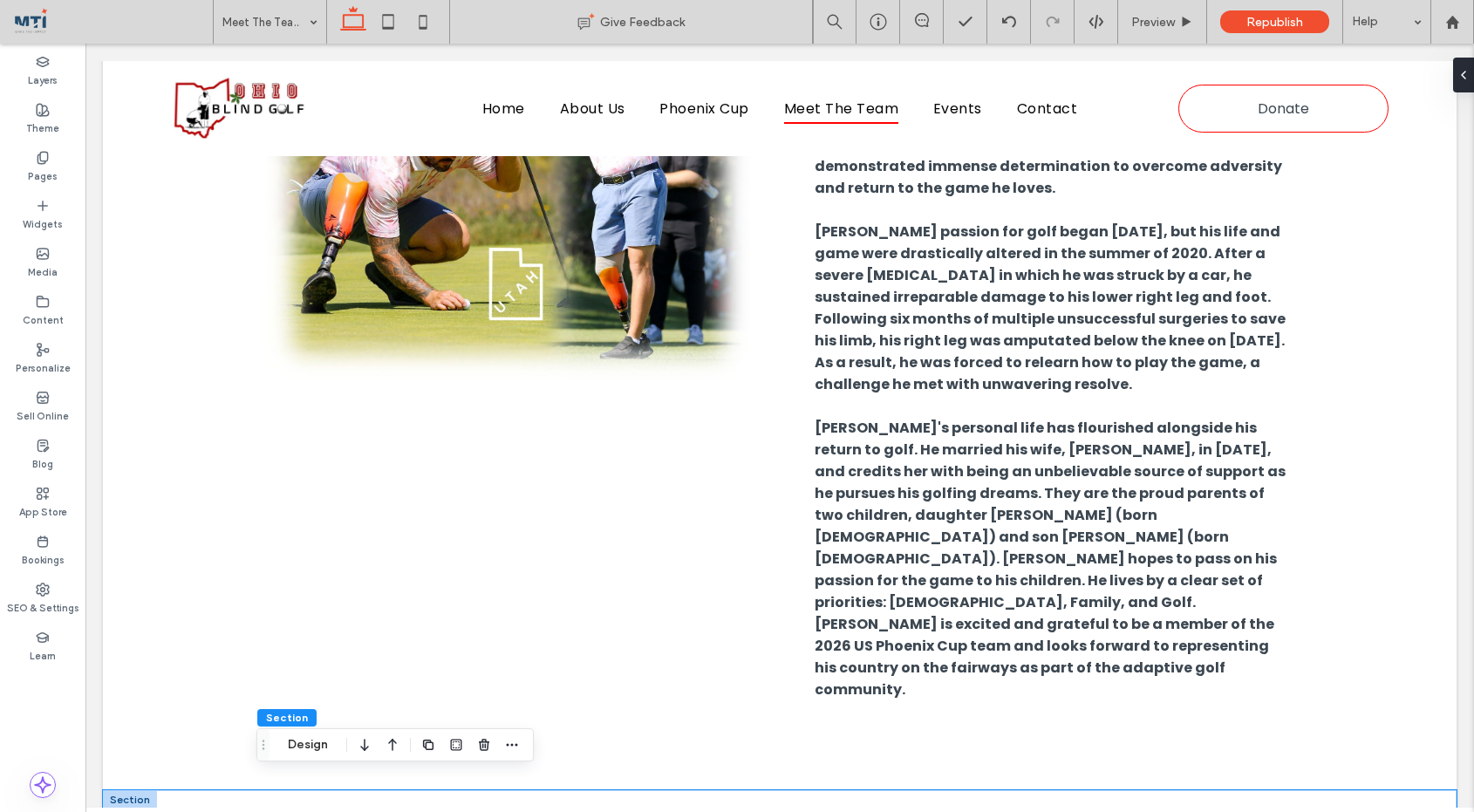
click at [199, 791] on div at bounding box center [779, 809] width 1354 height 37
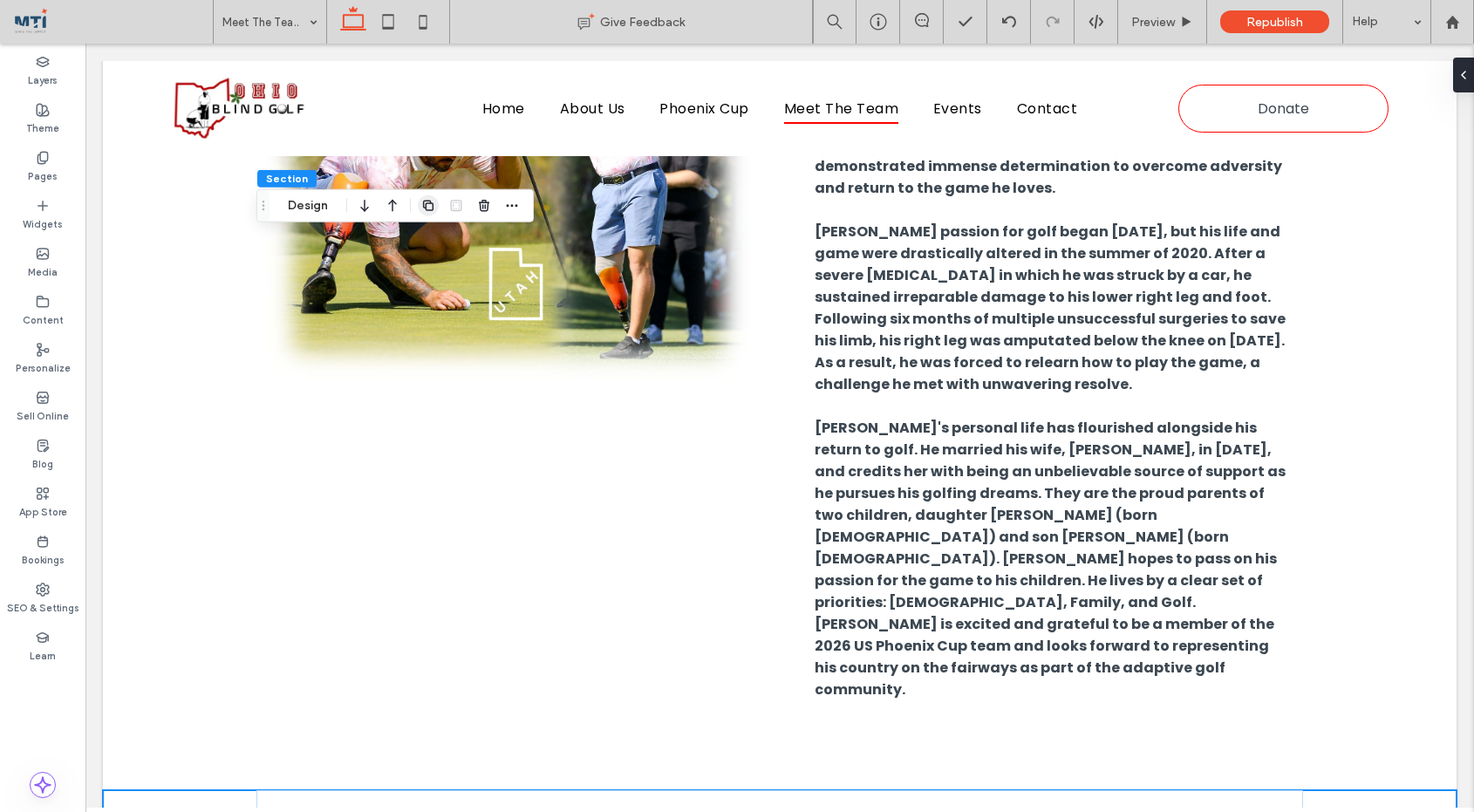
click at [427, 206] on icon "button" at bounding box center [428, 205] width 14 height 14
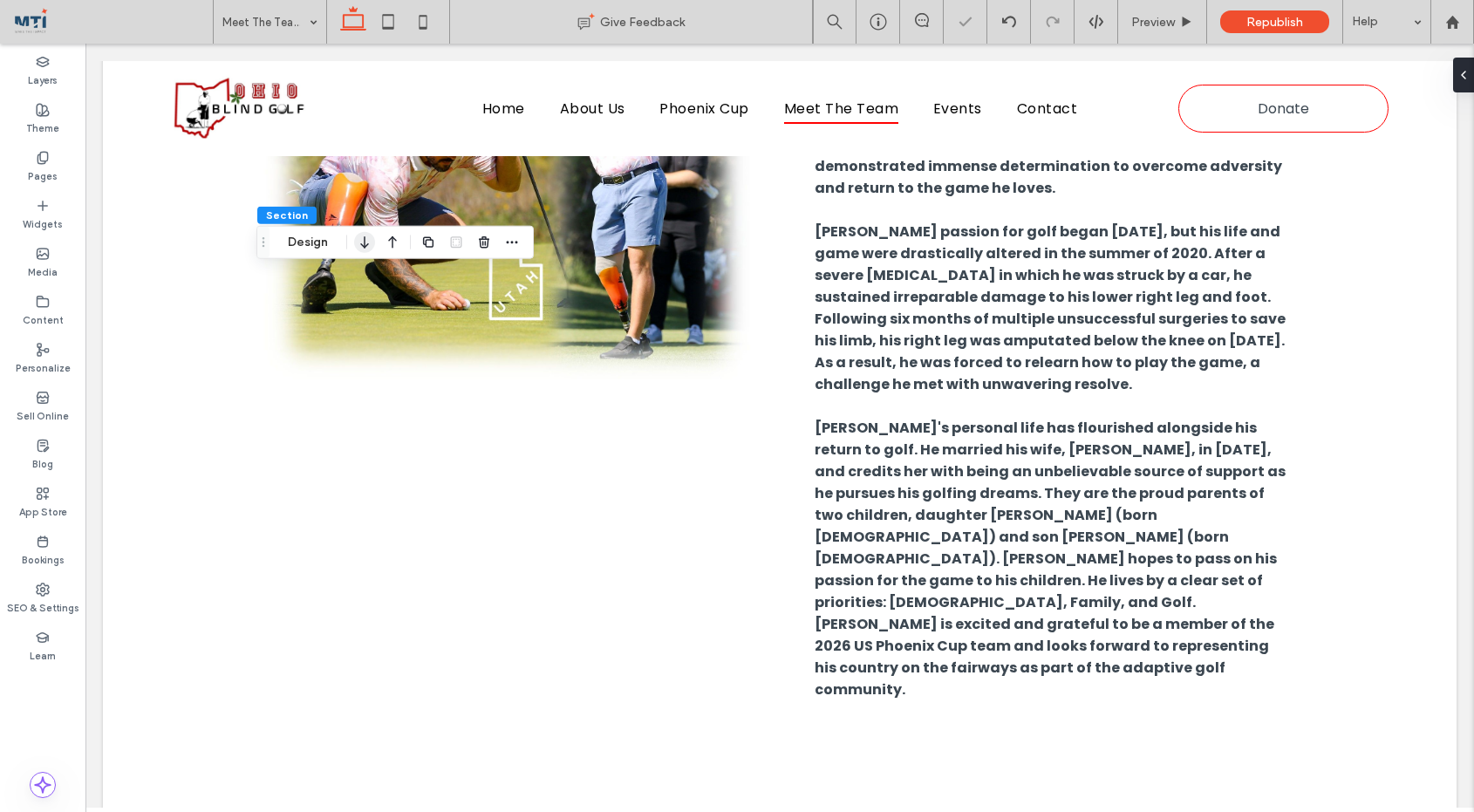
click at [366, 243] on icon "button" at bounding box center [364, 242] width 21 height 31
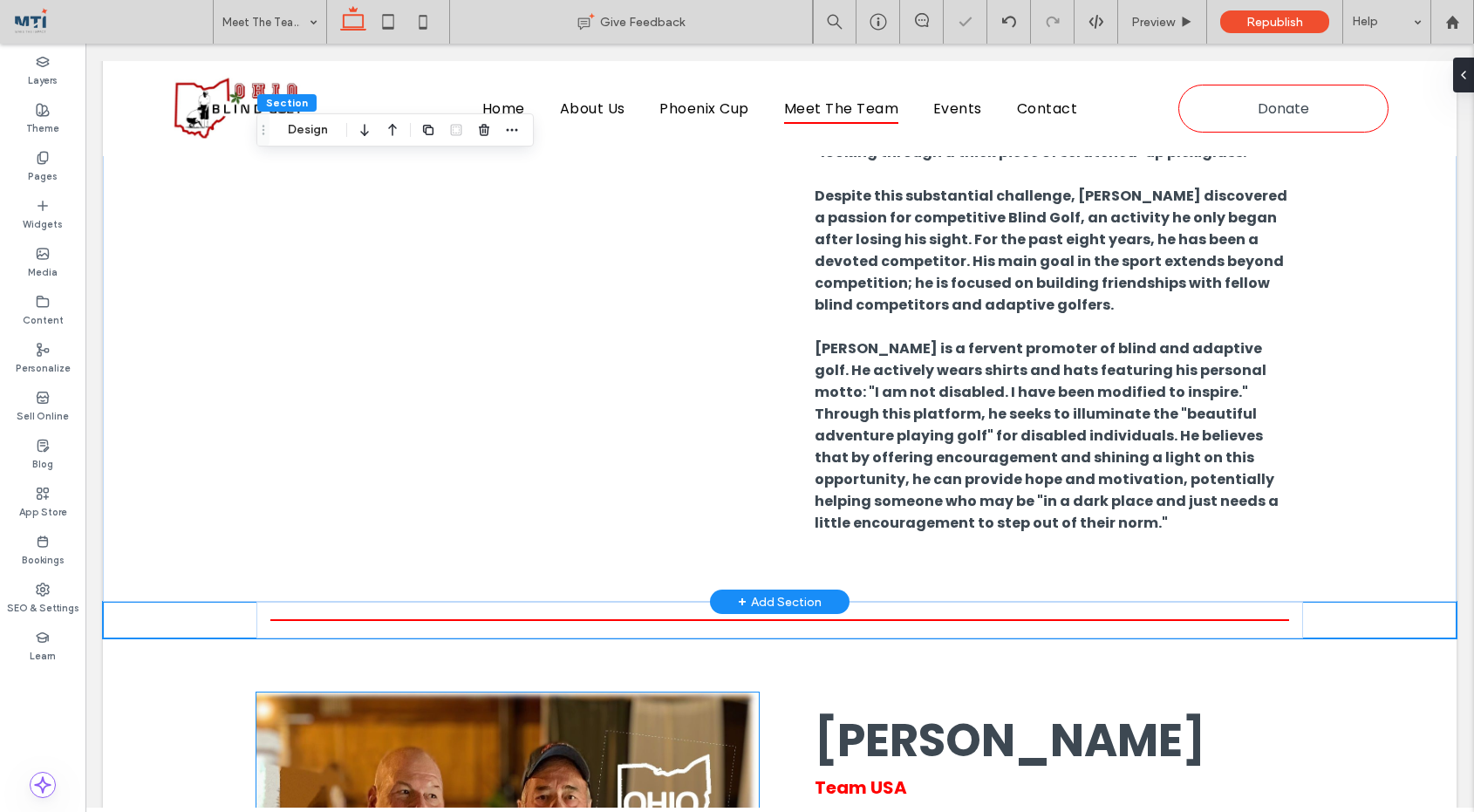
scroll to position [7434, 0]
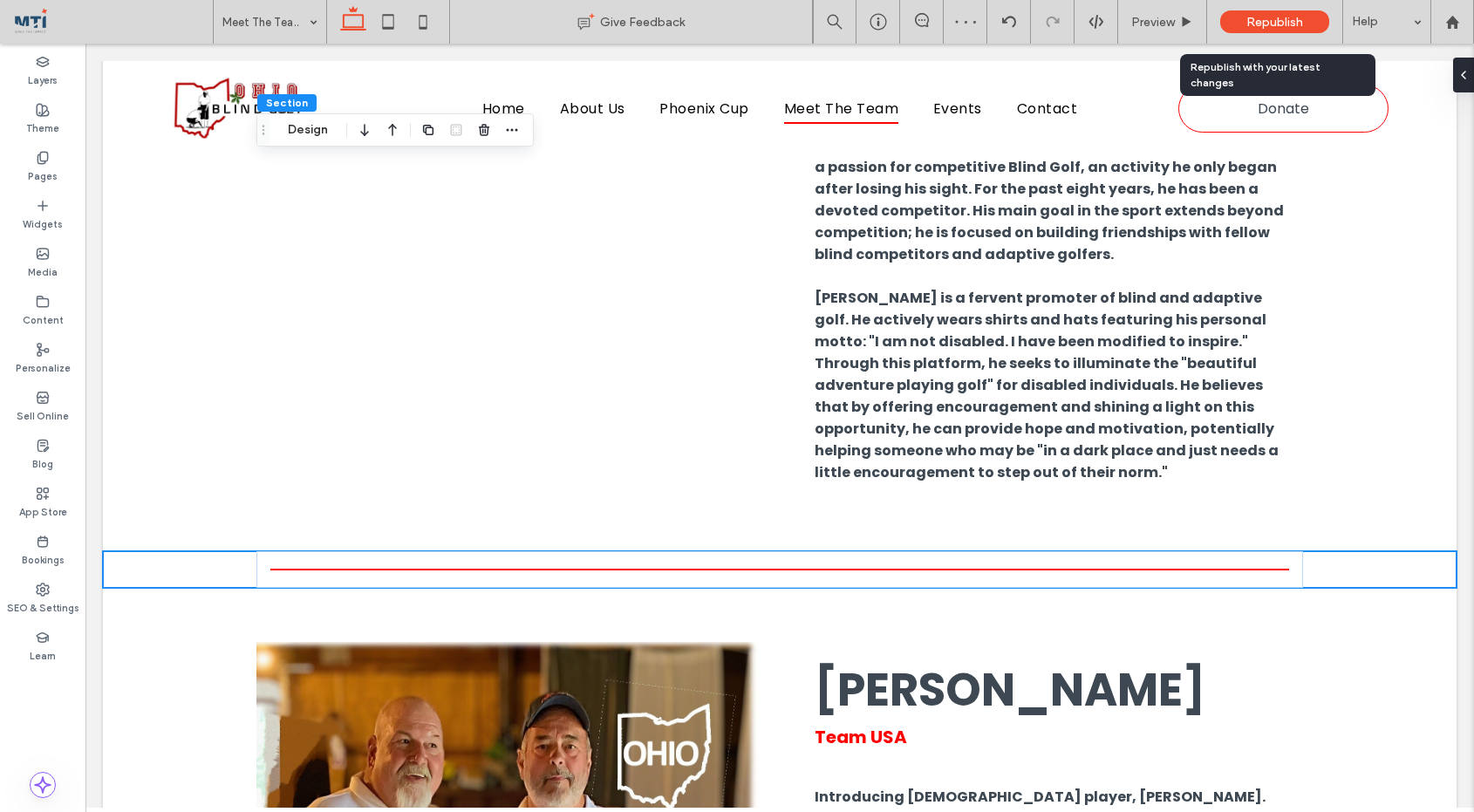
click at [1270, 21] on span "Republish" at bounding box center [1274, 21] width 57 height 15
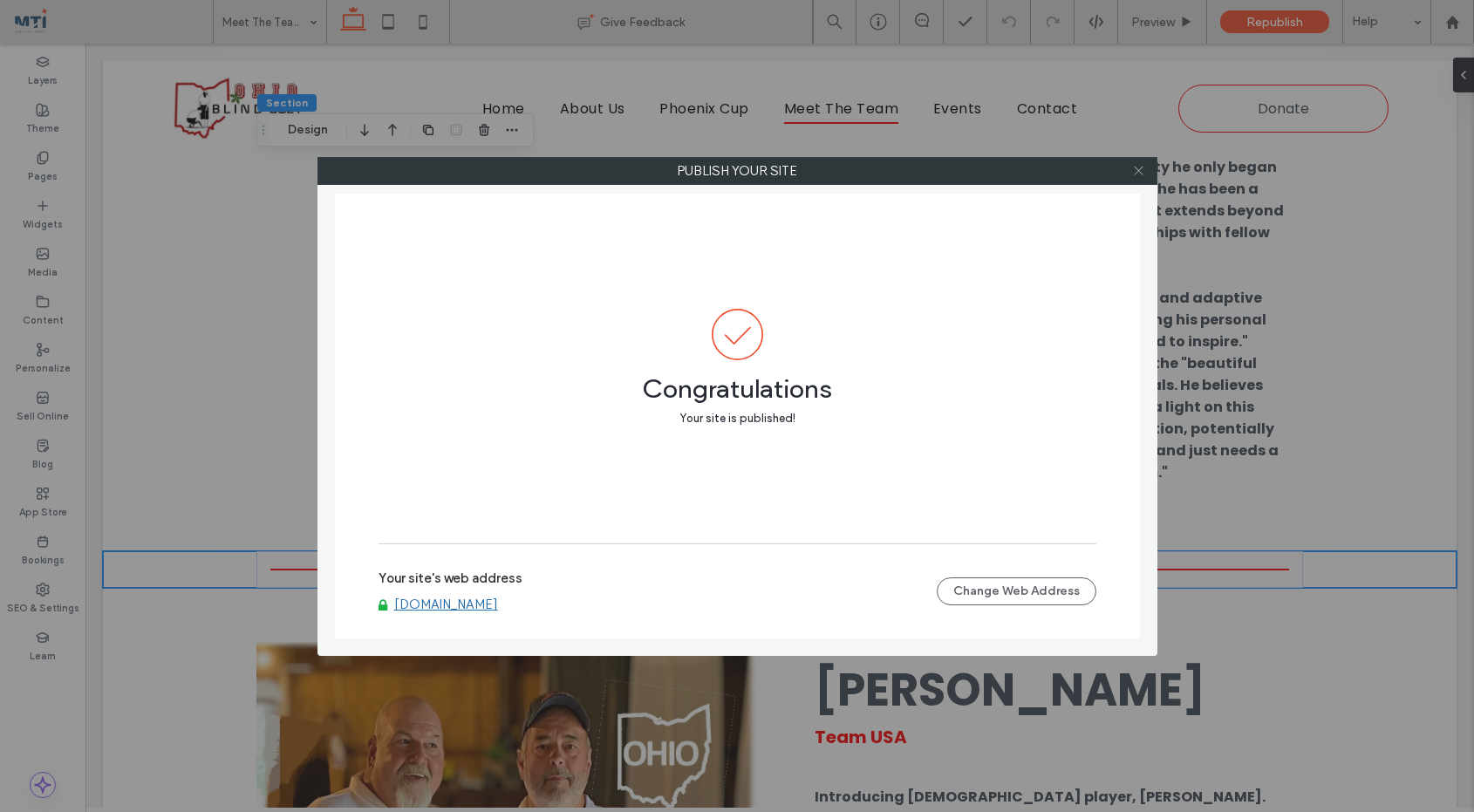
click at [1142, 171] on icon at bounding box center [1139, 171] width 14 height 14
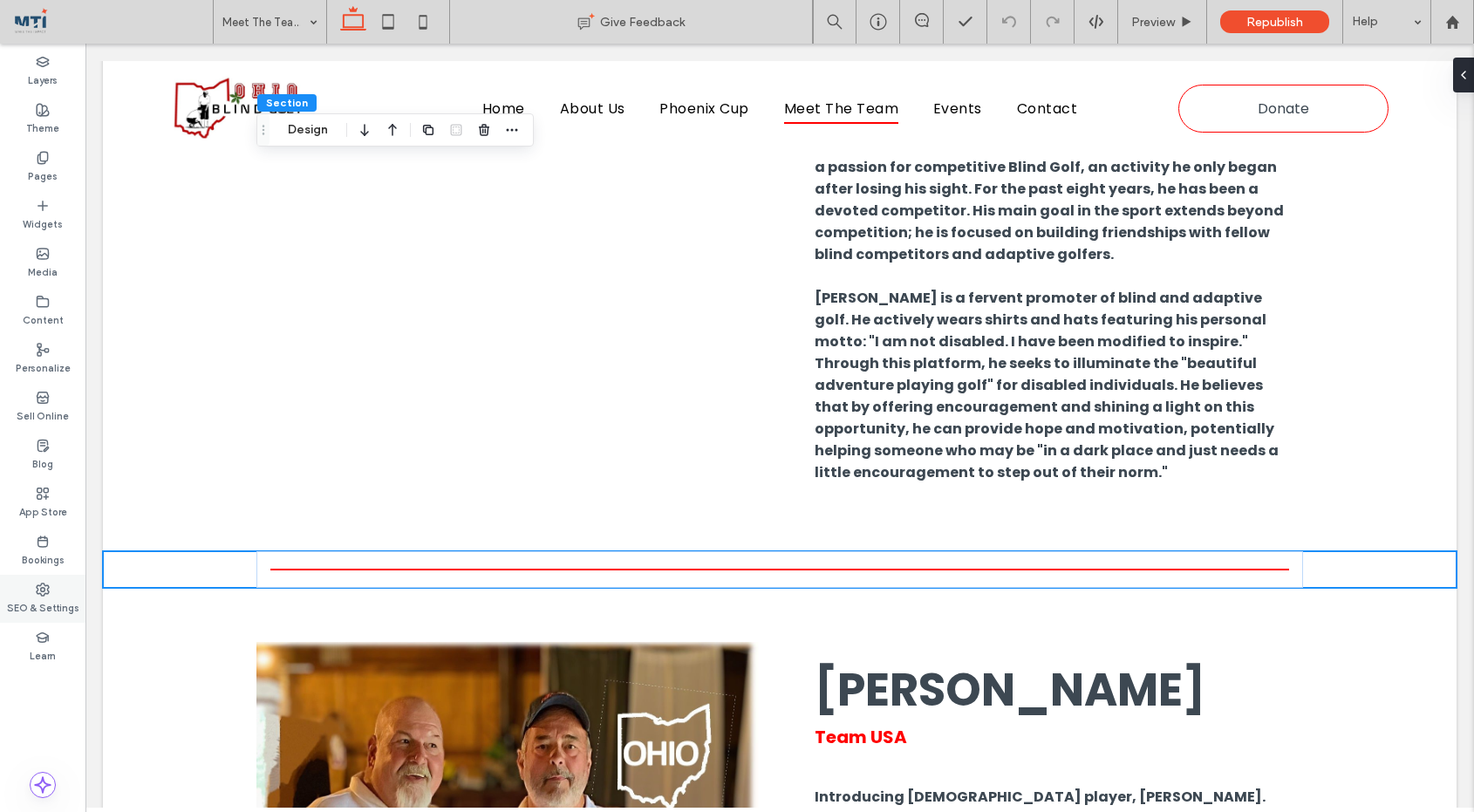
click at [46, 594] on icon at bounding box center [43, 589] width 14 height 14
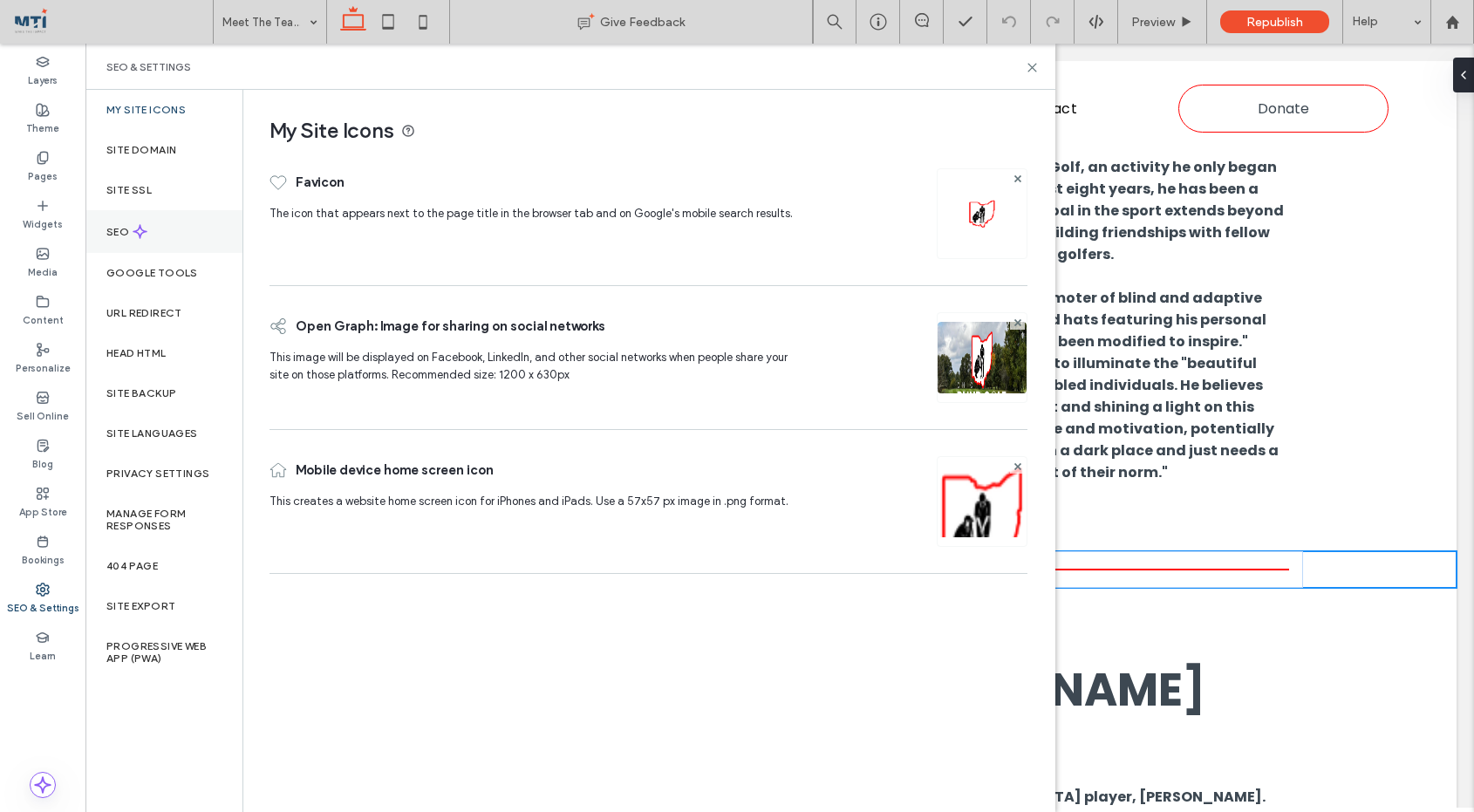
click at [137, 226] on icon at bounding box center [140, 231] width 15 height 15
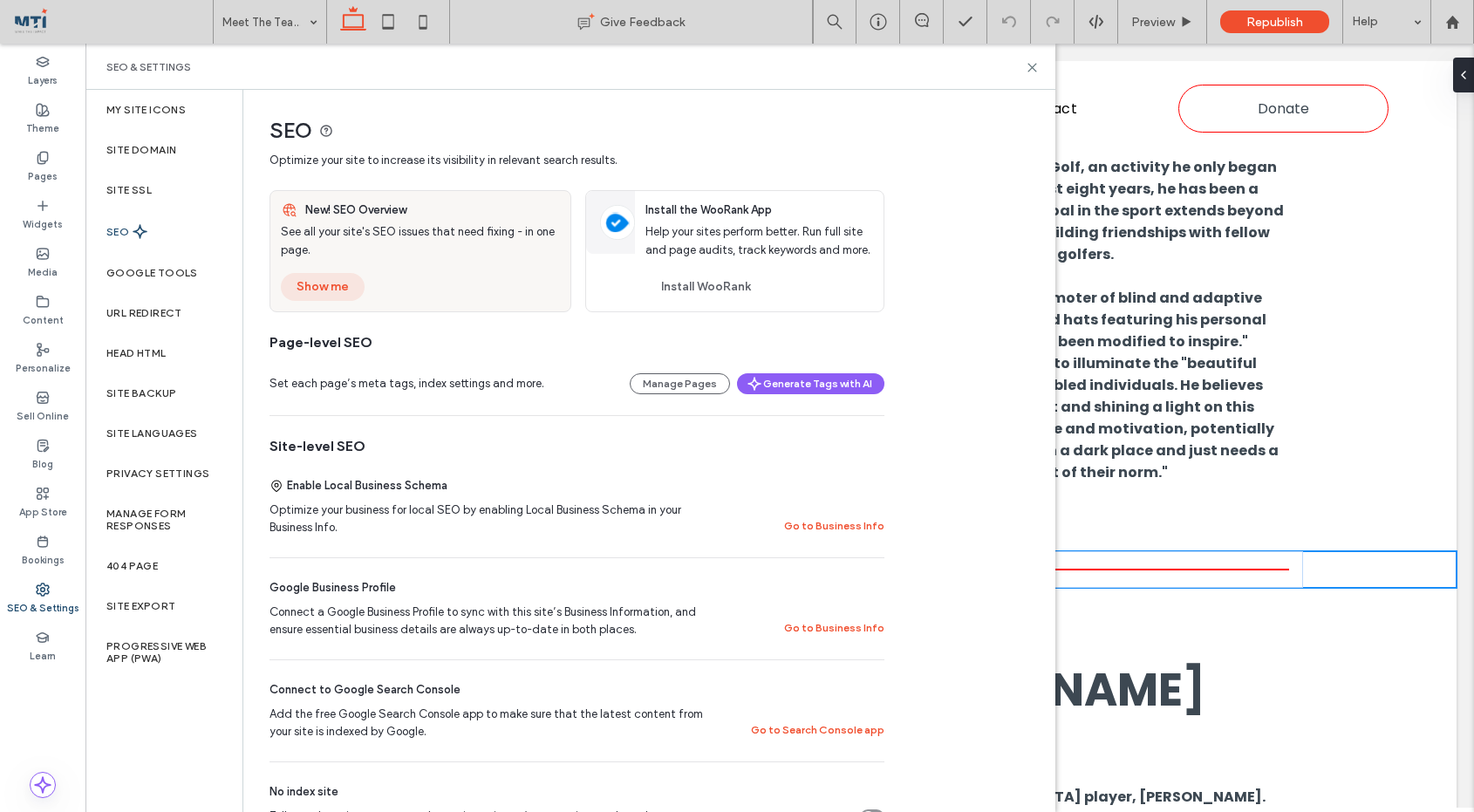
click at [331, 284] on button "Show me" at bounding box center [323, 287] width 83 height 28
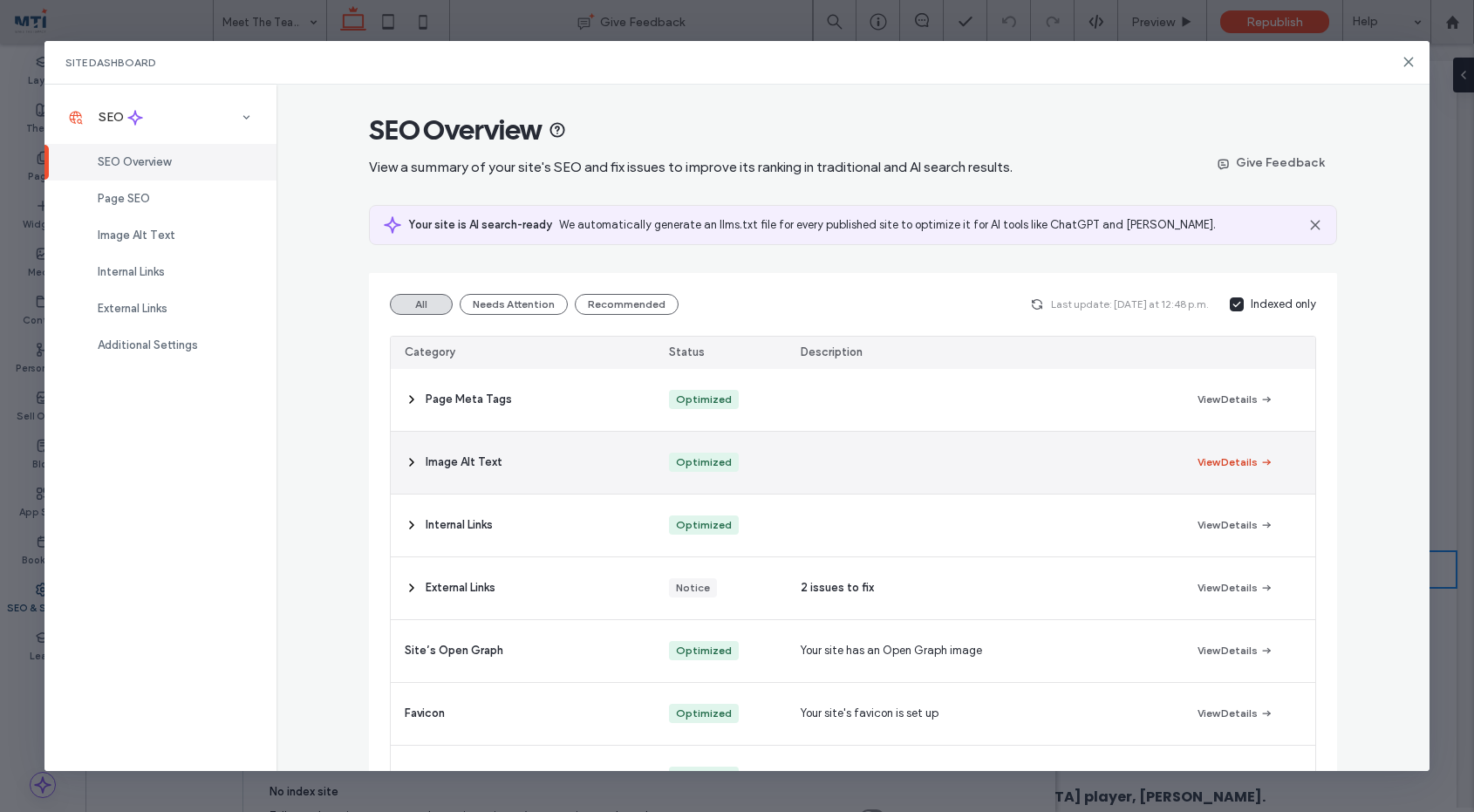
click at [1243, 462] on button "View Details" at bounding box center [1236, 462] width 76 height 21
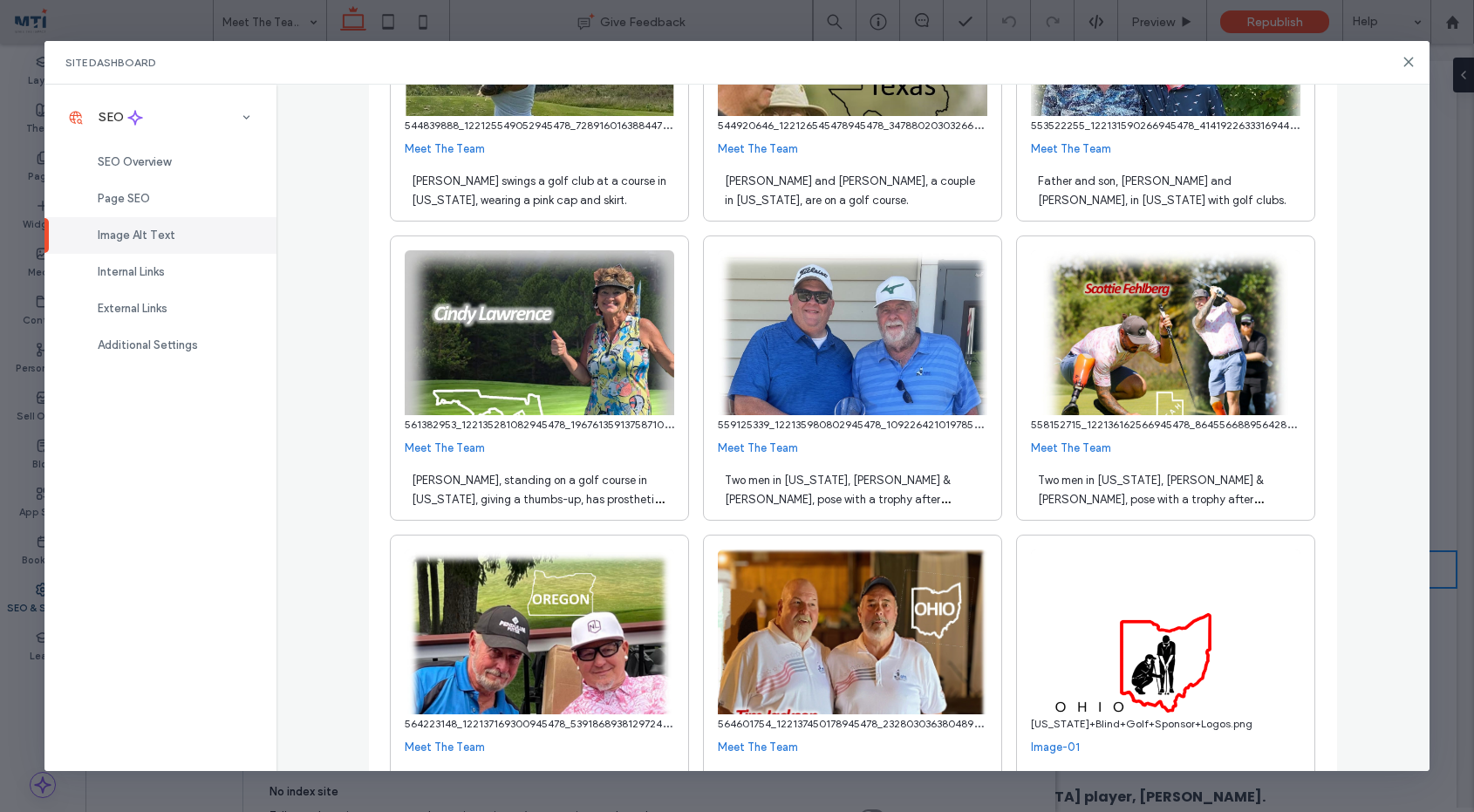
scroll to position [5495, 0]
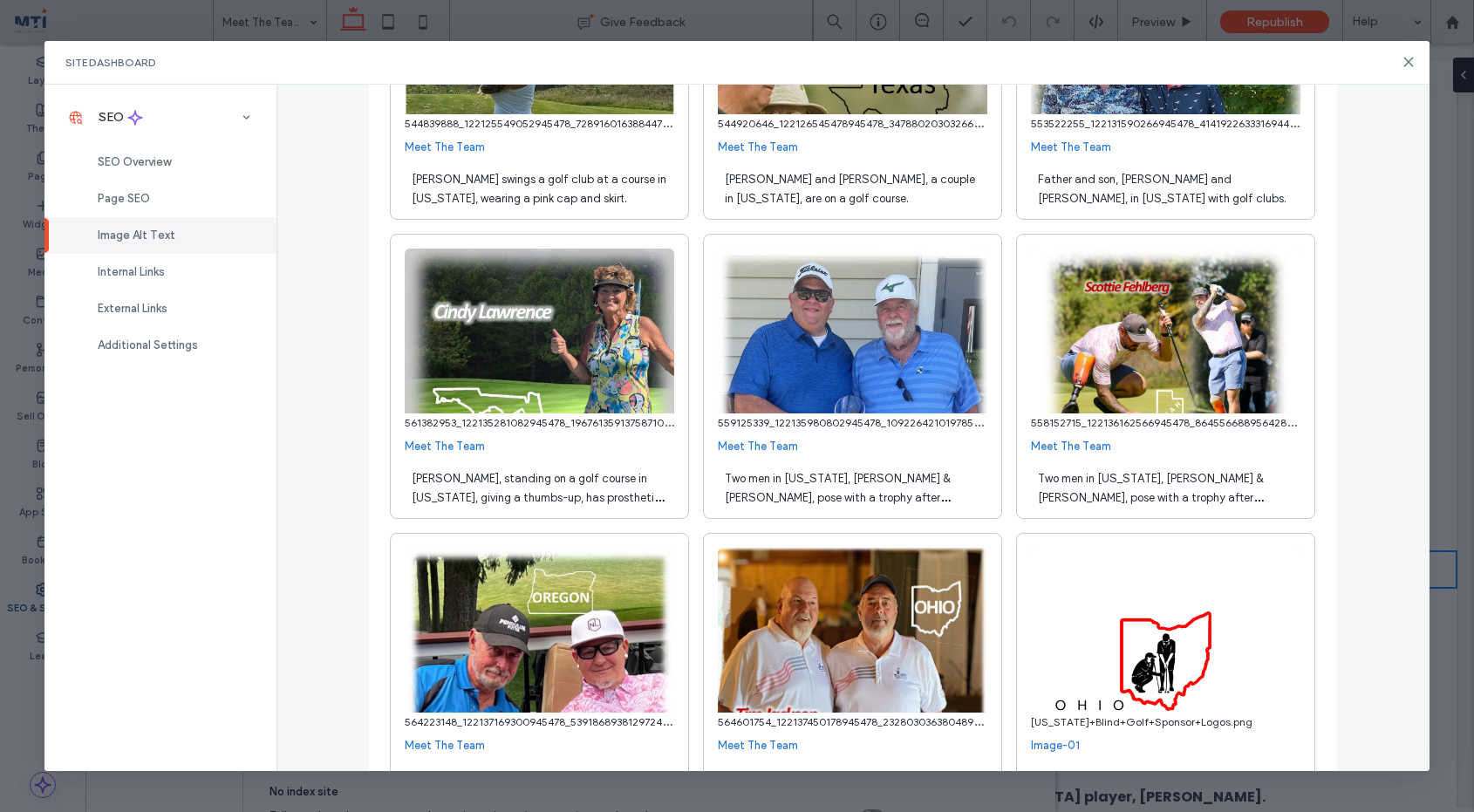
click at [1136, 499] on span "Two men in Kansas, Jack & Russ Hansen, pose with a trophy after golfing." at bounding box center [1150, 497] width 226 height 51
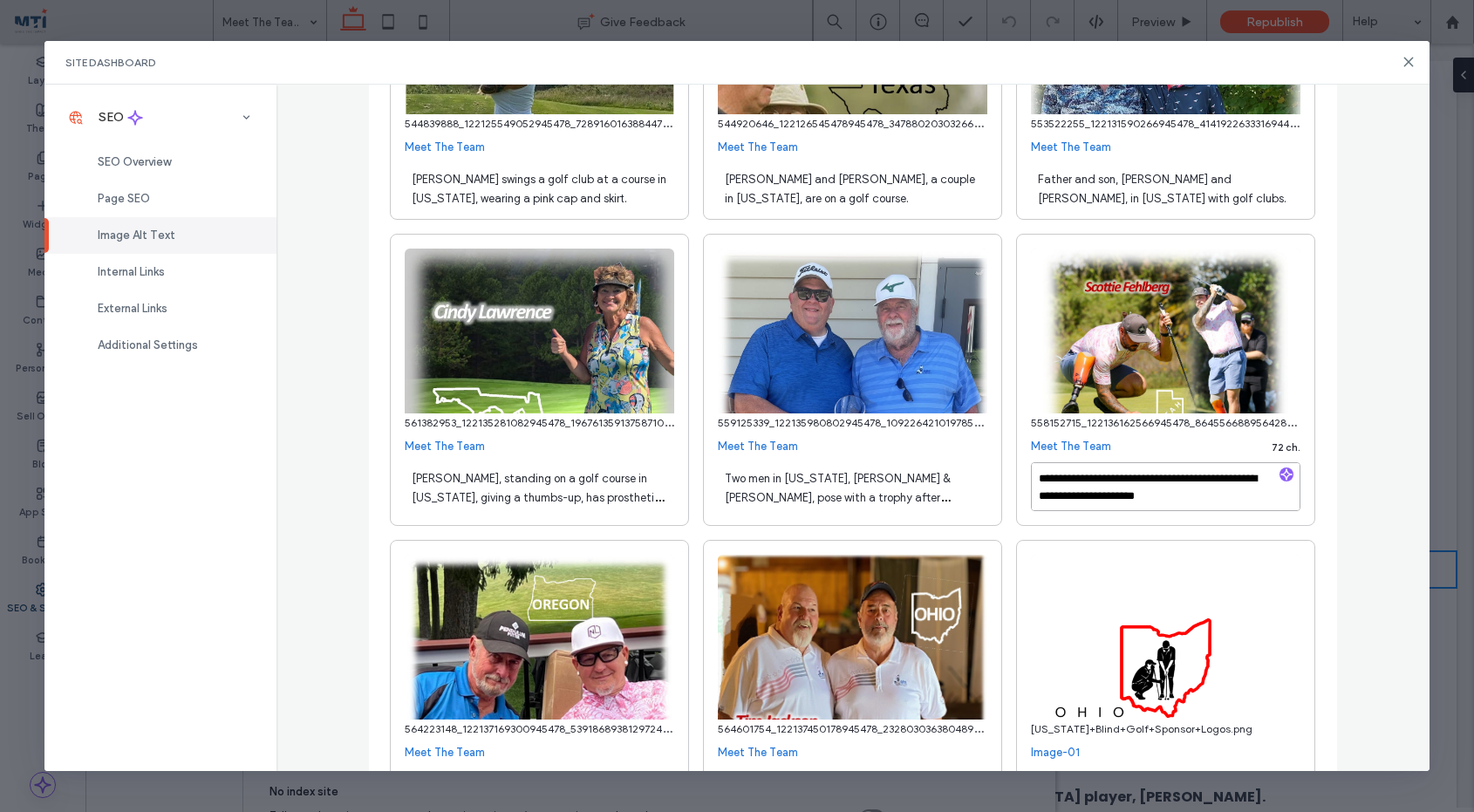
click at [1136, 499] on textarea "**********" at bounding box center [1166, 486] width 269 height 48
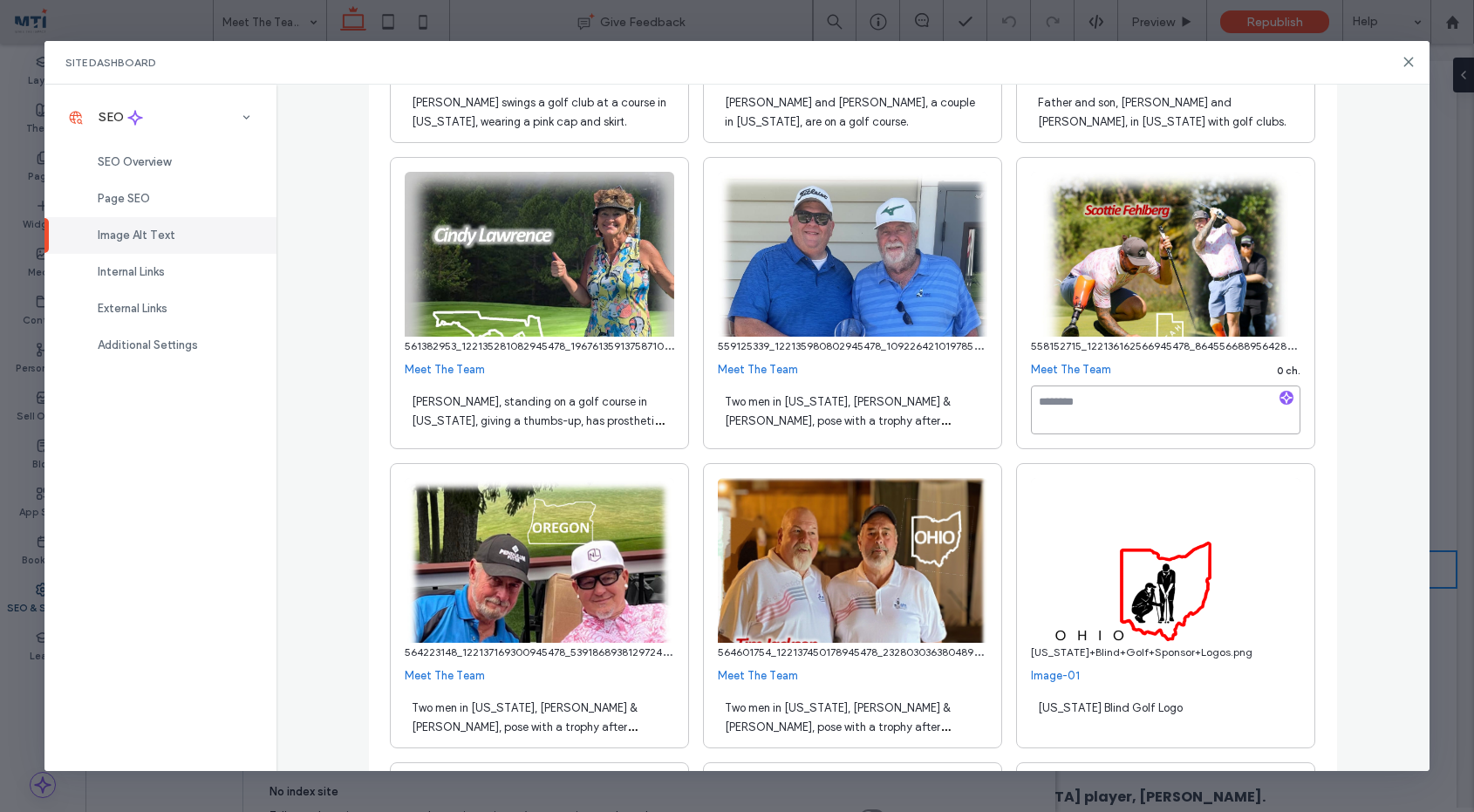
scroll to position [5580, 0]
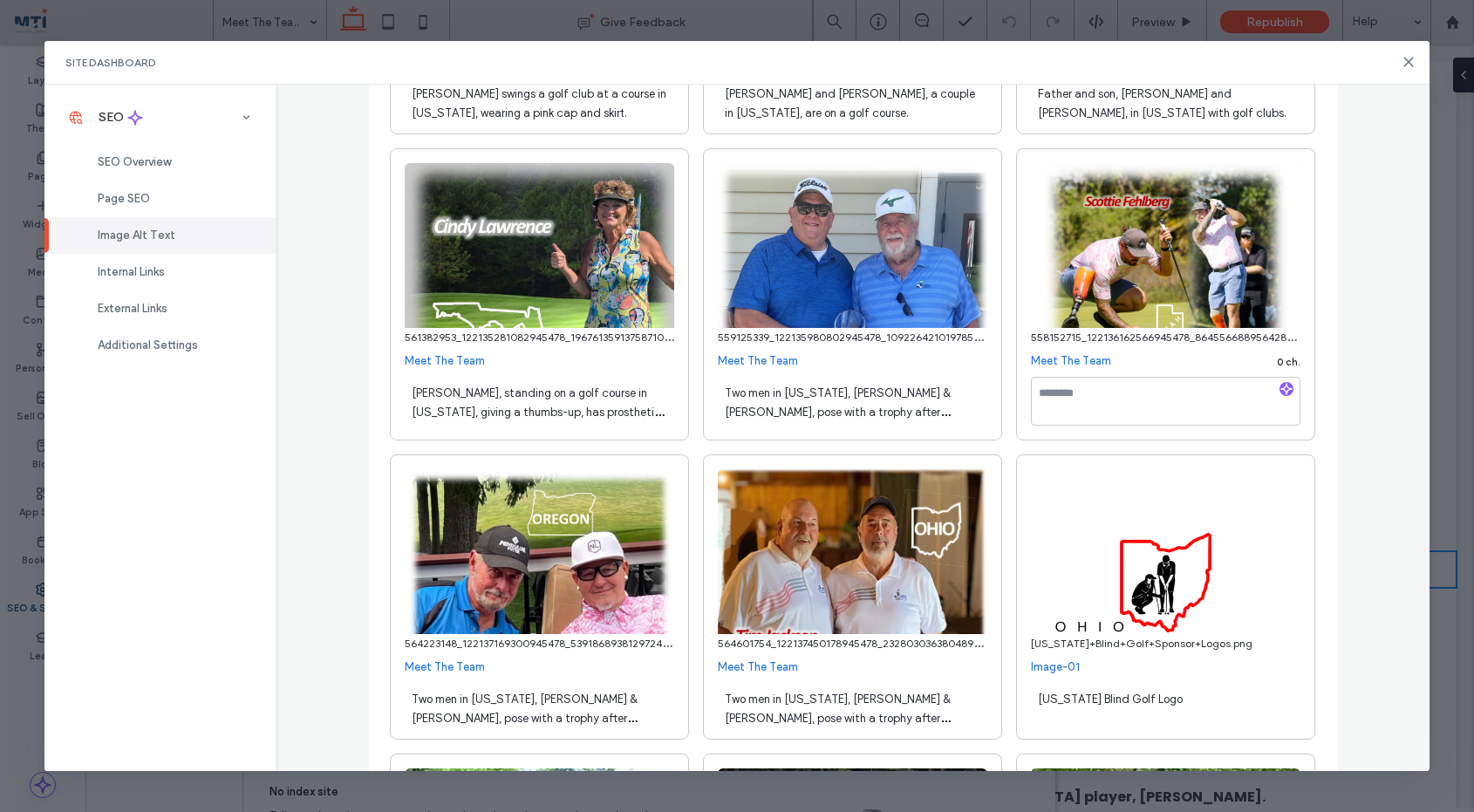
click at [520, 708] on span "Two men in Kansas, Jack & Russ Hansen, pose with a trophy after golfing." at bounding box center [524, 718] width 226 height 51
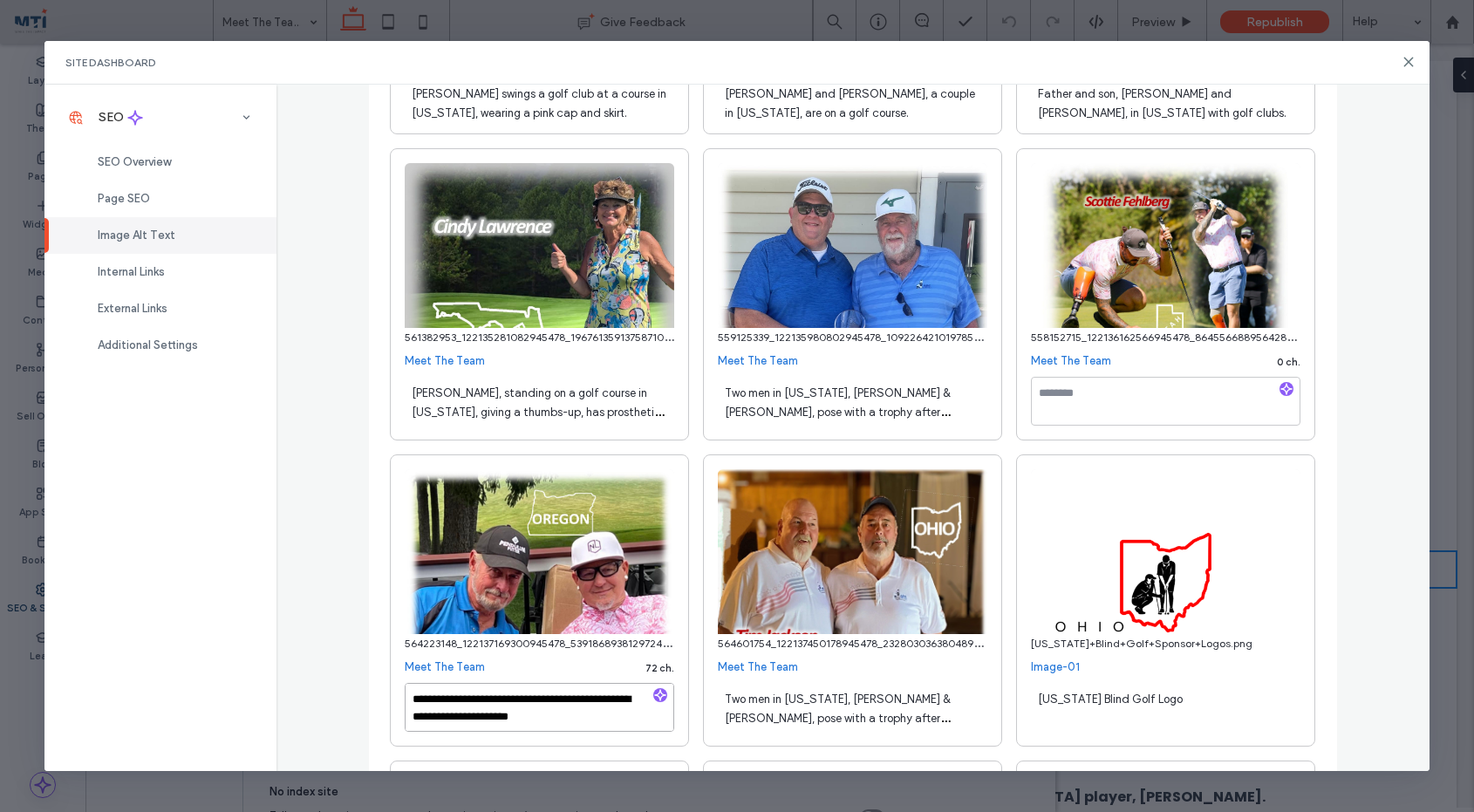
click at [520, 708] on textarea "**********" at bounding box center [540, 707] width 269 height 48
click at [742, 716] on div "Two men in Kansas, Jack & Russ Hansen, pose with a trophy after golfing." at bounding box center [853, 707] width 269 height 48
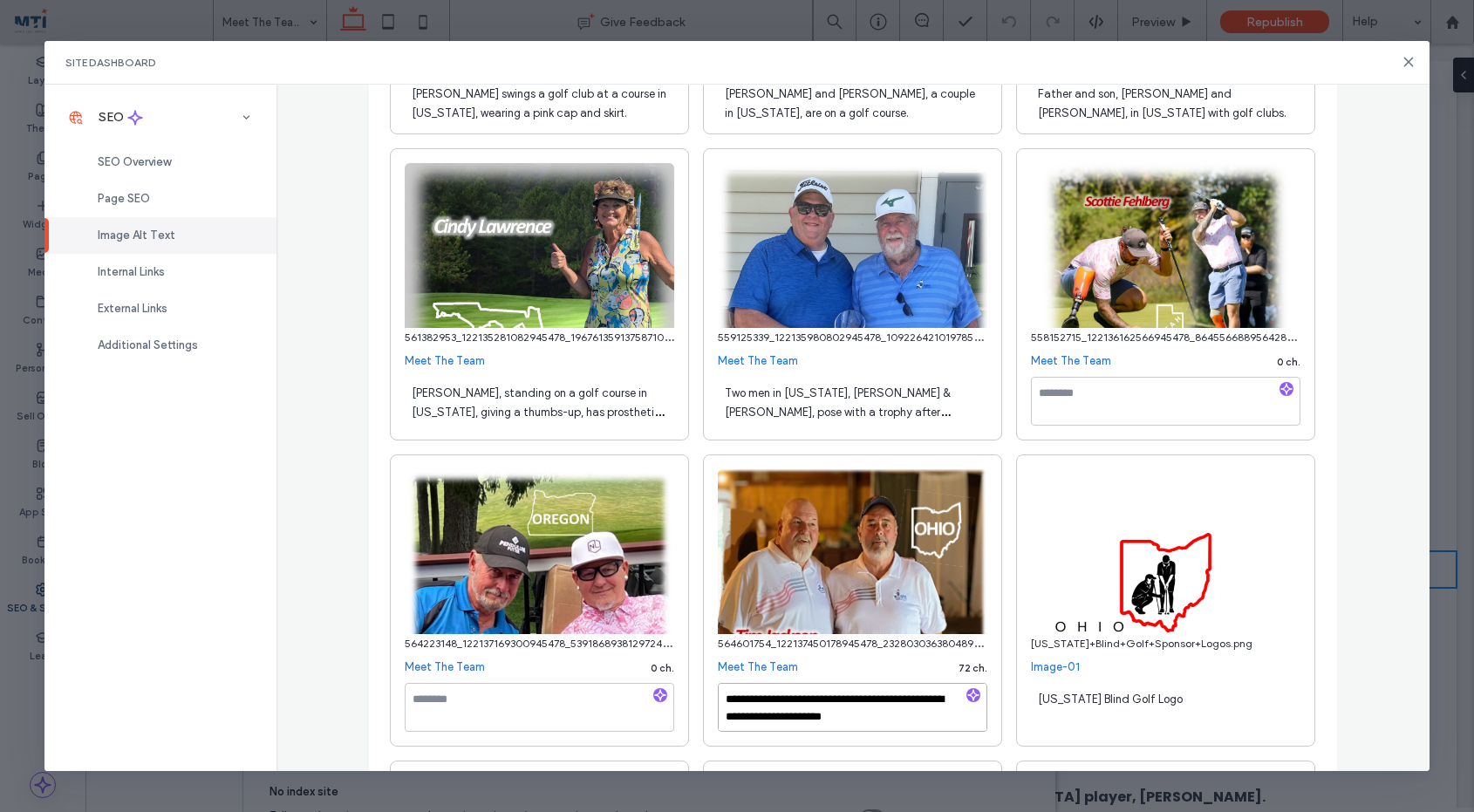
click at [742, 716] on textarea "**********" at bounding box center [853, 707] width 269 height 48
click at [662, 700] on use "button" at bounding box center [660, 694] width 11 height 11
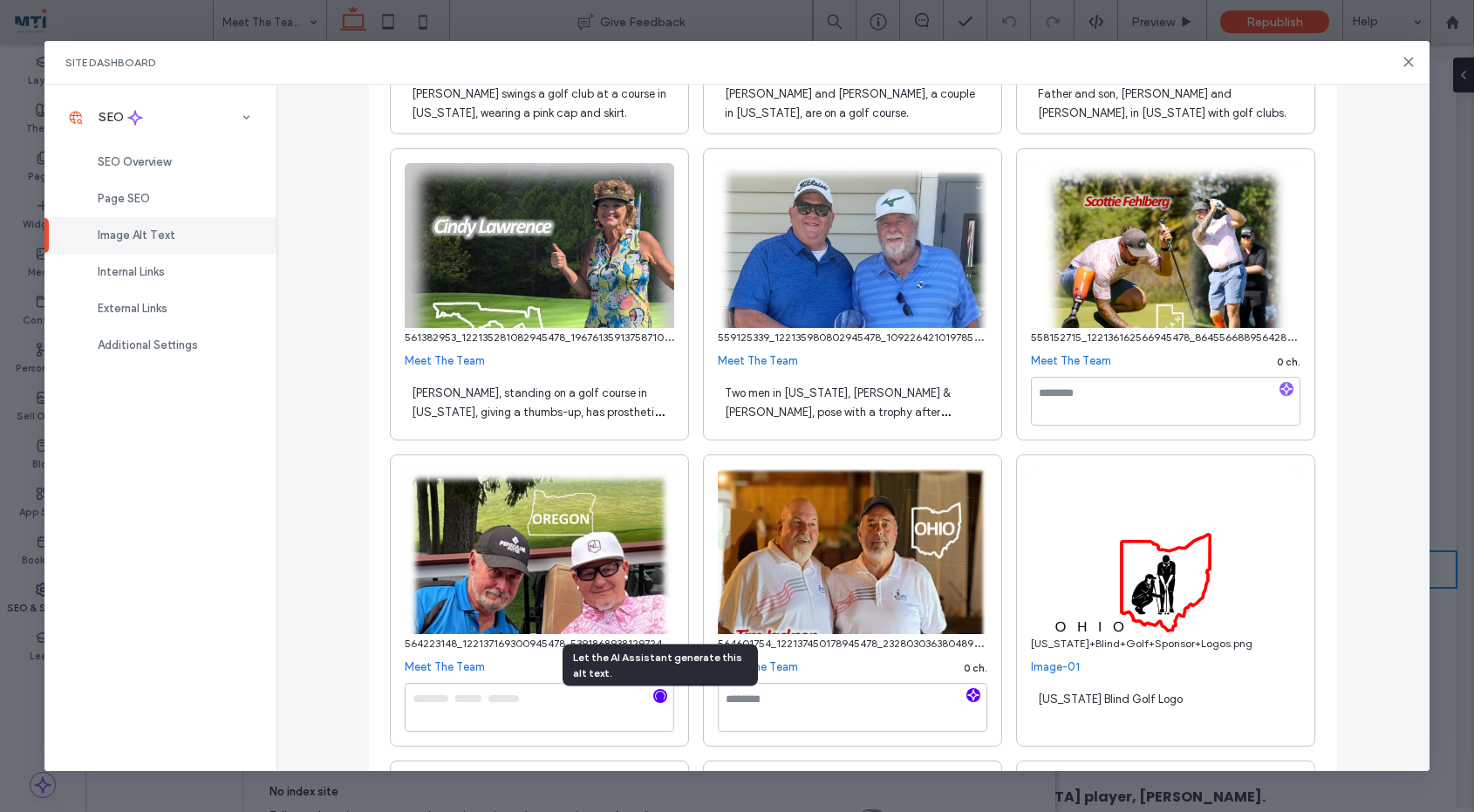
click at [976, 702] on icon "button" at bounding box center [973, 695] width 13 height 13
type textarea "**********"
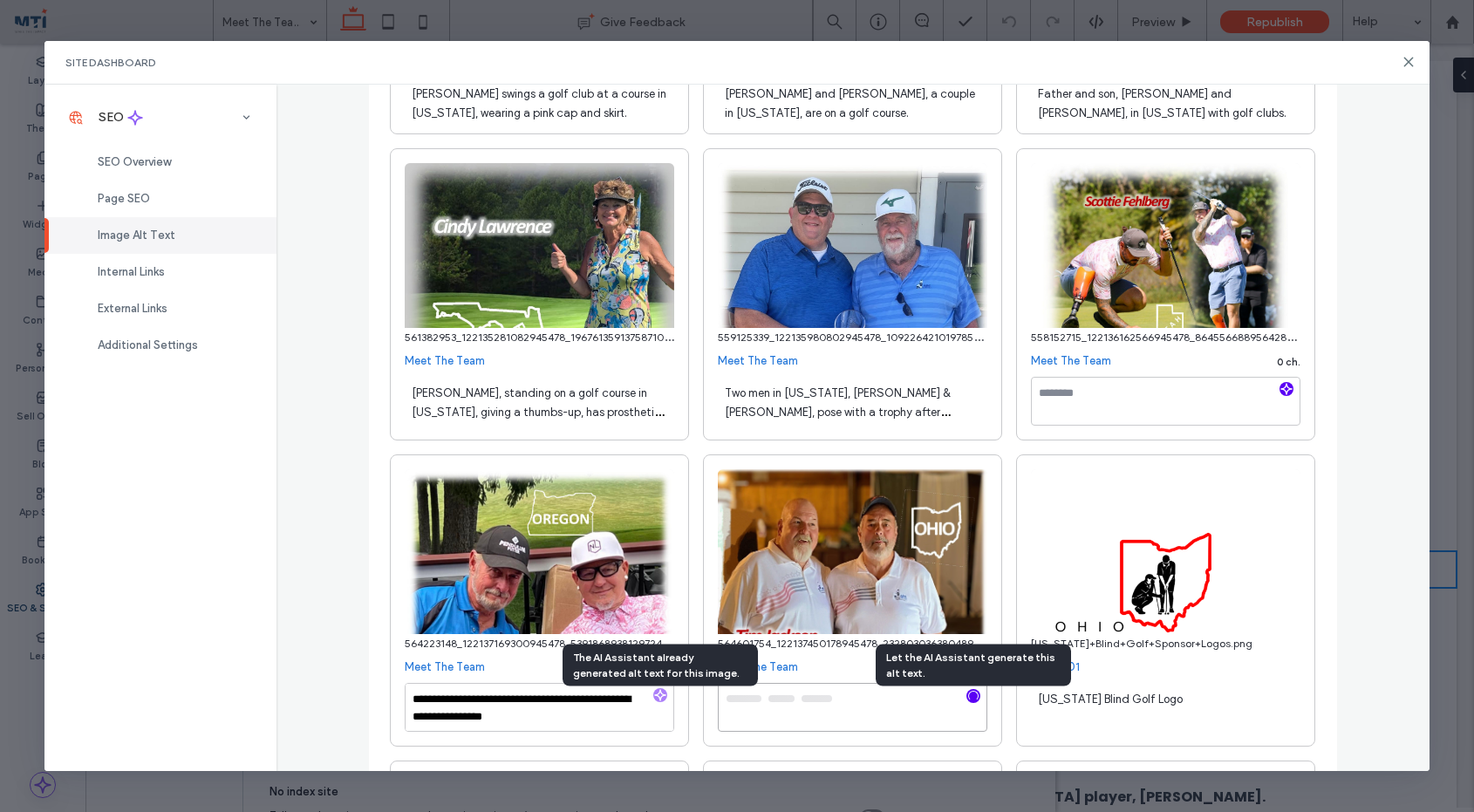
type textarea "**********"
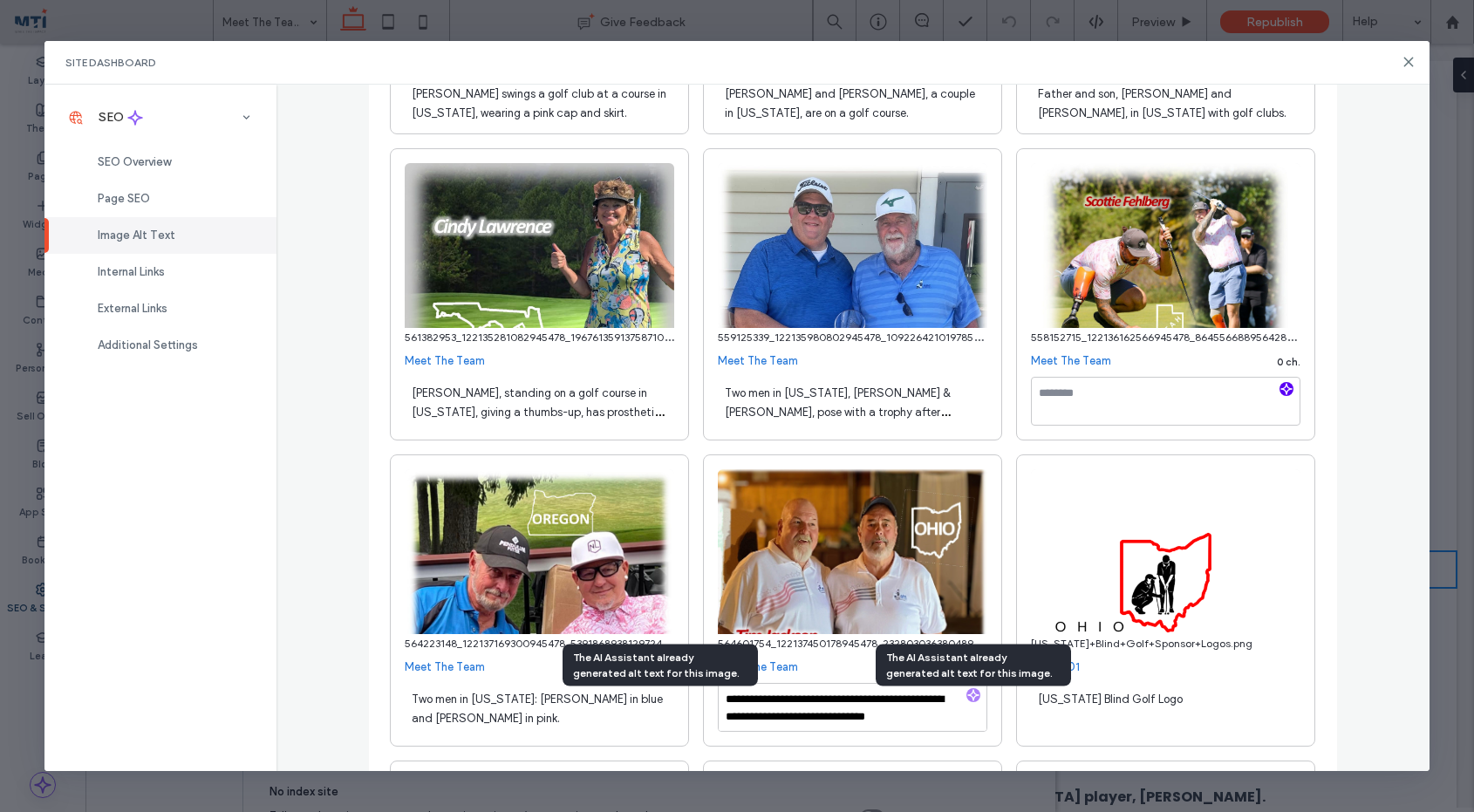
click at [1289, 393] on use "button" at bounding box center [1286, 388] width 11 height 11
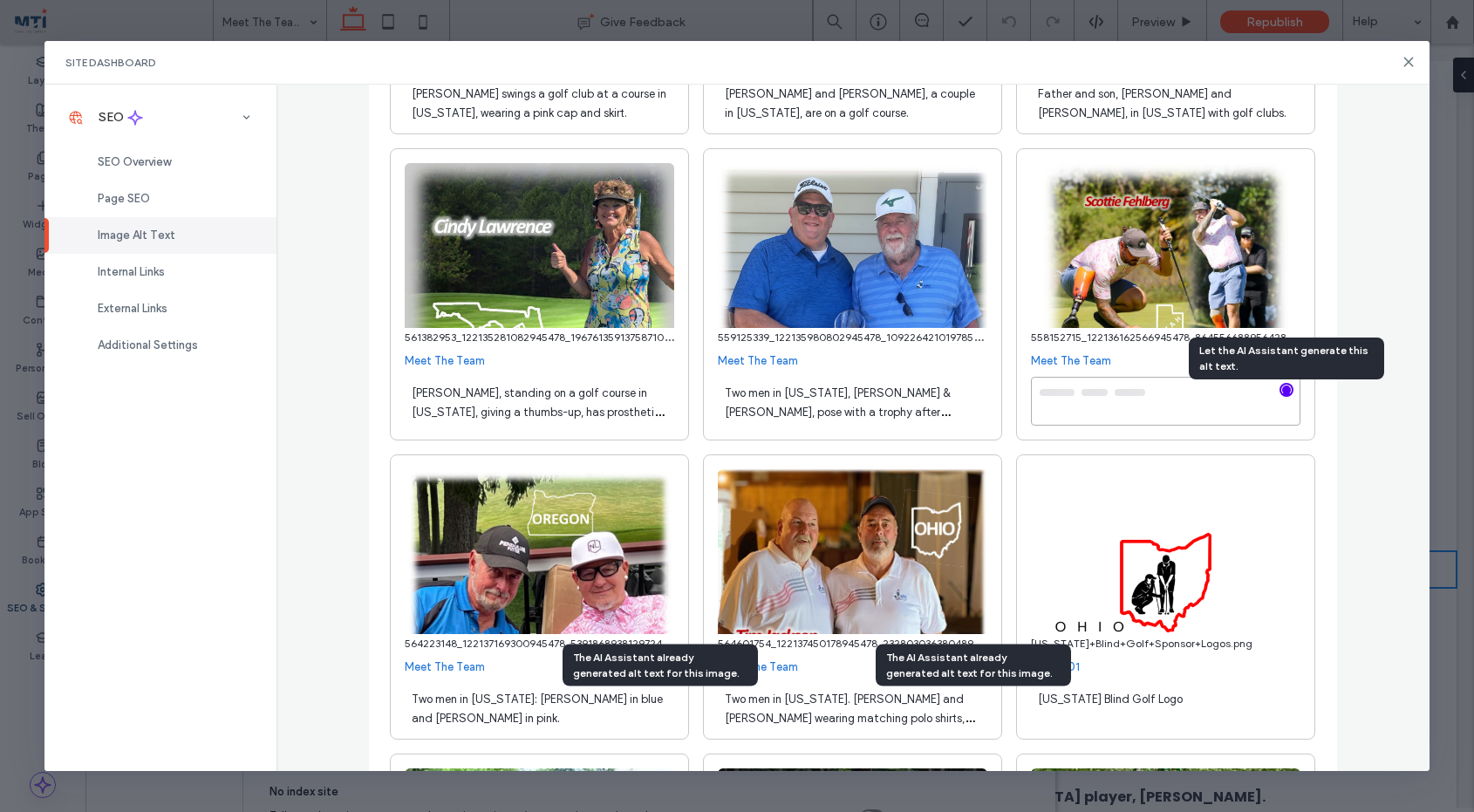
type textarea "**********"
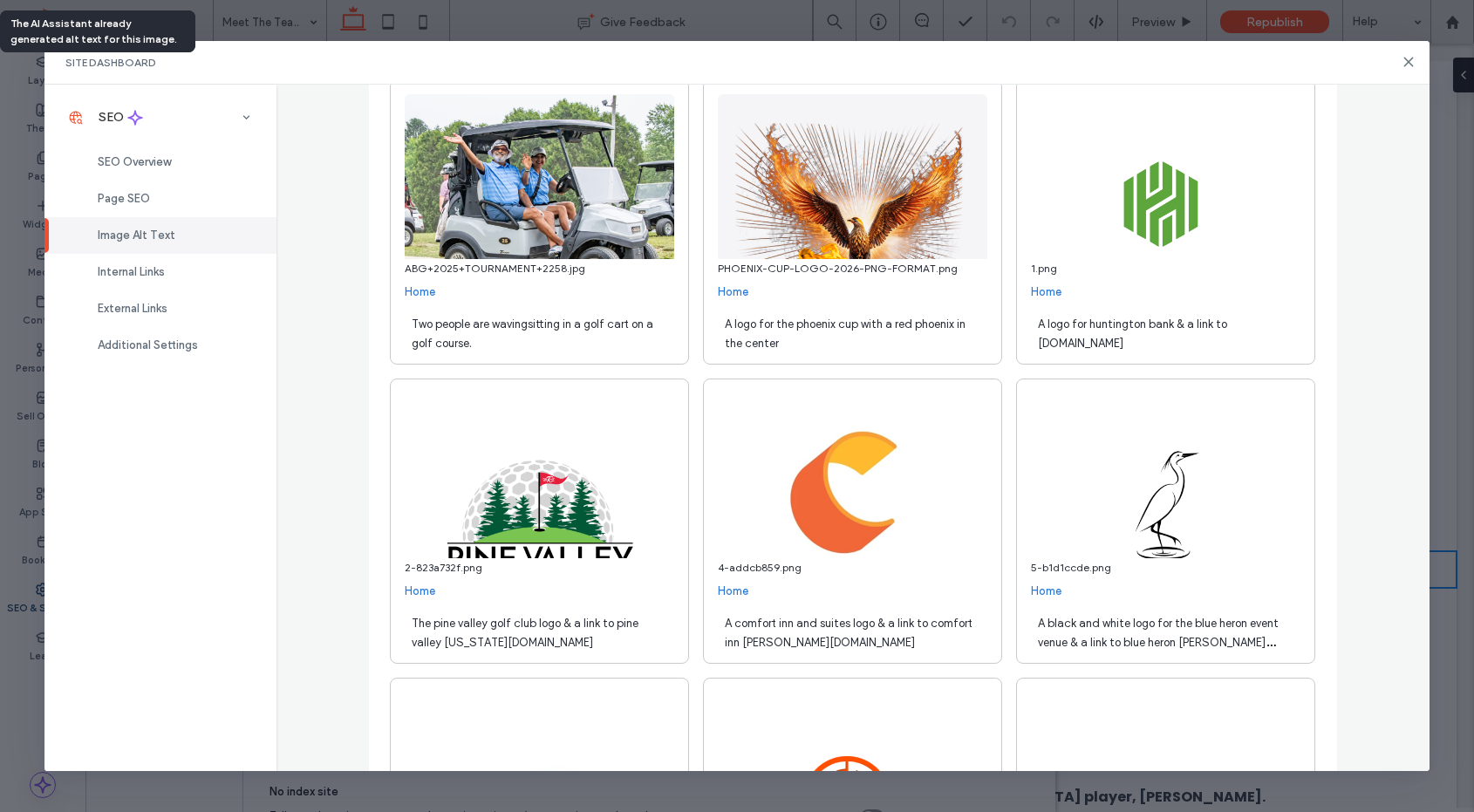
scroll to position [2524, 0]
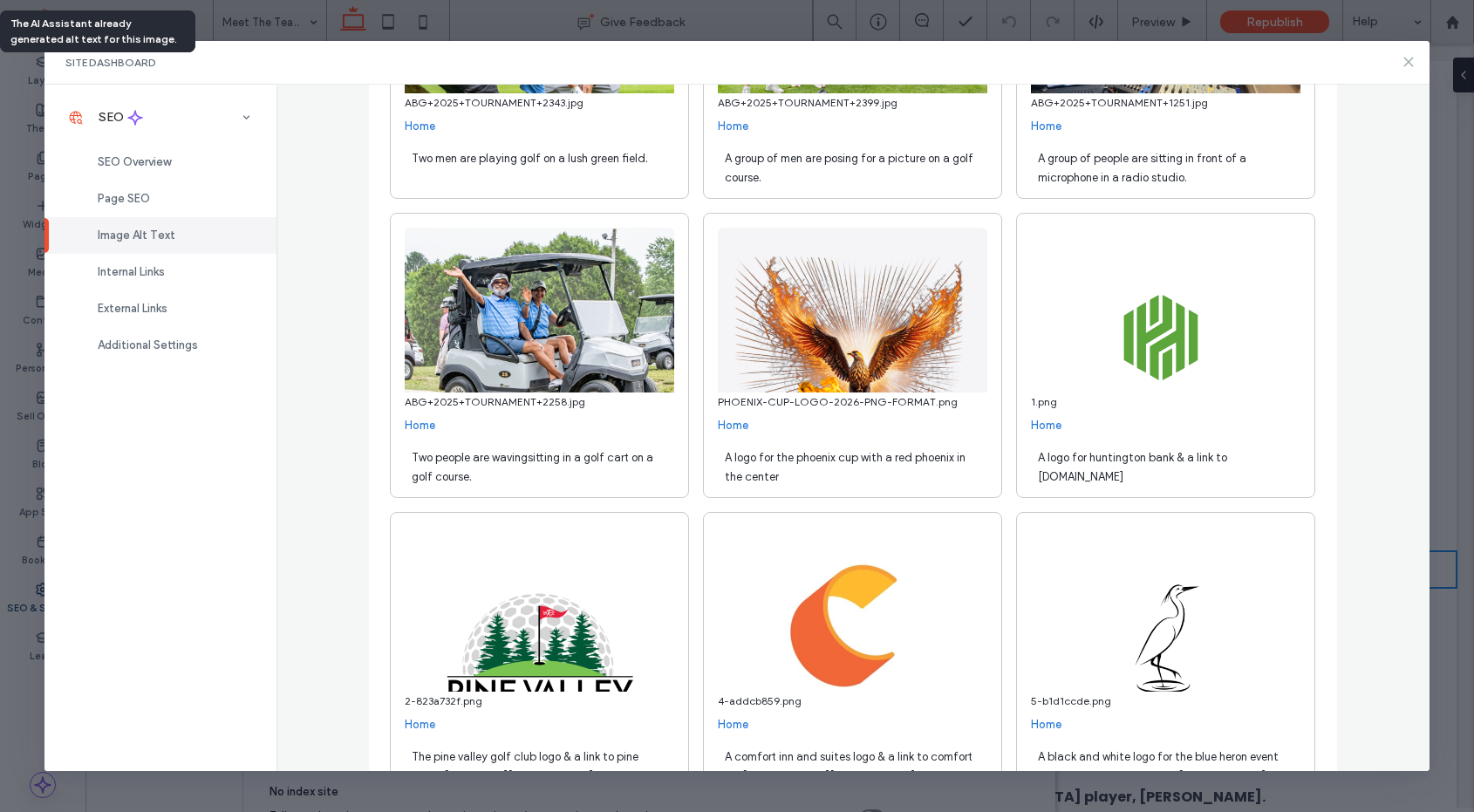
click at [1410, 59] on icon at bounding box center [1409, 62] width 14 height 14
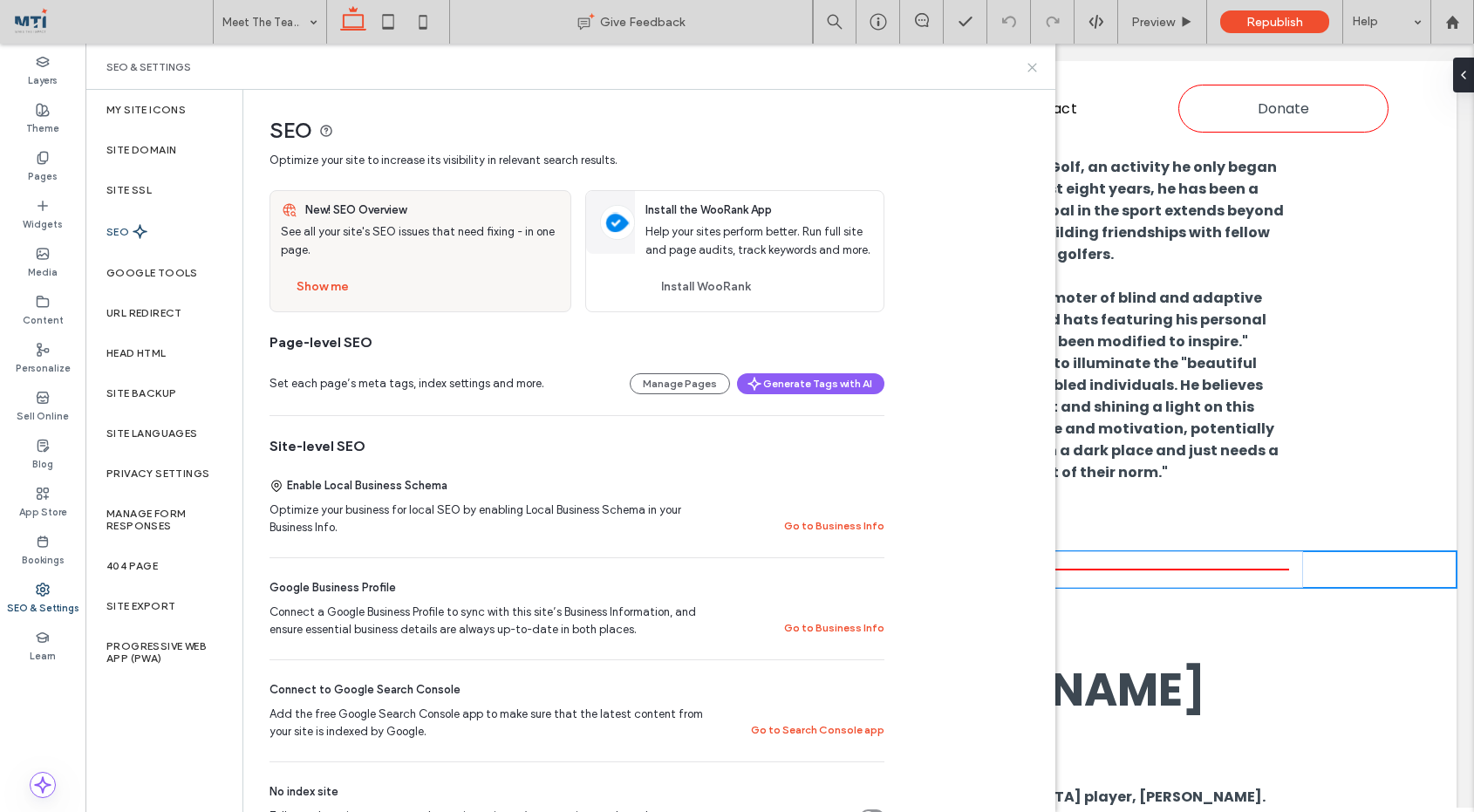
click at [1032, 62] on icon at bounding box center [1033, 68] width 14 height 14
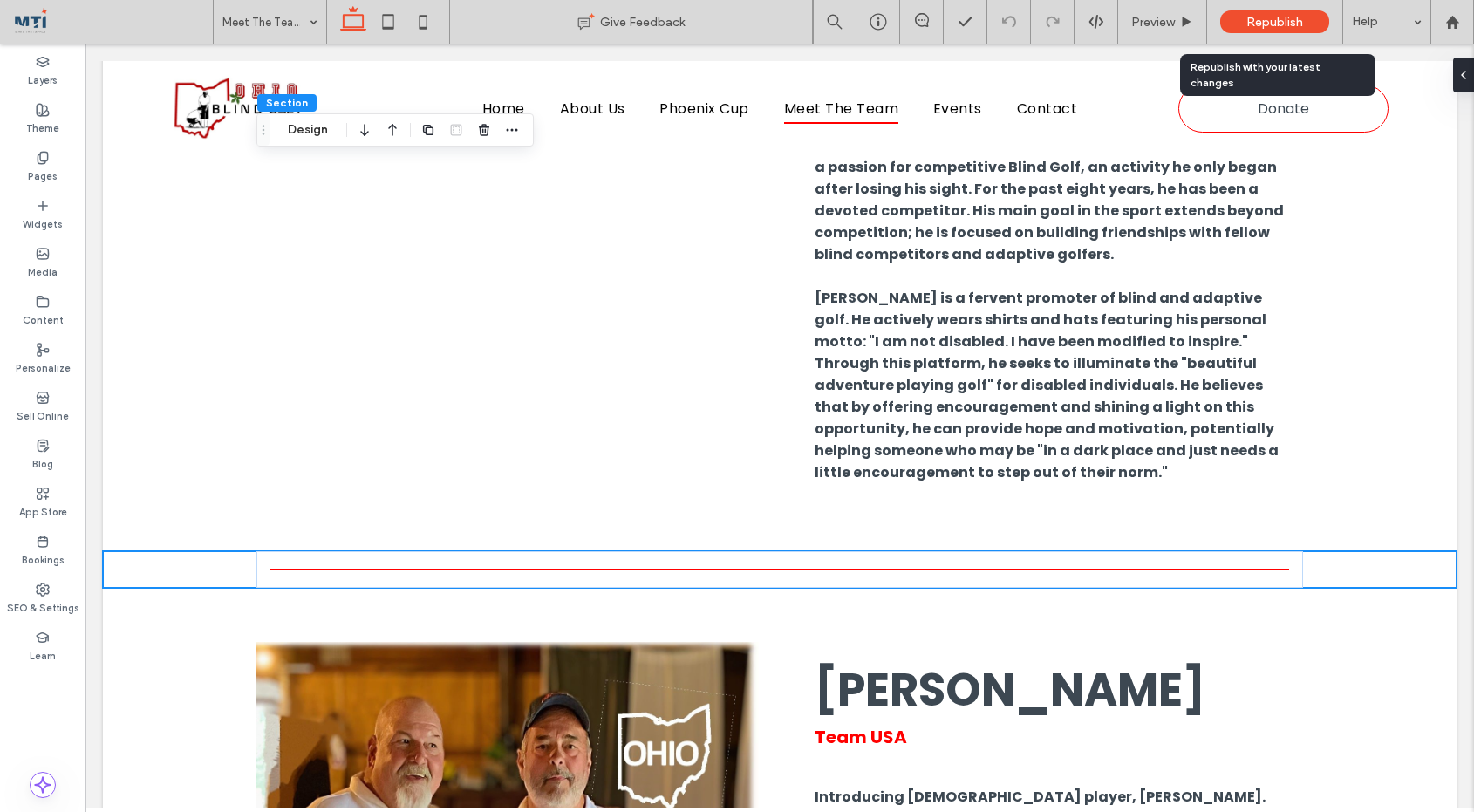
click at [1262, 14] on div "Republish" at bounding box center [1274, 21] width 110 height 22
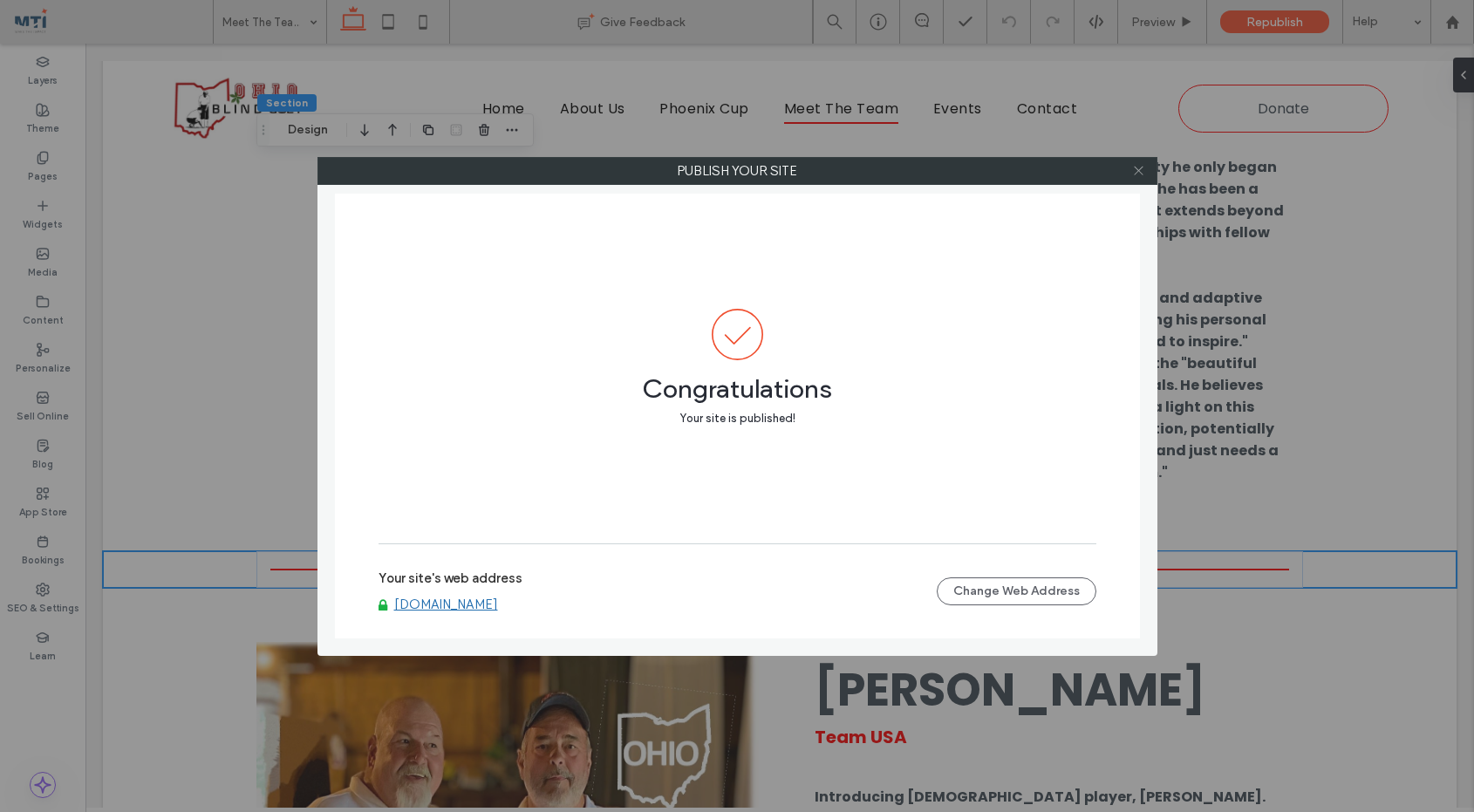
click at [1141, 172] on use at bounding box center [1138, 171] width 9 height 9
